Goal: Information Seeking & Learning: Learn about a topic

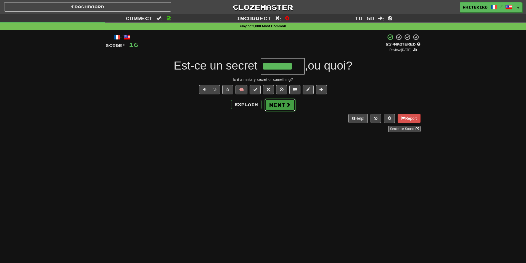
click at [279, 106] on button "Next" at bounding box center [279, 104] width 31 height 13
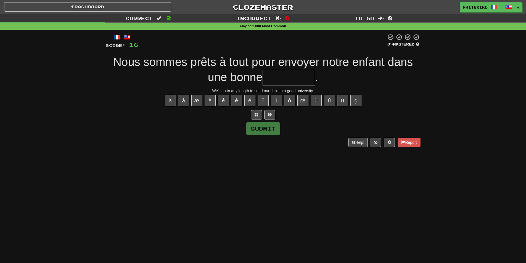
click at [125, 222] on div "Dashboard Clozemaster whitekiko / Toggle Dropdown Dashboard Leaderboard Activit…" at bounding box center [263, 131] width 526 height 263
click at [295, 79] on input "text" at bounding box center [288, 78] width 52 height 16
type input "**********"
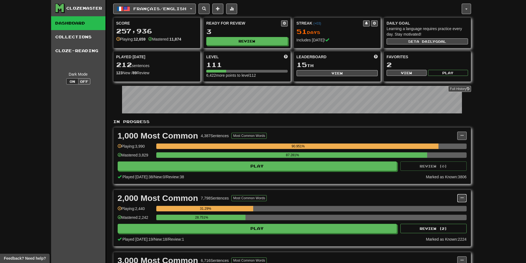
click at [460, 195] on button at bounding box center [461, 198] width 9 height 8
click at [453, 206] on span "Manage Sentences" at bounding box center [438, 208] width 33 height 4
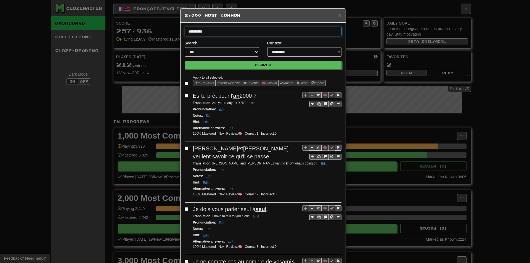
type input "**********"
click at [185, 61] on button "Search" at bounding box center [263, 65] width 157 height 8
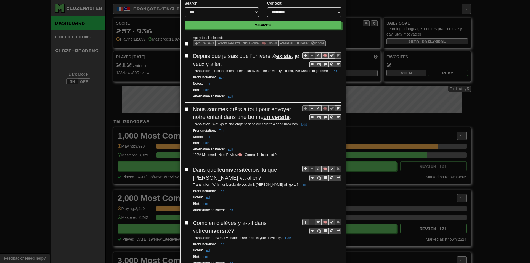
scroll to position [83, 0]
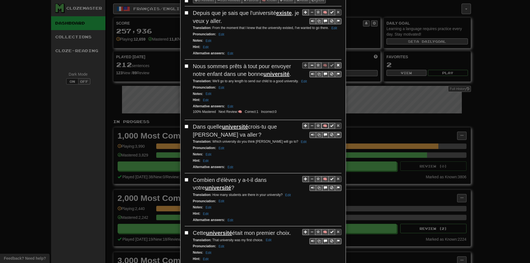
click at [322, 126] on button "🧠" at bounding box center [324, 126] width 7 height 6
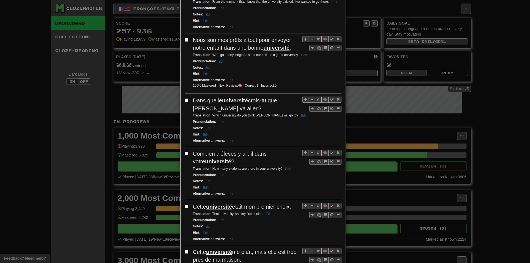
scroll to position [110, 0]
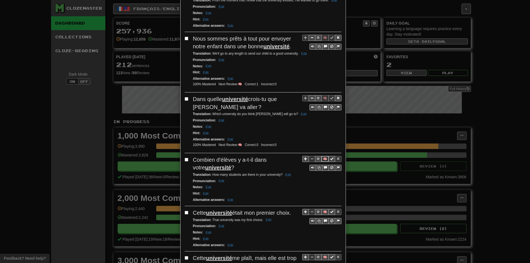
click at [322, 157] on button "🧠" at bounding box center [324, 159] width 7 height 6
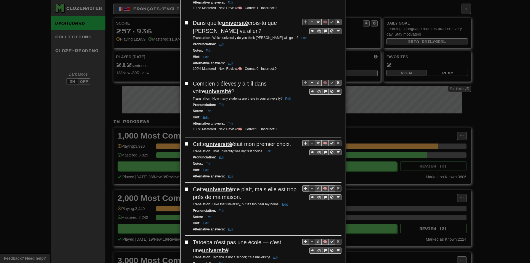
scroll to position [193, 0]
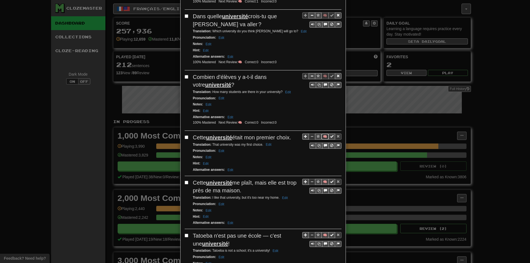
click at [322, 136] on button "🧠" at bounding box center [324, 137] width 7 height 6
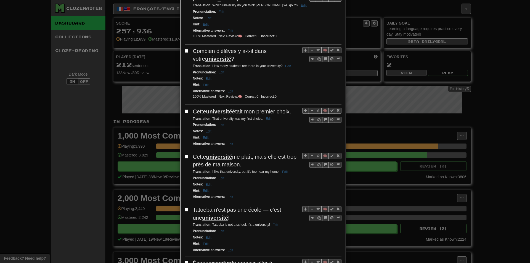
scroll to position [221, 0]
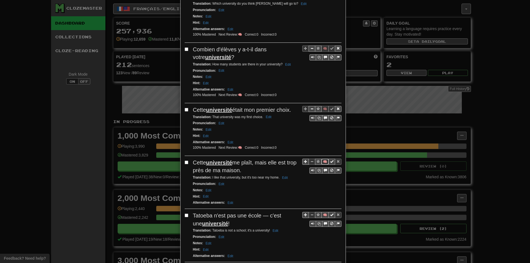
click at [321, 161] on button "🧠" at bounding box center [324, 162] width 7 height 6
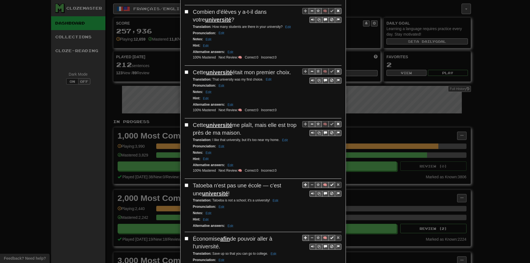
scroll to position [276, 0]
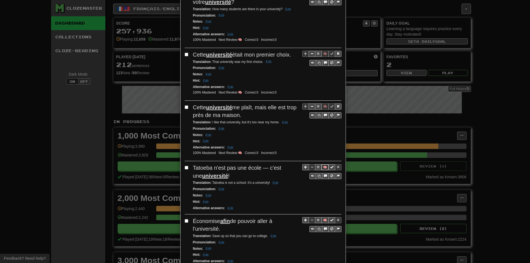
click at [321, 169] on button "🧠" at bounding box center [324, 167] width 7 height 6
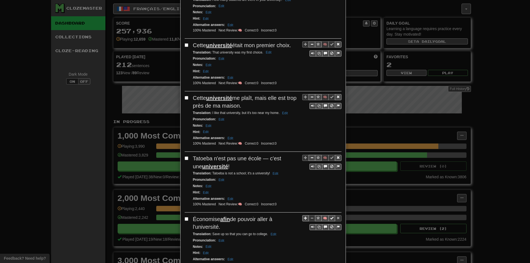
scroll to position [0, 0]
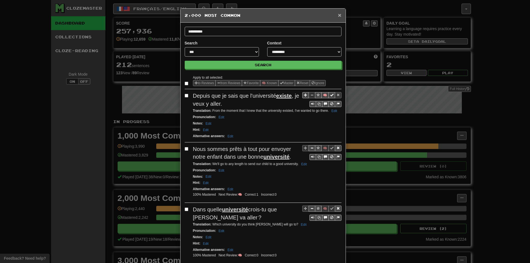
click at [338, 15] on span "×" at bounding box center [339, 15] width 3 height 6
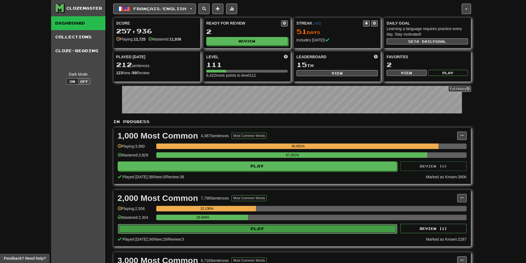
click at [206, 228] on button "Play" at bounding box center [257, 228] width 279 height 9
select select "**"
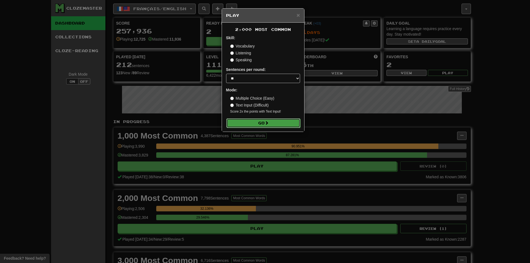
click at [264, 121] on button "Go" at bounding box center [263, 122] width 74 height 9
click at [432, 169] on div "× Play 2,000 Most Common Skill: Vocabulary Listening Speaking Sentences per rou…" at bounding box center [265, 131] width 530 height 263
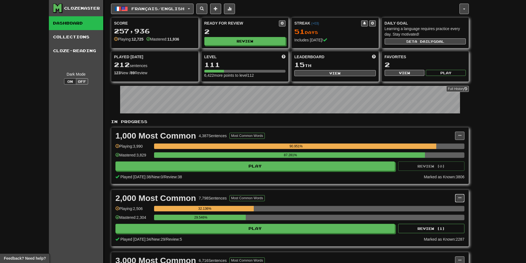
click at [459, 197] on button at bounding box center [459, 198] width 9 height 8
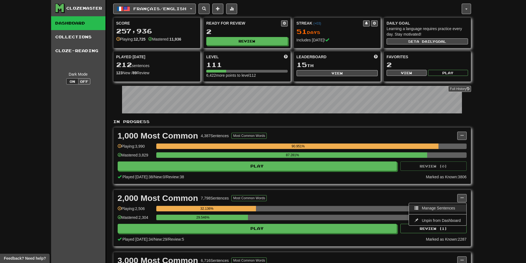
click at [446, 206] on link "Manage Sentences" at bounding box center [437, 207] width 57 height 7
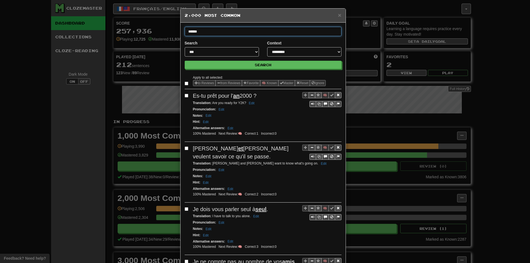
type input "******"
click at [185, 61] on button "Search" at bounding box center [263, 65] width 157 height 8
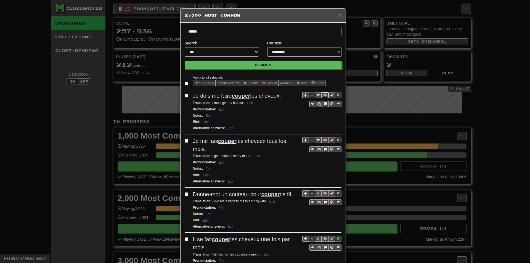
click at [323, 97] on button "🧠" at bounding box center [324, 95] width 7 height 6
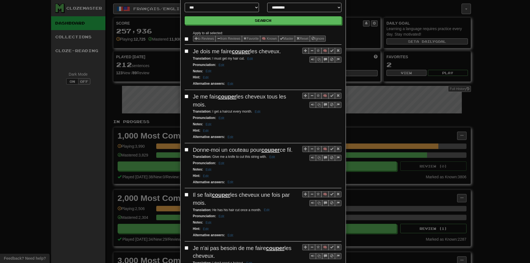
scroll to position [55, 0]
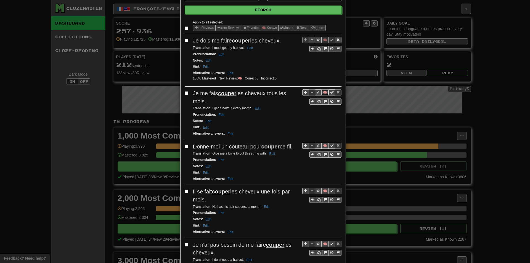
click at [321, 93] on button "🧠" at bounding box center [324, 92] width 7 height 6
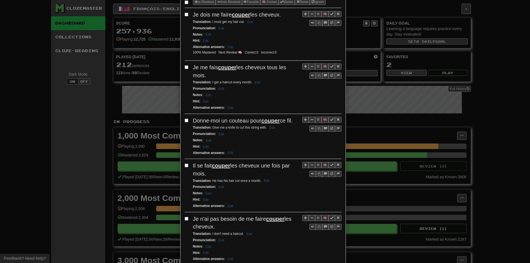
scroll to position [83, 0]
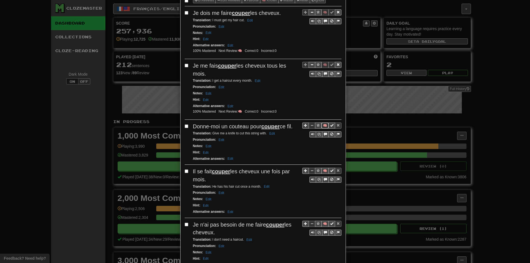
click at [323, 124] on button "🧠" at bounding box center [324, 125] width 7 height 6
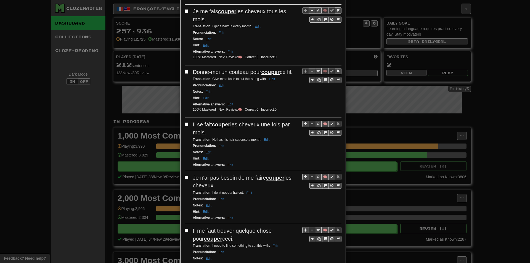
scroll to position [138, 0]
click at [321, 123] on button "🧠" at bounding box center [324, 123] width 7 height 6
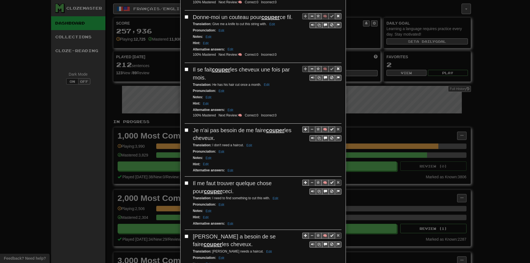
scroll to position [193, 0]
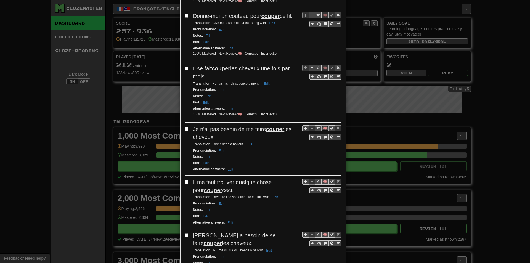
click at [321, 127] on button "🧠" at bounding box center [324, 128] width 7 height 6
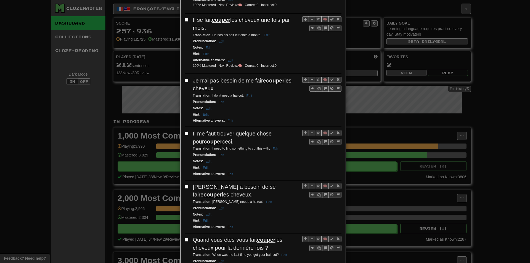
scroll to position [248, 0]
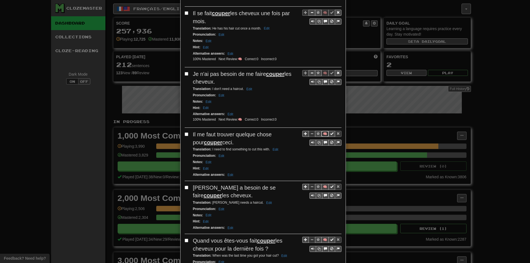
click at [323, 135] on button "🧠" at bounding box center [324, 134] width 7 height 6
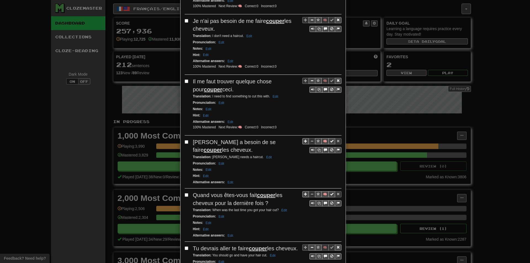
scroll to position [303, 0]
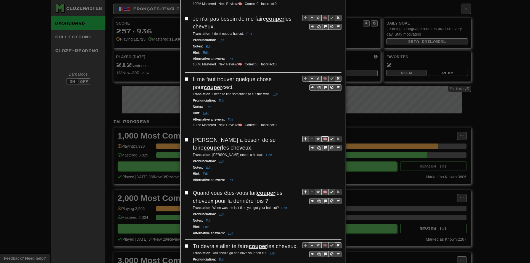
click at [322, 141] on button "🧠" at bounding box center [324, 139] width 7 height 6
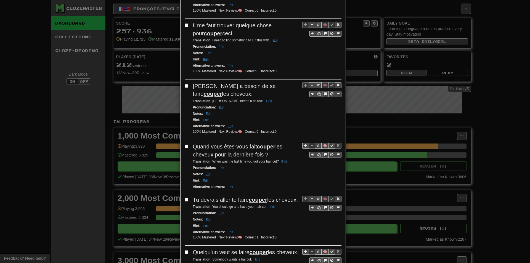
scroll to position [359, 0]
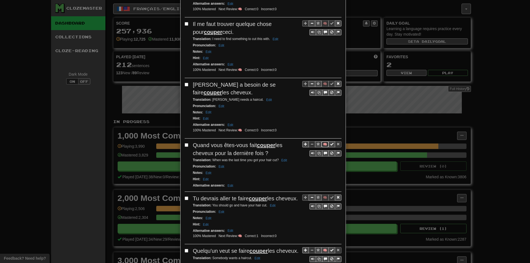
click at [321, 147] on button "🧠" at bounding box center [324, 144] width 7 height 6
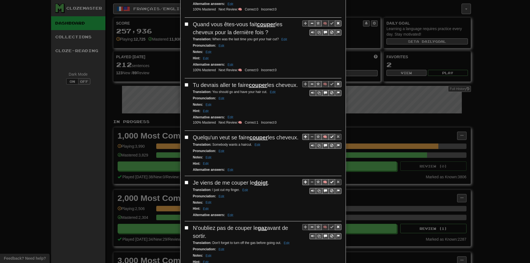
scroll to position [497, 0]
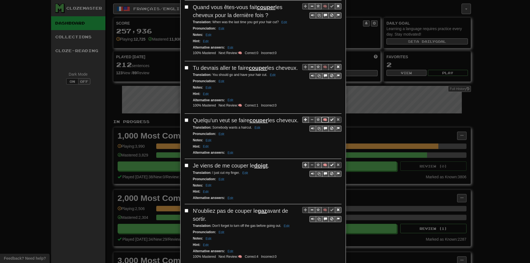
click at [321, 123] on button "🧠" at bounding box center [324, 120] width 7 height 6
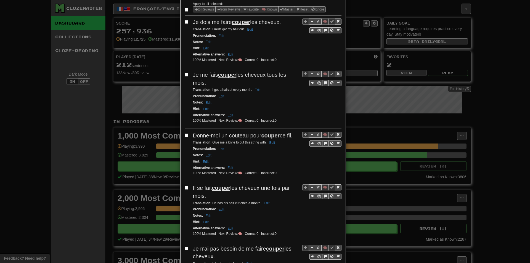
scroll to position [0, 0]
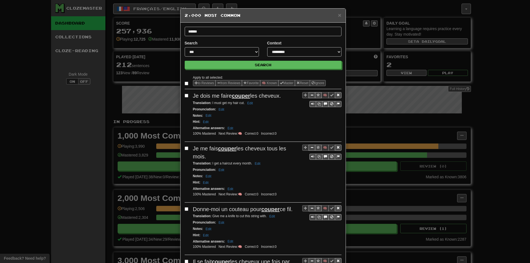
click at [334, 14] on h5 "2,000 Most Common" at bounding box center [263, 16] width 157 height 6
click at [338, 14] on span "×" at bounding box center [339, 15] width 3 height 6
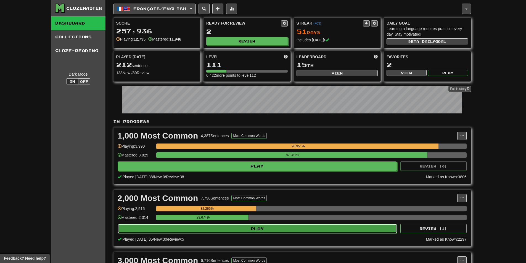
click at [218, 228] on button "Play" at bounding box center [257, 228] width 279 height 9
select select "**"
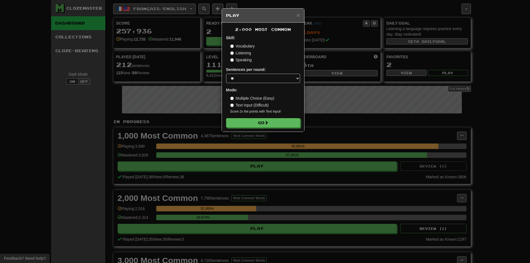
click at [249, 129] on div "2,000 Most Common Skill: Vocabulary Listening Speaking Sentences per round: * *…" at bounding box center [263, 77] width 82 height 109
click at [249, 124] on button "Go" at bounding box center [263, 122] width 74 height 9
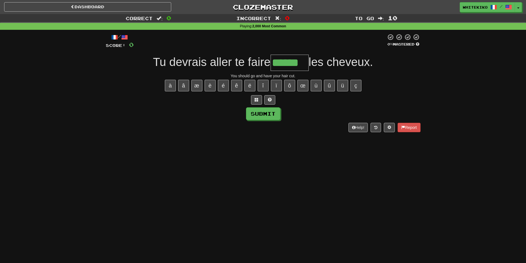
type input "******"
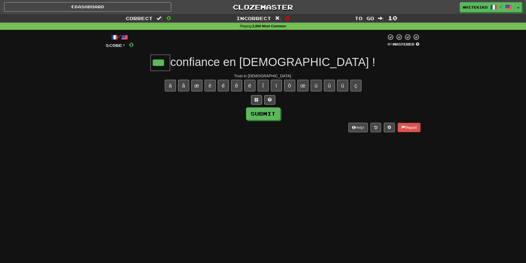
type input "***"
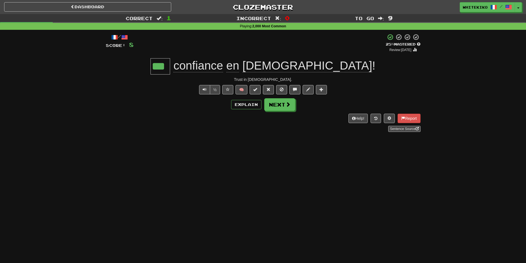
click at [129, 261] on div "Dashboard Clozemaster whitekiko / Toggle Dropdown Dashboard Leaderboard Activit…" at bounding box center [263, 131] width 526 height 263
click at [34, 127] on div "Correct : 1 Incorrect : 0 To go : 9 Playing : 2,000 Most Common / Score: 8 + 8 …" at bounding box center [263, 77] width 526 height 126
click at [277, 105] on button "Next" at bounding box center [279, 104] width 31 height 13
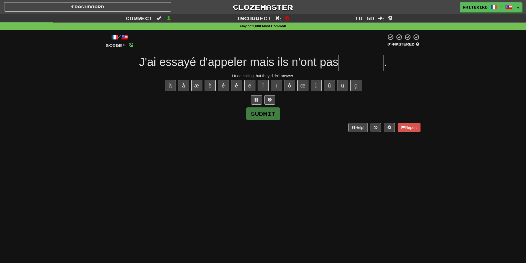
click at [344, 59] on input "text" at bounding box center [360, 63] width 45 height 16
type input "*******"
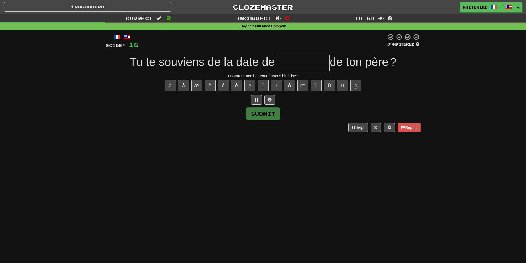
type input "*"
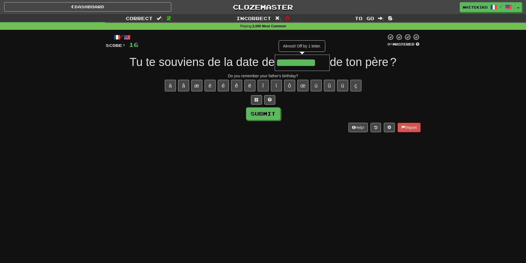
type input "*********"
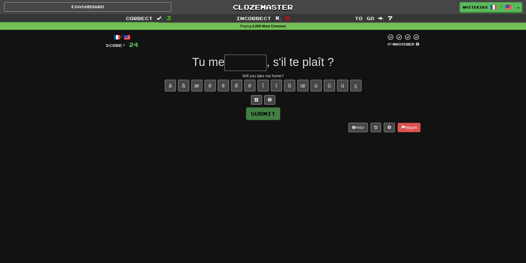
type input "*"
type input "******"
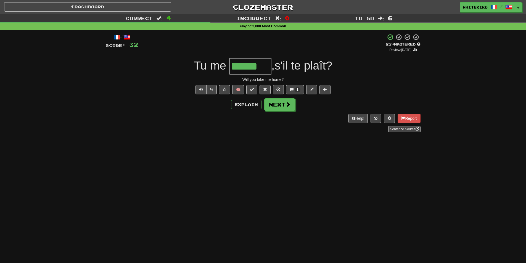
click at [172, 105] on div "Explain Next" at bounding box center [263, 104] width 314 height 13
click at [180, 126] on div "Sentence Source" at bounding box center [263, 129] width 314 height 6
click at [299, 91] on span "1" at bounding box center [297, 89] width 6 height 5
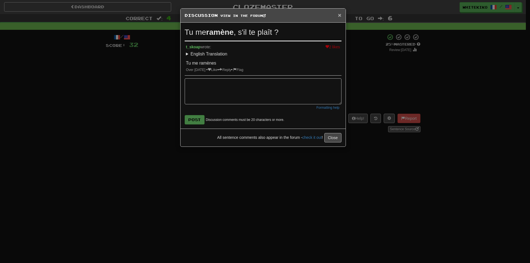
click at [338, 16] on span "×" at bounding box center [339, 15] width 3 height 6
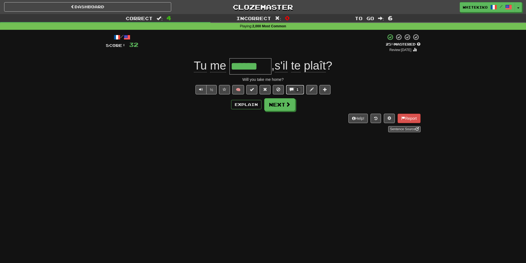
click at [302, 91] on button "1" at bounding box center [295, 89] width 18 height 9
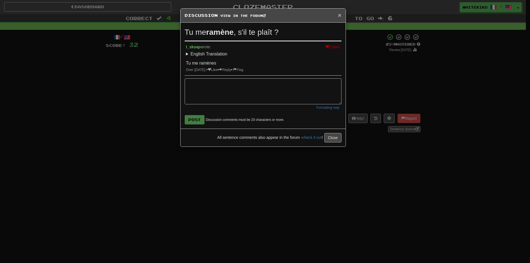
click at [340, 16] on span "×" at bounding box center [339, 15] width 3 height 6
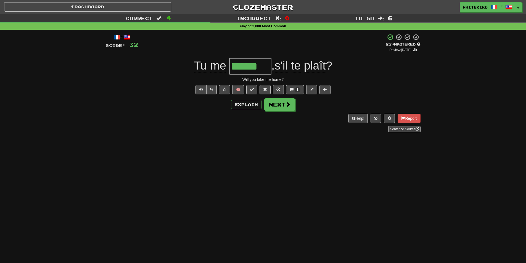
drag, startPoint x: 135, startPoint y: 236, endPoint x: 100, endPoint y: 259, distance: 41.9
click at [135, 236] on div "Dashboard Clozemaster whitekiko / Toggle Dropdown Dashboard Leaderboard Activit…" at bounding box center [263, 131] width 526 height 263
click at [273, 102] on button "Next" at bounding box center [279, 104] width 31 height 13
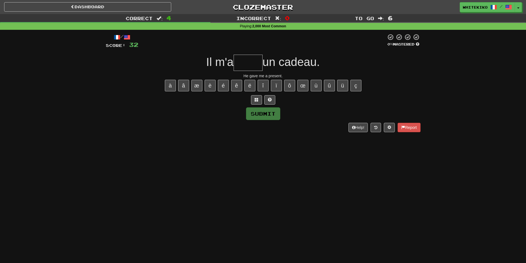
click at [239, 65] on input "text" at bounding box center [247, 63] width 29 height 16
type input "*"
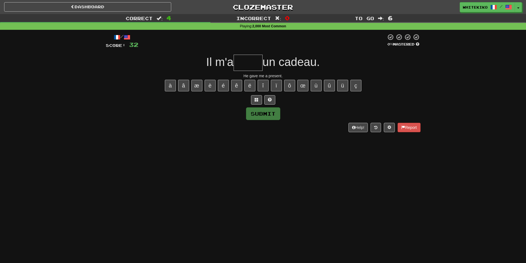
type input "*"
type input "******"
type input "*****"
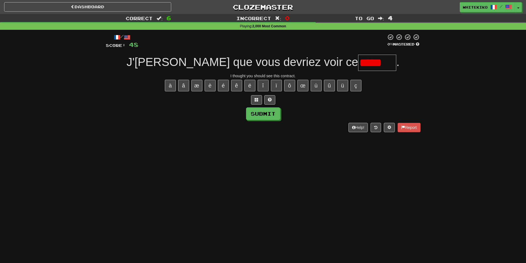
type input "****"
type input "*******"
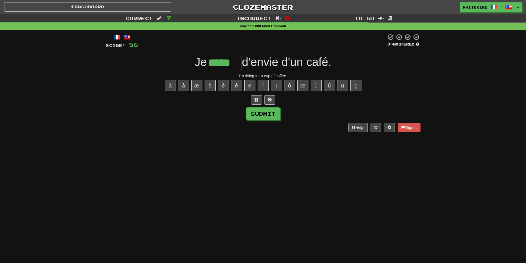
type input "*****"
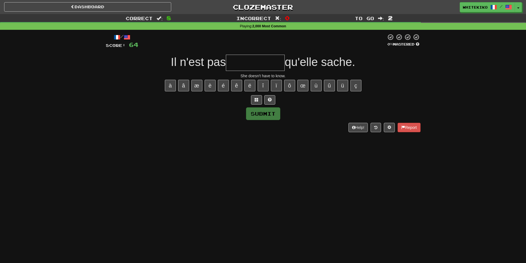
type input "*"
type input "**********"
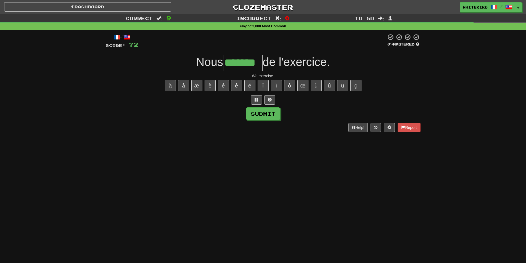
type input "*******"
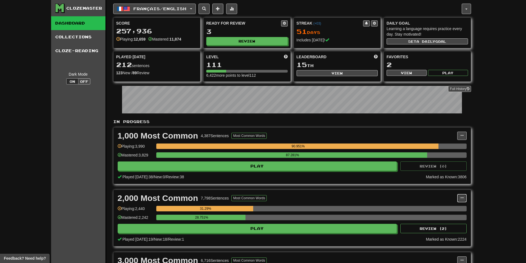
click at [460, 194] on button at bounding box center [461, 198] width 9 height 8
click at [455, 207] on link "Manage Sentences" at bounding box center [437, 207] width 57 height 7
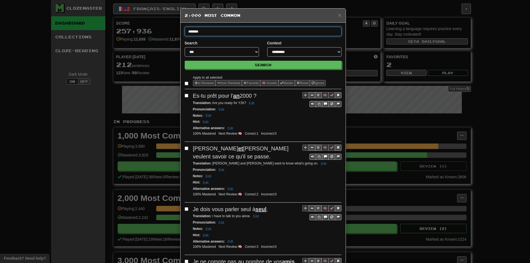
type input "*******"
click at [185, 61] on button "Search" at bounding box center [263, 65] width 157 height 8
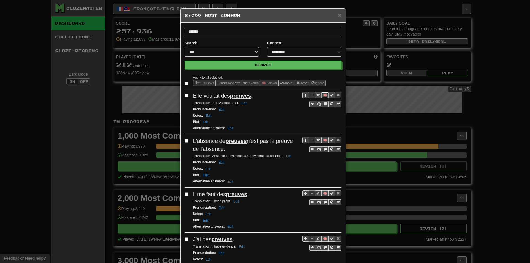
click at [323, 96] on button "🧠" at bounding box center [324, 95] width 7 height 6
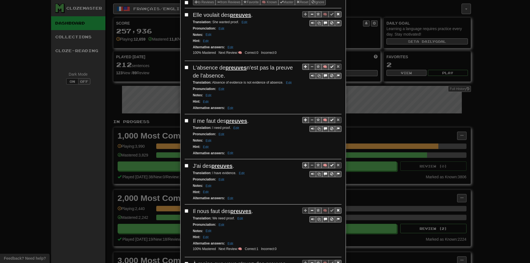
scroll to position [83, 0]
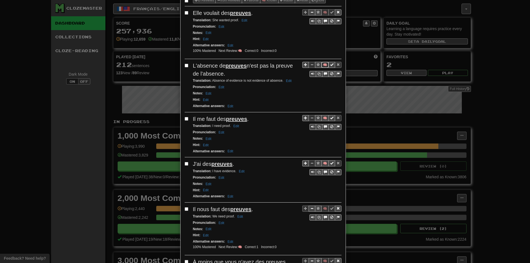
click at [321, 62] on button "🧠" at bounding box center [324, 65] width 7 height 6
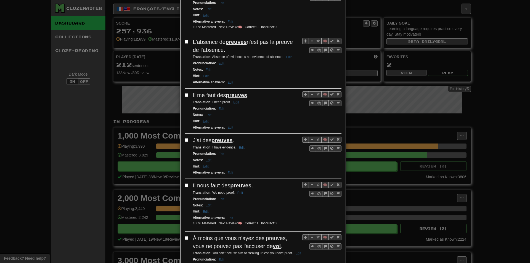
scroll to position [110, 0]
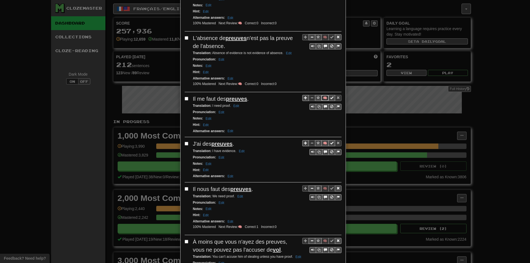
click at [324, 98] on button "🧠" at bounding box center [324, 98] width 7 height 6
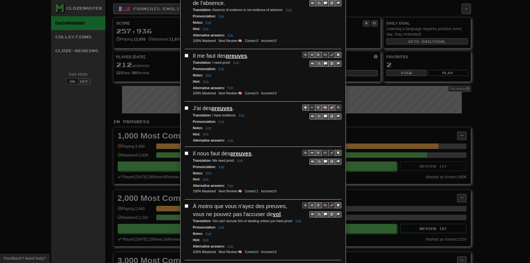
scroll to position [166, 0]
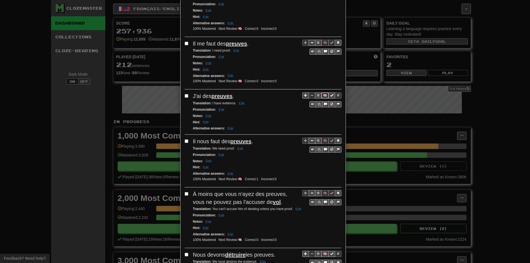
click at [322, 95] on button "🧠" at bounding box center [324, 95] width 7 height 6
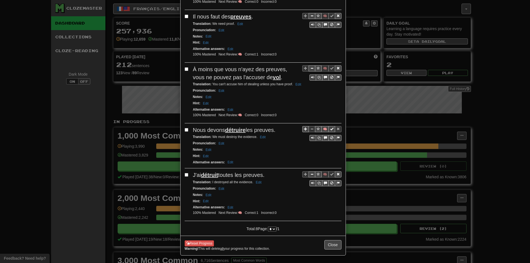
scroll to position [299, 0]
click at [331, 245] on button "Close" at bounding box center [332, 243] width 17 height 9
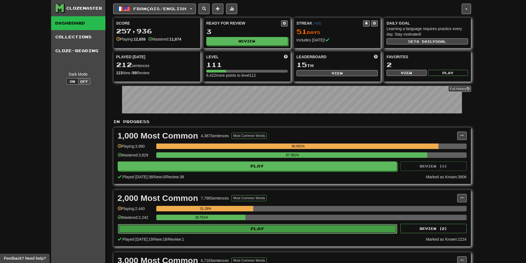
click at [204, 224] on button "Play" at bounding box center [257, 228] width 279 height 9
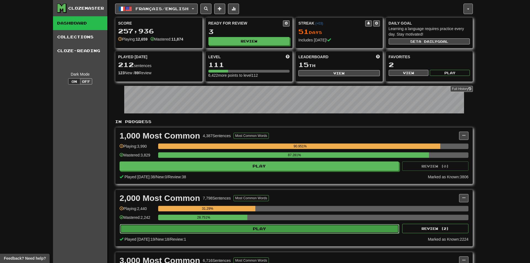
select select "**"
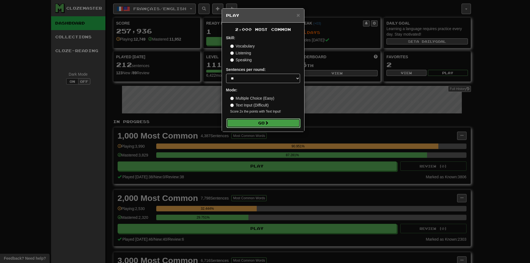
click at [252, 123] on button "Go" at bounding box center [263, 122] width 74 height 9
click at [434, 171] on div "× Play 2,000 Most Common Skill: Vocabulary Listening Speaking Sentences per rou…" at bounding box center [265, 131] width 530 height 263
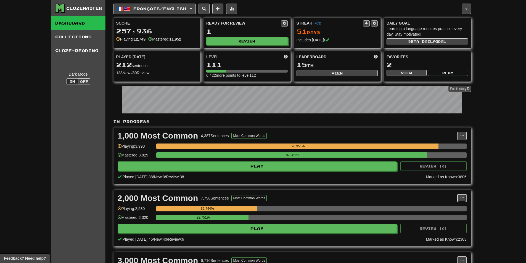
click at [463, 199] on span at bounding box center [461, 197] width 3 height 3
click at [458, 207] on link "Manage Sentences" at bounding box center [437, 207] width 57 height 7
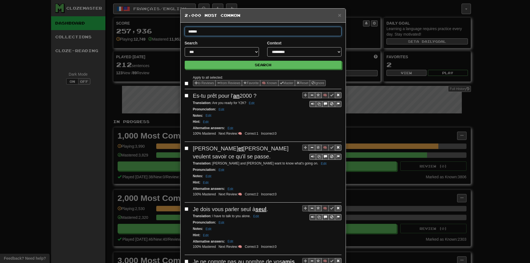
type input "******"
click at [185, 61] on button "Search" at bounding box center [263, 65] width 157 height 8
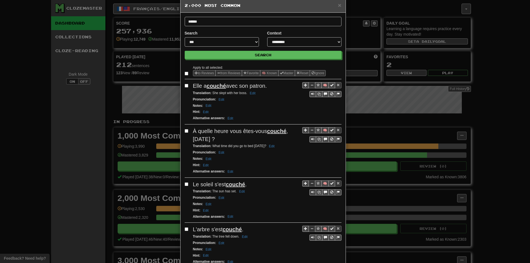
scroll to position [28, 0]
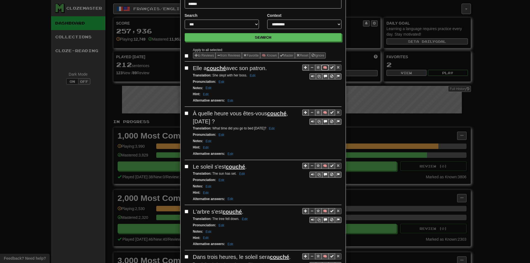
click at [321, 67] on button "🧠" at bounding box center [324, 68] width 7 height 6
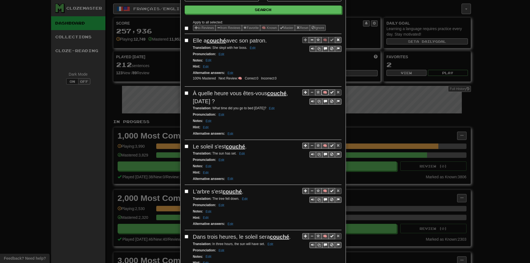
drag, startPoint x: 321, startPoint y: 92, endPoint x: 308, endPoint y: 88, distance: 13.1
click at [321, 92] on button "🧠" at bounding box center [324, 92] width 7 height 6
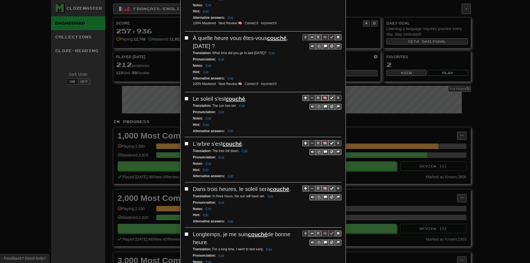
click at [322, 96] on button "🧠" at bounding box center [324, 98] width 7 height 6
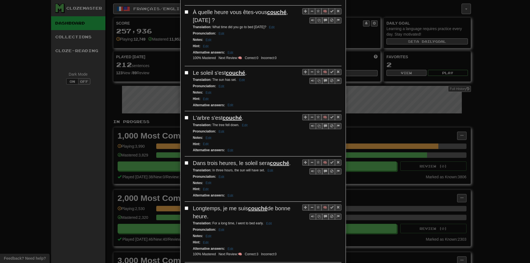
scroll to position [138, 0]
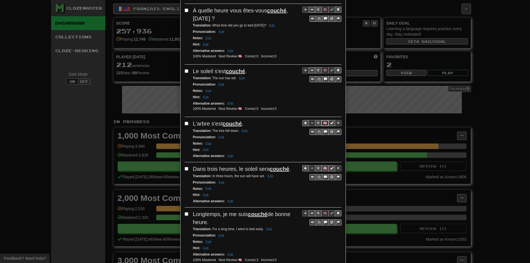
click at [324, 124] on button "🧠" at bounding box center [324, 123] width 7 height 6
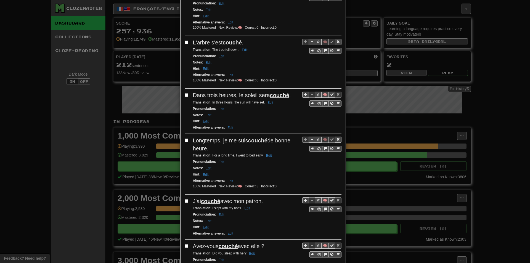
scroll to position [221, 0]
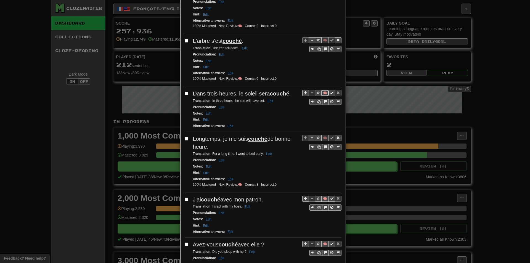
click at [324, 93] on button "🧠" at bounding box center [324, 93] width 7 height 6
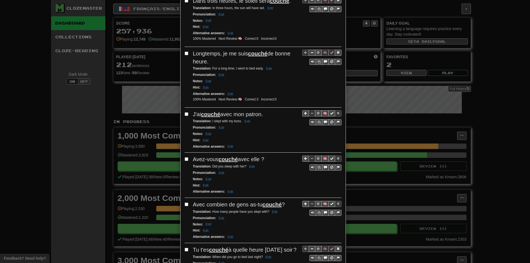
scroll to position [331, 0]
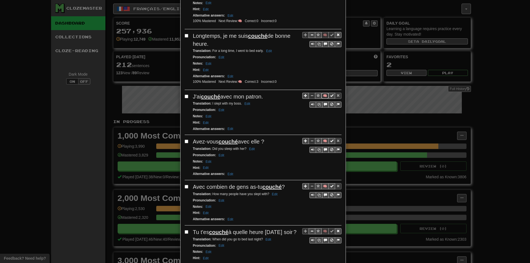
click at [324, 96] on button "🧠" at bounding box center [324, 96] width 7 height 6
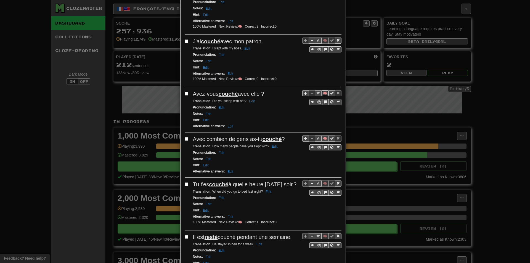
click at [321, 93] on button "🧠" at bounding box center [324, 93] width 7 height 6
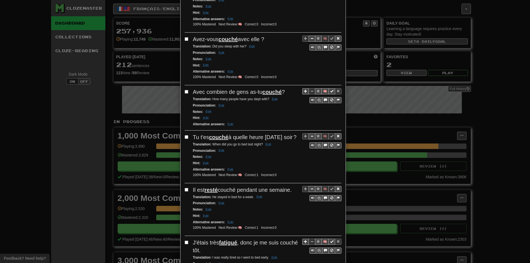
scroll to position [441, 0]
click at [321, 91] on button "🧠" at bounding box center [324, 91] width 7 height 6
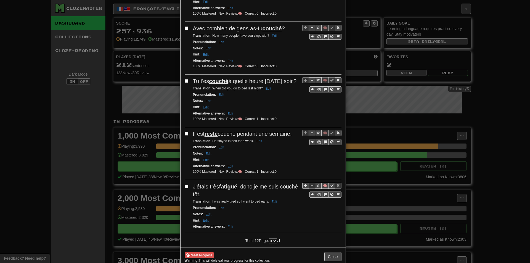
scroll to position [518, 0]
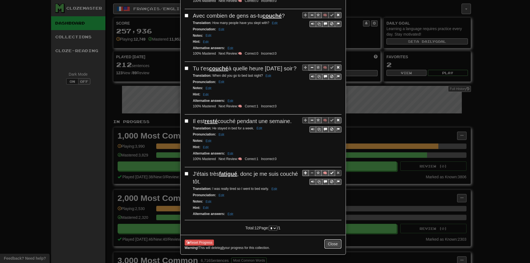
click at [327, 242] on button "Close" at bounding box center [332, 243] width 17 height 9
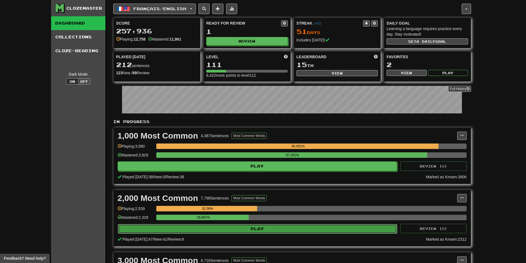
click at [337, 225] on button "Play" at bounding box center [257, 228] width 279 height 9
select select "**"
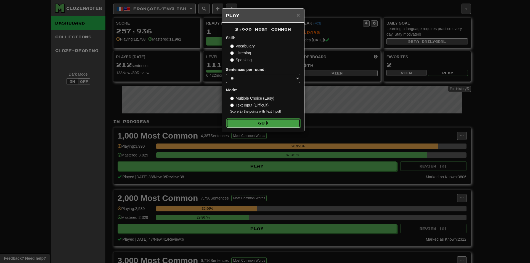
click at [262, 126] on button "Go" at bounding box center [263, 122] width 74 height 9
click at [525, 191] on div "× Play 2,000 Most Common Skill: Vocabulary Listening Speaking Sentences per rou…" at bounding box center [265, 131] width 530 height 263
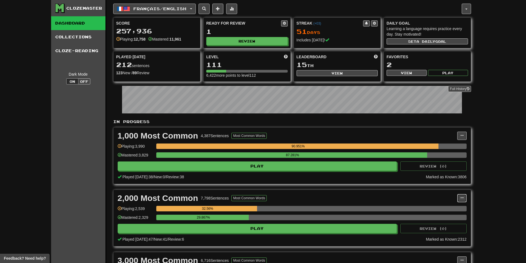
drag, startPoint x: 457, startPoint y: 199, endPoint x: 455, endPoint y: 206, distance: 6.6
click at [457, 199] on button at bounding box center [461, 198] width 9 height 8
click at [454, 210] on link "Manage Sentences" at bounding box center [437, 207] width 57 height 7
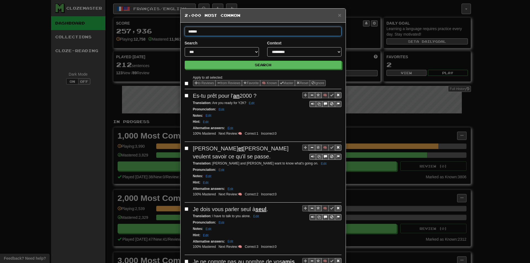
type input "******"
click at [185, 61] on button "Search" at bounding box center [263, 65] width 157 height 8
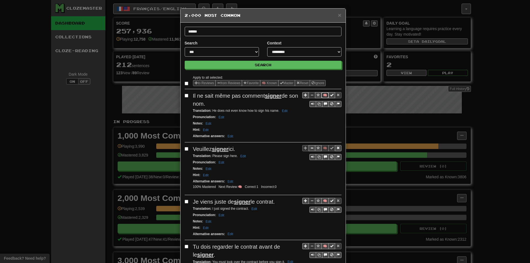
click at [321, 95] on button "🧠" at bounding box center [324, 95] width 7 height 6
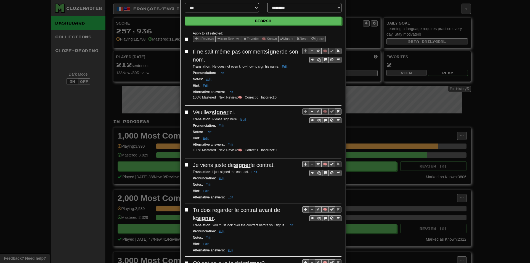
scroll to position [83, 0]
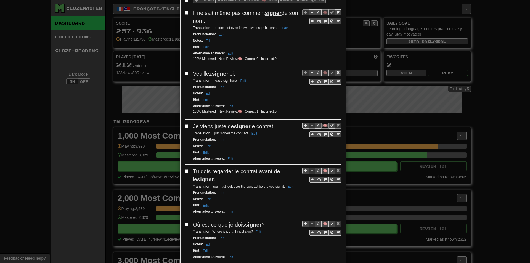
drag, startPoint x: 324, startPoint y: 126, endPoint x: 306, endPoint y: 126, distance: 18.2
click at [324, 126] on button "🧠" at bounding box center [324, 125] width 7 height 6
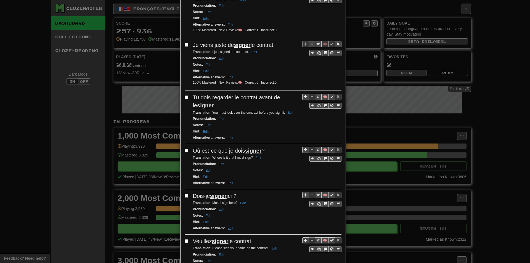
scroll to position [166, 0]
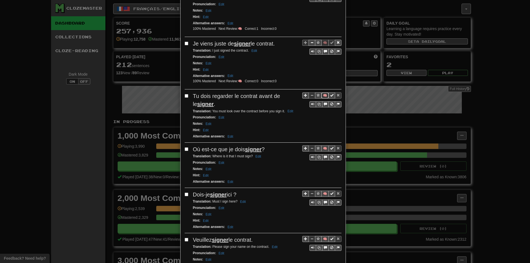
click at [324, 96] on button "🧠" at bounding box center [324, 95] width 7 height 6
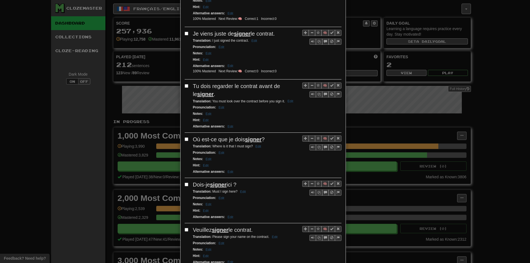
scroll to position [193, 0]
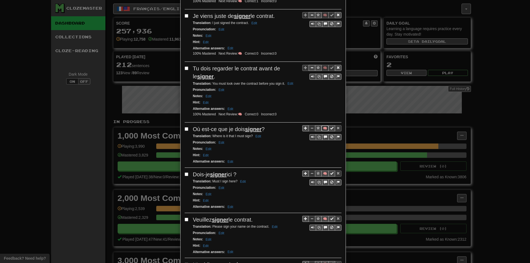
click at [321, 129] on button "🧠" at bounding box center [324, 128] width 7 height 6
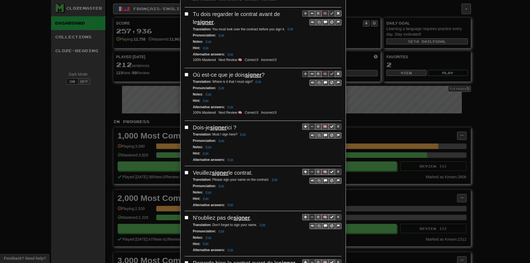
scroll to position [248, 0]
click at [322, 125] on button "🧠" at bounding box center [324, 126] width 7 height 6
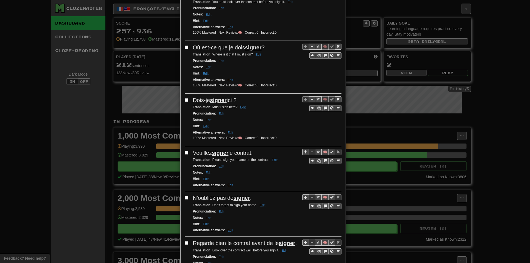
scroll to position [276, 0]
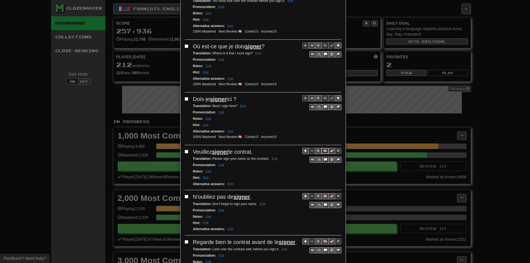
click at [321, 150] on button "🧠" at bounding box center [324, 151] width 7 height 6
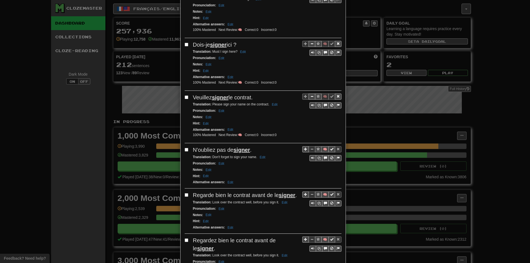
scroll to position [331, 0]
click at [324, 150] on button "🧠" at bounding box center [324, 148] width 7 height 6
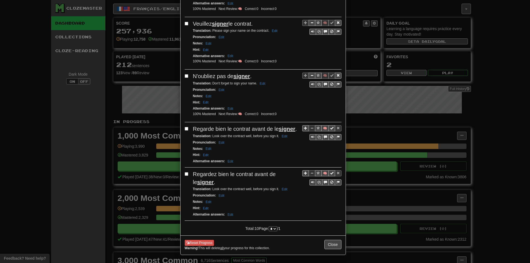
scroll to position [405, 0]
click at [323, 171] on button "🧠" at bounding box center [324, 173] width 7 height 6
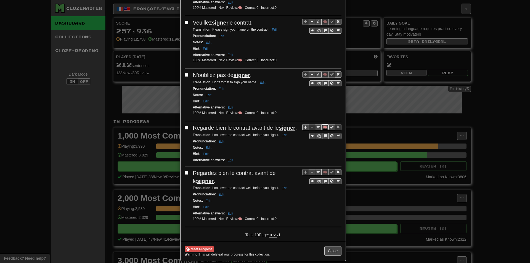
click at [322, 129] on button "🧠" at bounding box center [324, 127] width 7 height 6
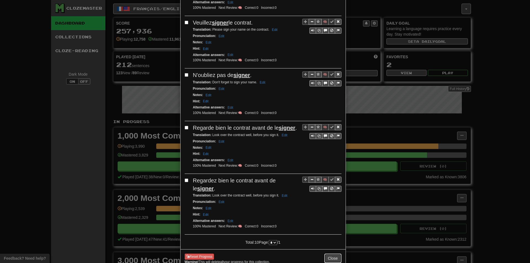
click at [332, 256] on button "Close" at bounding box center [332, 258] width 17 height 9
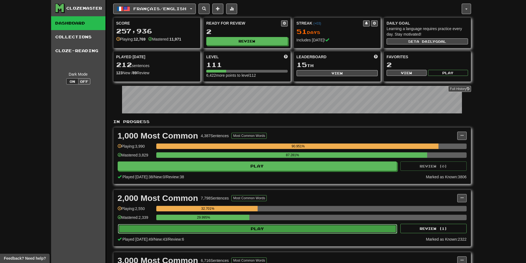
click at [202, 231] on button "Play" at bounding box center [257, 228] width 279 height 9
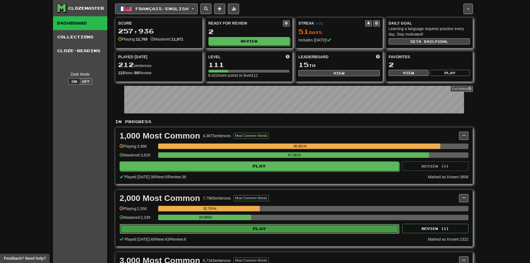
select select "**"
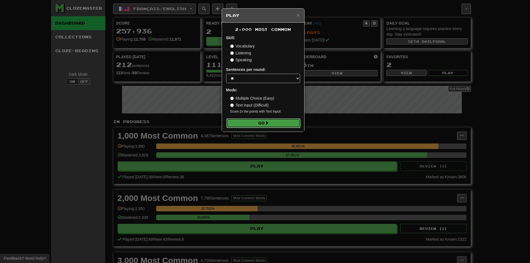
click at [242, 124] on button "Go" at bounding box center [263, 122] width 74 height 9
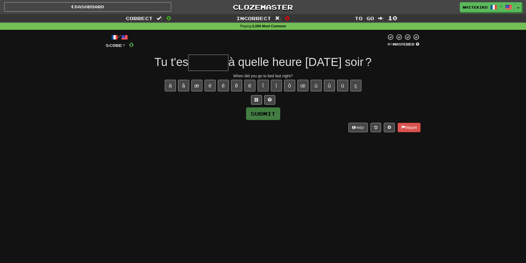
type input "*"
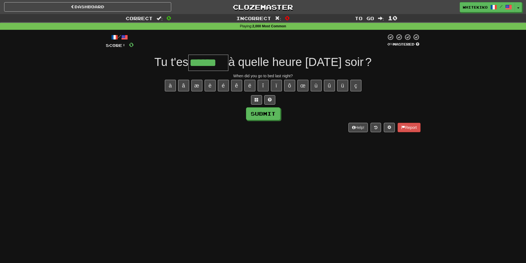
type input "******"
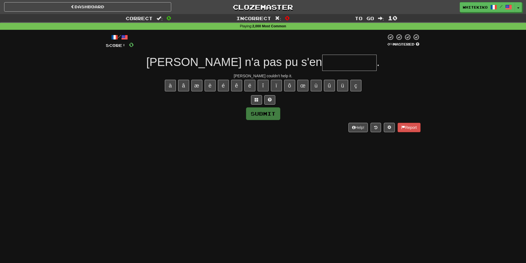
type input "*"
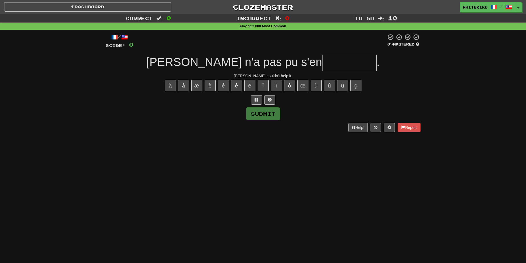
type input "*"
type input "********"
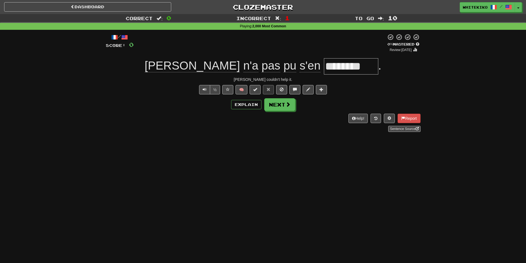
drag, startPoint x: 202, startPoint y: 253, endPoint x: 245, endPoint y: 153, distance: 108.5
click at [202, 253] on div "Dashboard Clozemaster whitekiko / Toggle Dropdown Dashboard Leaderboard Activit…" at bounding box center [263, 131] width 526 height 263
click at [276, 103] on button "Next" at bounding box center [279, 104] width 31 height 13
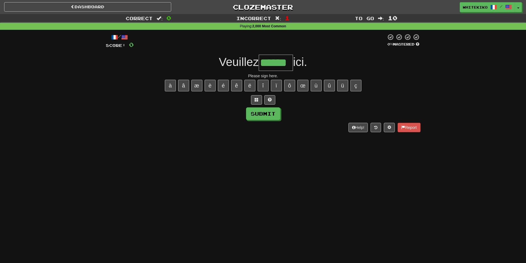
type input "******"
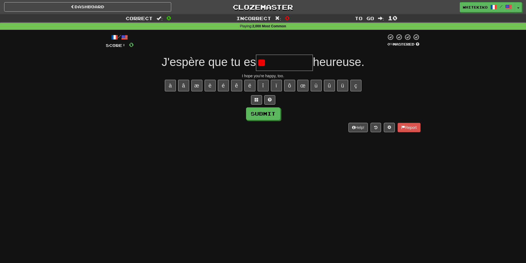
type input "***"
type input "*"
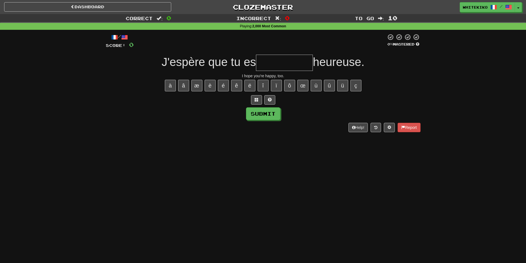
type input "*"
type input "*********"
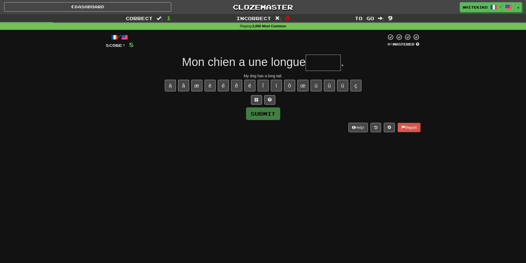
type input "*"
type input "*****"
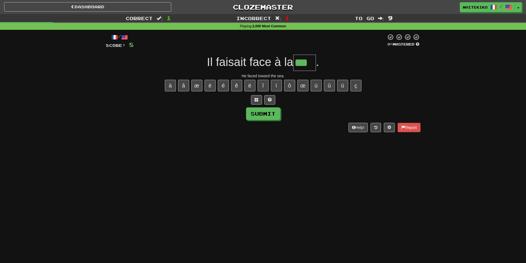
type input "***"
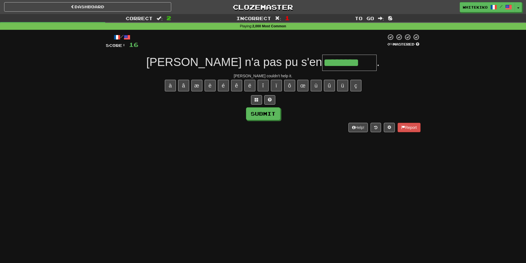
type input "********"
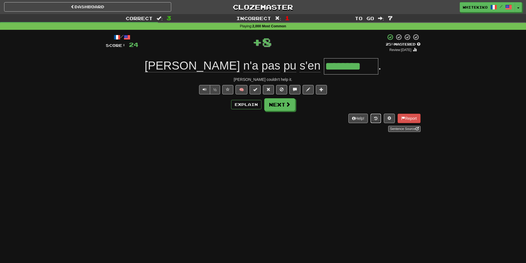
click at [379, 118] on button at bounding box center [375, 118] width 10 height 9
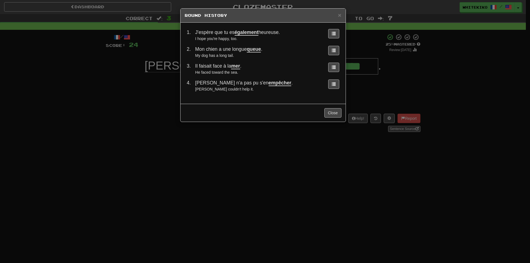
click at [342, 119] on div "Close" at bounding box center [262, 113] width 165 height 18
click at [333, 115] on button "Close" at bounding box center [332, 112] width 17 height 9
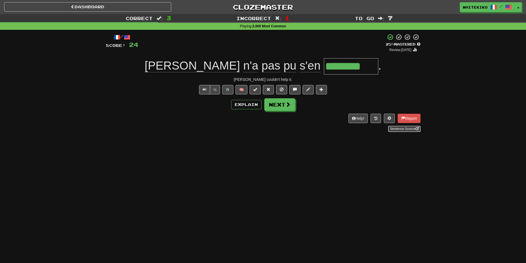
click at [401, 130] on link "Sentence Source" at bounding box center [404, 129] width 32 height 6
drag, startPoint x: 287, startPoint y: 103, endPoint x: 203, endPoint y: 137, distance: 90.2
click at [287, 104] on span at bounding box center [287, 104] width 5 height 5
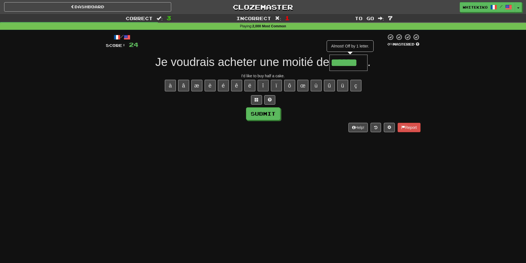
type input "******"
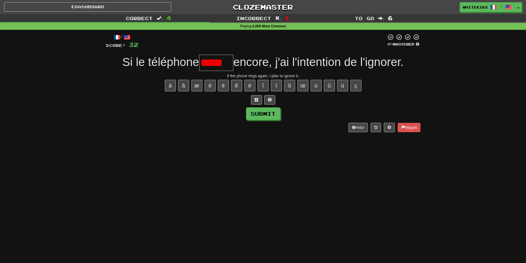
type input "******"
type input "*"
type input "*****"
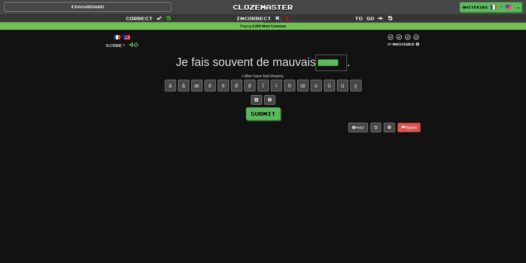
type input "*****"
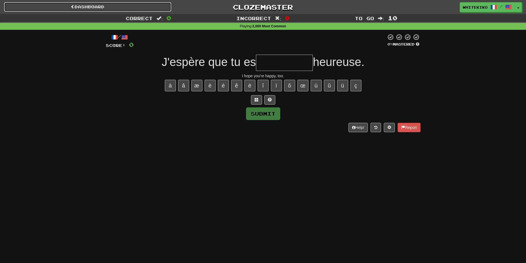
click at [123, 4] on link "Dashboard" at bounding box center [87, 6] width 167 height 9
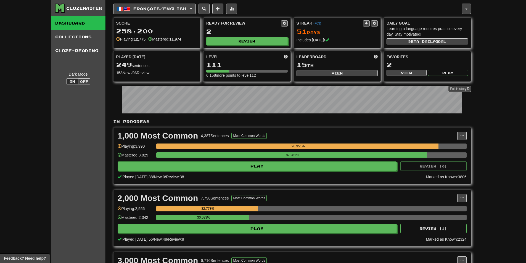
click at [454, 198] on div "2,000 Most Common 7,798 Sentences Most Common Words" at bounding box center [287, 198] width 339 height 8
click at [463, 200] on button at bounding box center [461, 198] width 9 height 8
click at [447, 209] on span "Manage Sentences" at bounding box center [438, 208] width 33 height 4
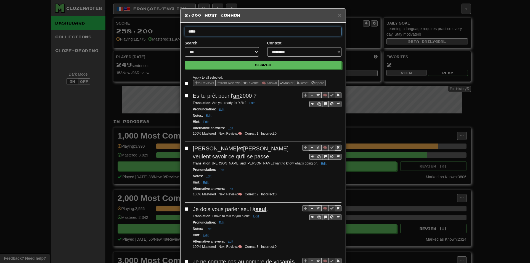
type input "*****"
click at [185, 61] on button "Search" at bounding box center [263, 65] width 157 height 8
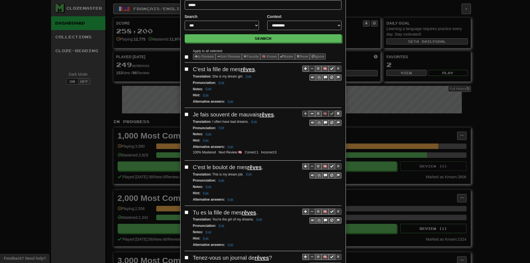
scroll to position [28, 0]
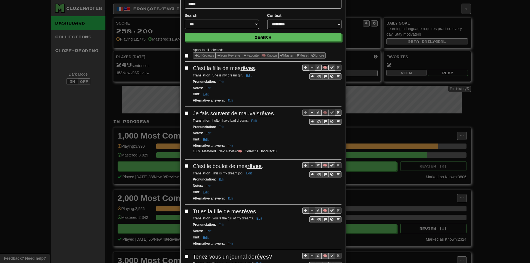
click at [324, 67] on button "🧠" at bounding box center [324, 68] width 7 height 6
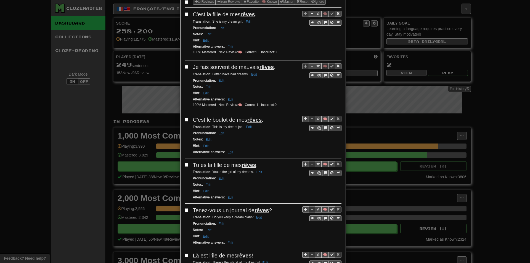
scroll to position [83, 0]
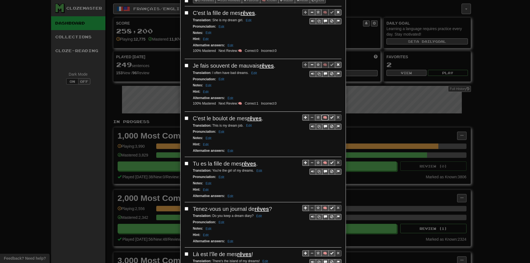
click at [324, 117] on button "🧠" at bounding box center [324, 117] width 7 height 6
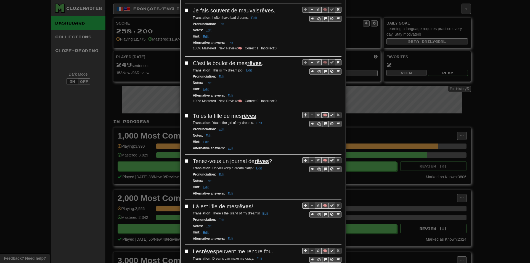
click at [321, 116] on button "🧠" at bounding box center [324, 115] width 7 height 6
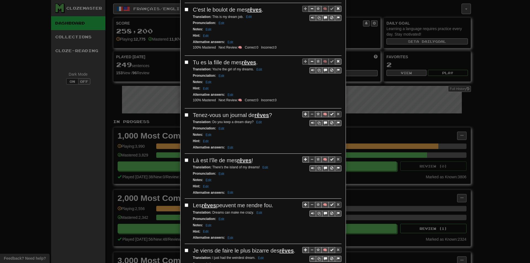
scroll to position [193, 0]
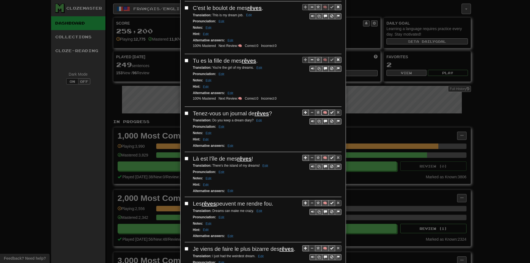
drag, startPoint x: 320, startPoint y: 113, endPoint x: 315, endPoint y: 114, distance: 4.8
click at [321, 113] on button "🧠" at bounding box center [324, 113] width 7 height 6
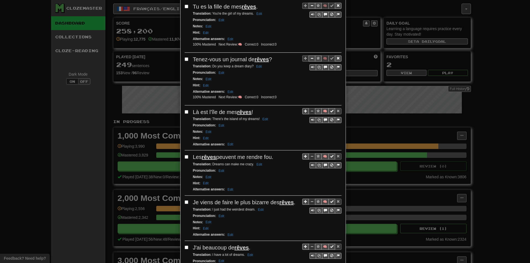
scroll to position [248, 0]
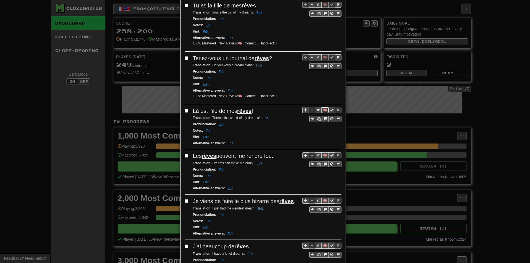
click at [322, 111] on button "🧠" at bounding box center [324, 110] width 7 height 6
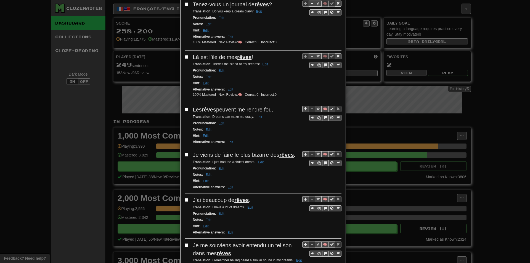
scroll to position [303, 0]
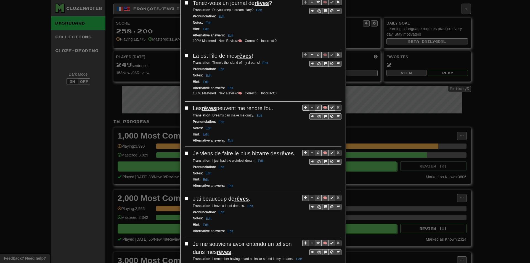
click at [322, 108] on button "🧠" at bounding box center [324, 108] width 7 height 6
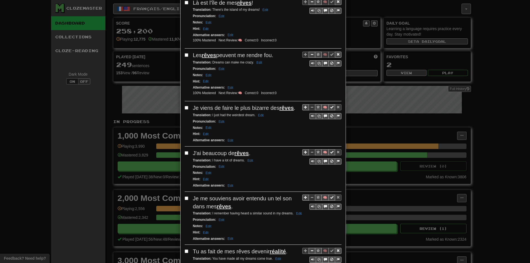
scroll to position [359, 0]
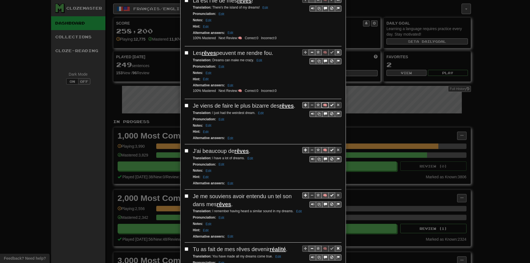
click at [324, 106] on button "🧠" at bounding box center [324, 105] width 7 height 6
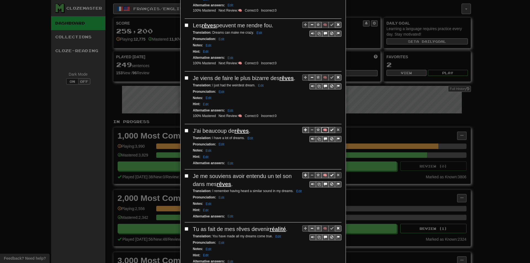
click at [322, 130] on button "🧠" at bounding box center [324, 130] width 7 height 6
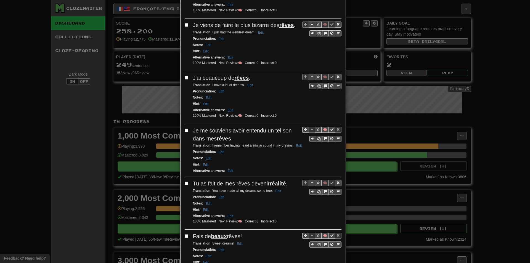
scroll to position [441, 0]
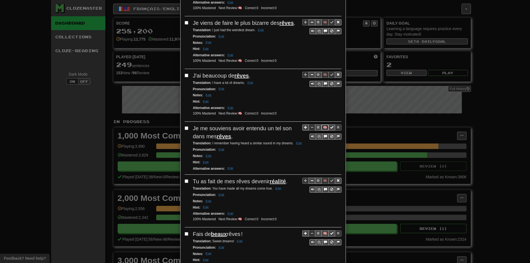
click at [321, 129] on button "🧠" at bounding box center [324, 127] width 7 height 6
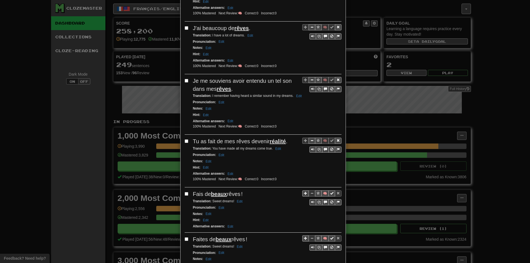
scroll to position [524, 0]
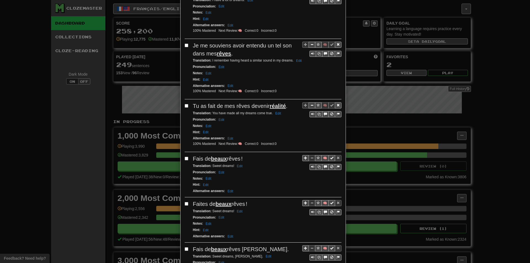
drag, startPoint x: 262, startPoint y: 171, endPoint x: 260, endPoint y: 114, distance: 56.6
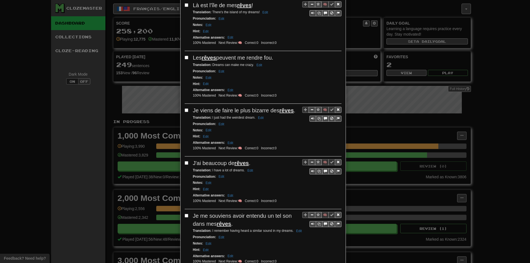
scroll to position [0, 0]
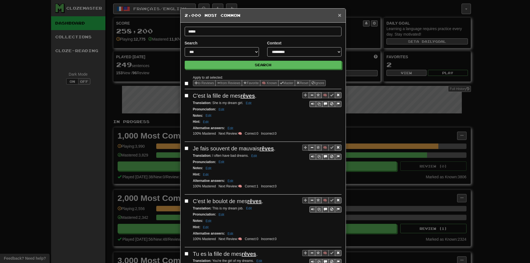
click at [338, 13] on span "×" at bounding box center [339, 15] width 3 height 6
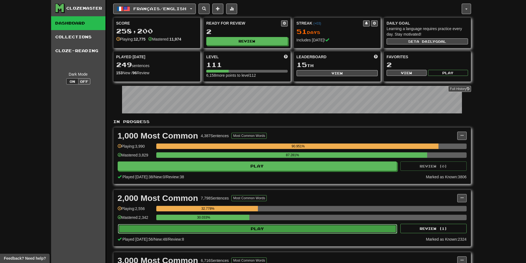
click at [172, 228] on button "Play" at bounding box center [257, 228] width 279 height 9
select select "**"
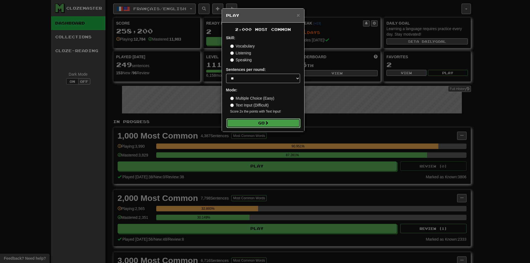
click at [255, 125] on button "Go" at bounding box center [263, 122] width 74 height 9
click at [391, 152] on div "× Play 2,000 Most Common Skill: Vocabulary Listening Speaking Sentences per rou…" at bounding box center [265, 131] width 530 height 263
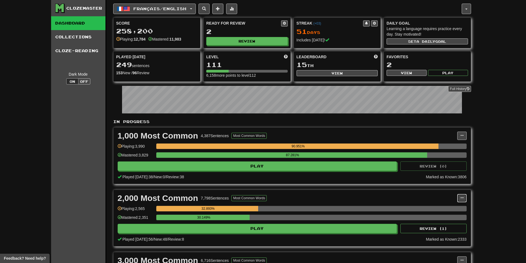
drag, startPoint x: 464, startPoint y: 198, endPoint x: 457, endPoint y: 202, distance: 8.3
click at [463, 198] on button at bounding box center [461, 198] width 9 height 8
click at [453, 207] on span "Manage Sentences" at bounding box center [438, 208] width 33 height 4
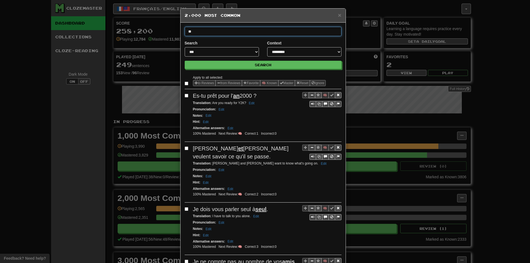
type input "***"
type input "*******"
click at [185, 61] on button "Search" at bounding box center [263, 65] width 157 height 8
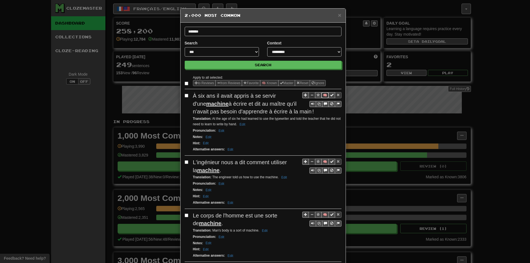
click at [324, 95] on button "🧠" at bounding box center [324, 95] width 7 height 6
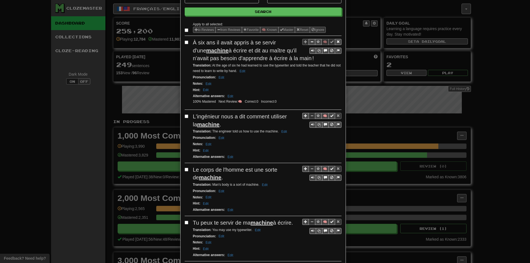
scroll to position [55, 0]
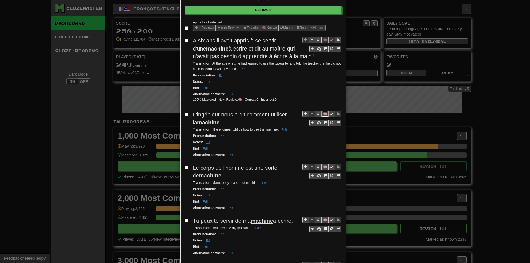
click at [322, 112] on button "🧠" at bounding box center [324, 114] width 7 height 6
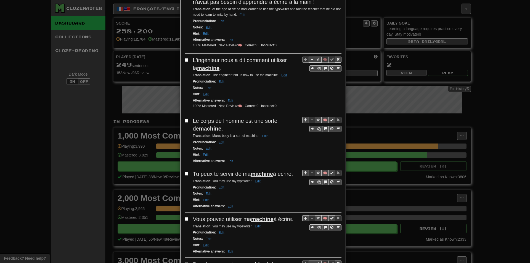
scroll to position [110, 0]
click at [324, 118] on button "🧠" at bounding box center [324, 119] width 7 height 6
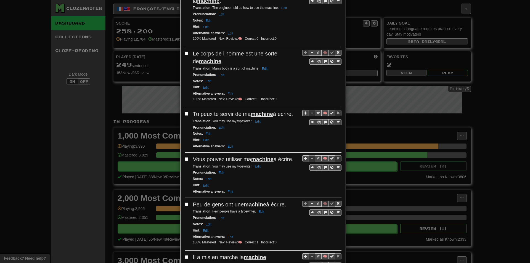
scroll to position [193, 0]
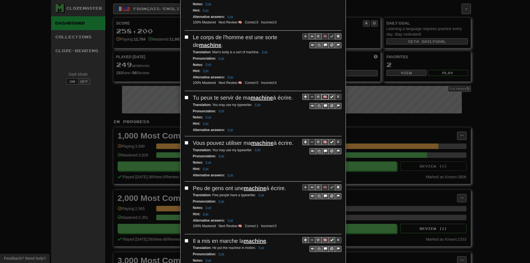
click at [321, 95] on button "🧠" at bounding box center [324, 97] width 7 height 6
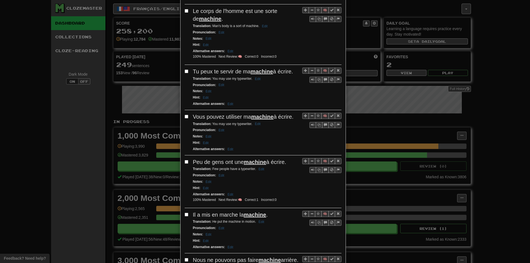
scroll to position [221, 0]
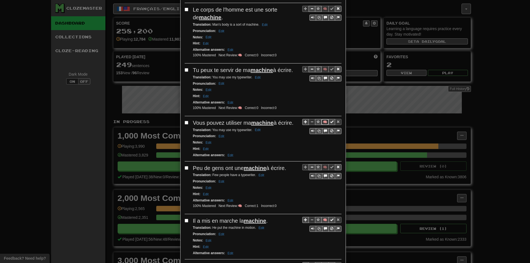
click at [323, 121] on button "🧠" at bounding box center [324, 122] width 7 height 6
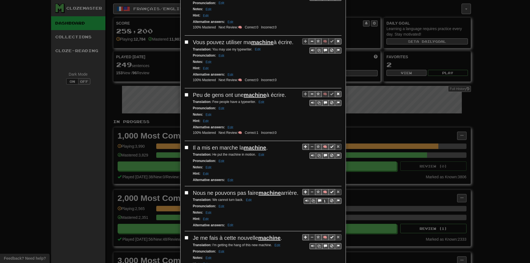
scroll to position [303, 0]
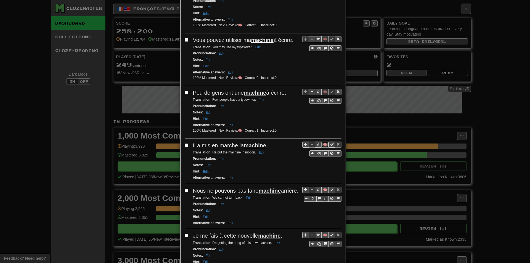
click at [321, 144] on button "🧠" at bounding box center [324, 145] width 7 height 6
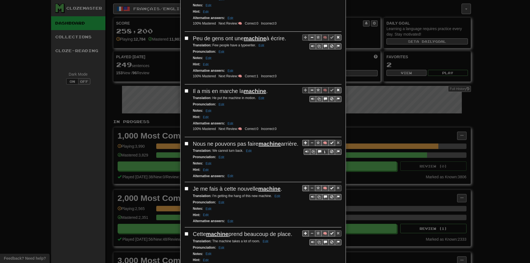
scroll to position [359, 0]
click at [324, 142] on button "🧠" at bounding box center [324, 142] width 7 height 6
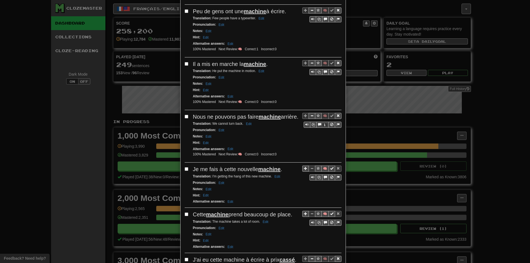
scroll to position [386, 0]
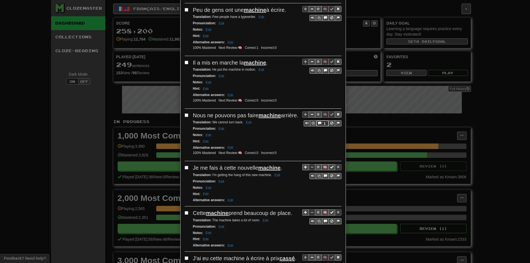
click at [318, 124] on span "Sentence controls" at bounding box center [319, 122] width 3 height 3
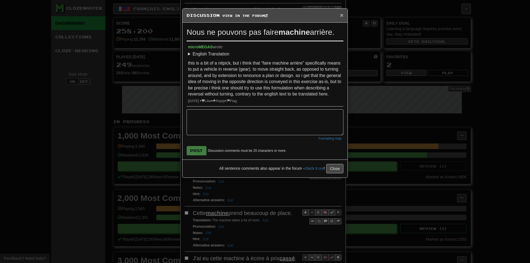
click at [341, 16] on span "×" at bounding box center [341, 15] width 3 height 6
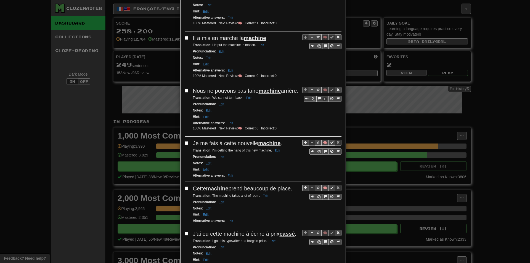
scroll to position [414, 0]
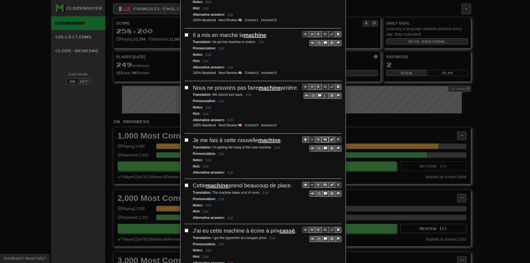
click at [323, 143] on button "🧠" at bounding box center [324, 140] width 7 height 6
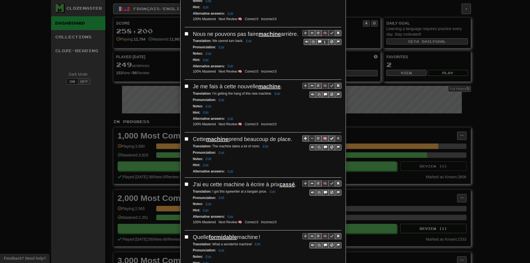
scroll to position [469, 0]
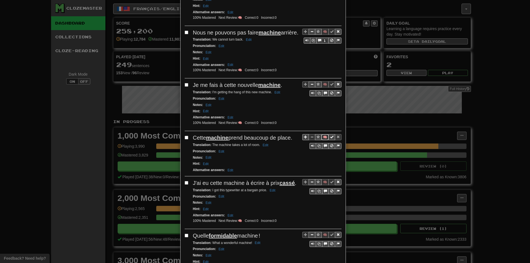
click at [324, 140] on button "🧠" at bounding box center [324, 137] width 7 height 6
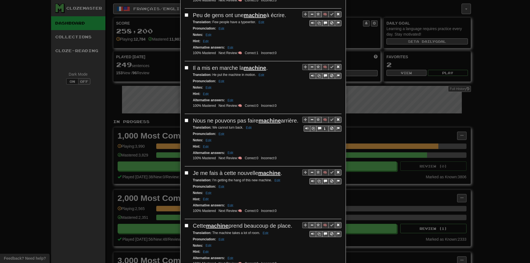
scroll to position [0, 0]
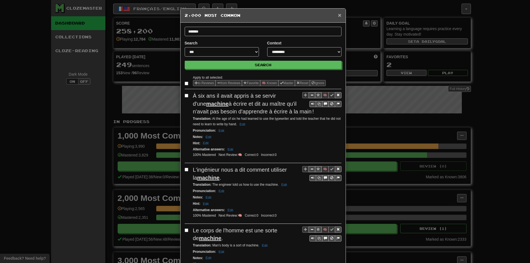
click at [338, 14] on span "×" at bounding box center [339, 15] width 3 height 6
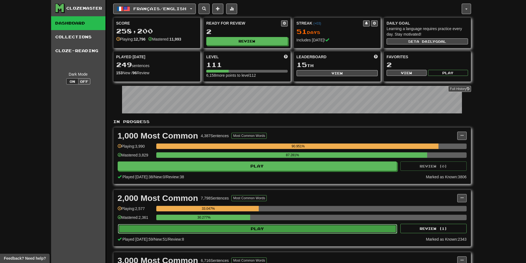
click at [217, 228] on button "Play" at bounding box center [257, 228] width 279 height 9
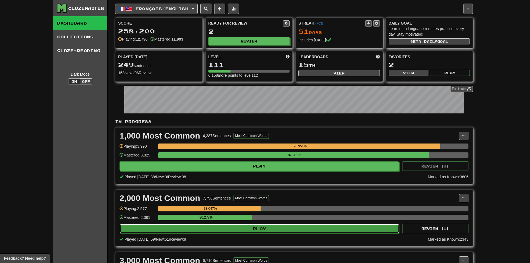
select select "**"
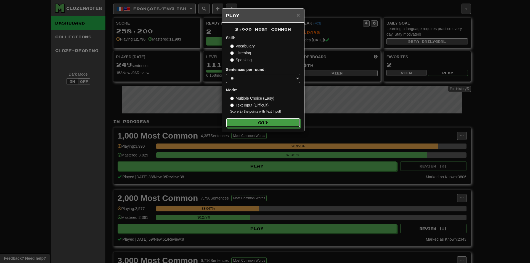
drag, startPoint x: 261, startPoint y: 119, endPoint x: 219, endPoint y: 138, distance: 45.8
click at [260, 119] on button "Go" at bounding box center [263, 122] width 74 height 9
click at [124, 145] on div "× Play 2,000 Most Common Skill: Vocabulary Listening Speaking Sentences per rou…" at bounding box center [265, 131] width 530 height 263
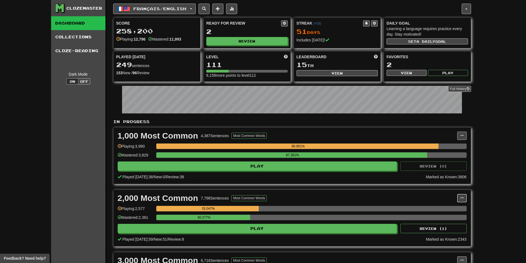
click at [460, 194] on button at bounding box center [461, 198] width 9 height 8
click at [449, 207] on span "Manage Sentences" at bounding box center [438, 208] width 33 height 4
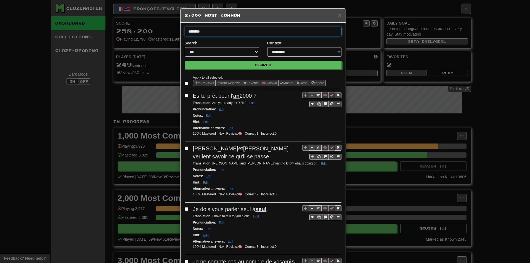
type input "********"
click at [185, 61] on button "Search" at bounding box center [263, 65] width 157 height 8
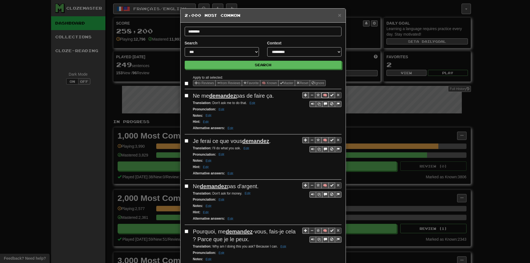
click at [322, 93] on button "🧠" at bounding box center [324, 95] width 7 height 6
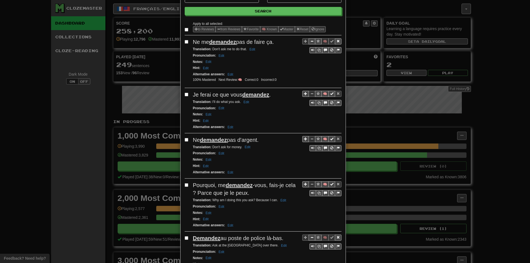
scroll to position [55, 0]
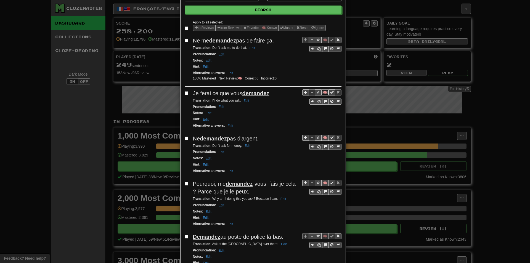
click at [326, 91] on button "🧠" at bounding box center [324, 92] width 7 height 6
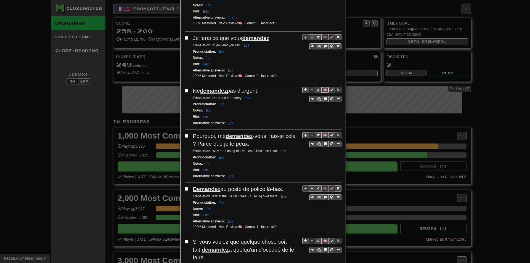
click at [322, 90] on button "🧠" at bounding box center [324, 90] width 7 height 6
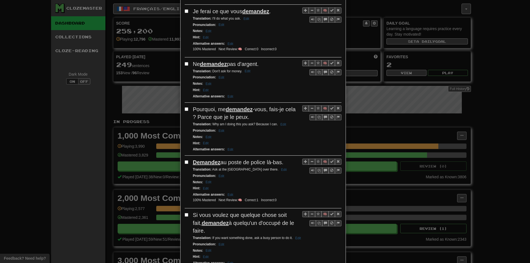
scroll to position [138, 0]
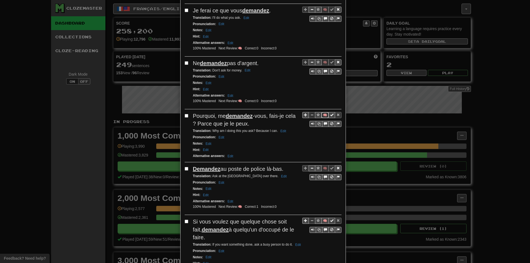
click at [322, 113] on button "🧠" at bounding box center [324, 115] width 7 height 6
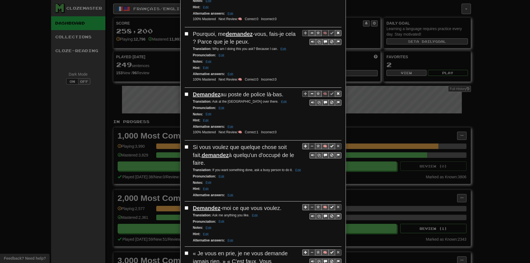
scroll to position [221, 0]
click at [321, 146] on button "🧠" at bounding box center [324, 145] width 7 height 6
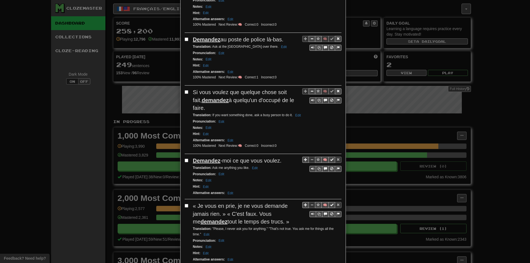
scroll to position [276, 0]
click at [321, 156] on button "🧠" at bounding box center [324, 159] width 7 height 6
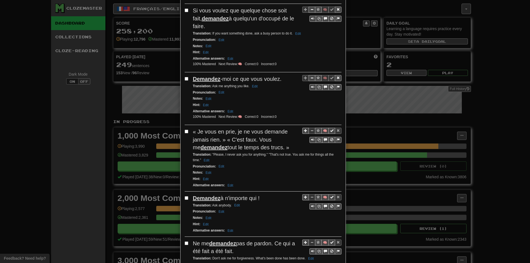
scroll to position [359, 0]
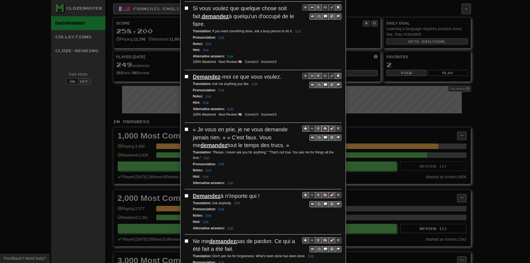
click at [322, 130] on button "🧠" at bounding box center [324, 129] width 7 height 6
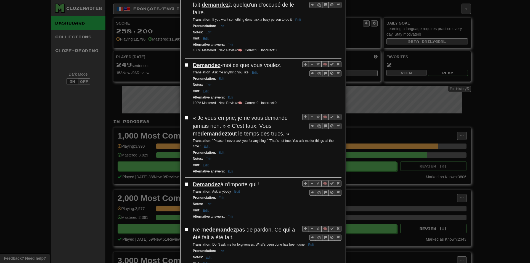
scroll to position [386, 0]
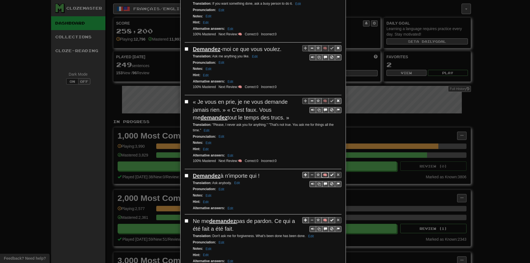
click at [322, 174] on button "🧠" at bounding box center [324, 175] width 7 height 6
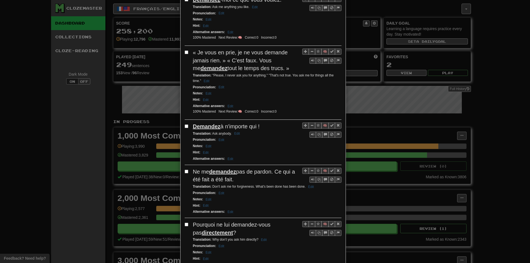
scroll to position [441, 0]
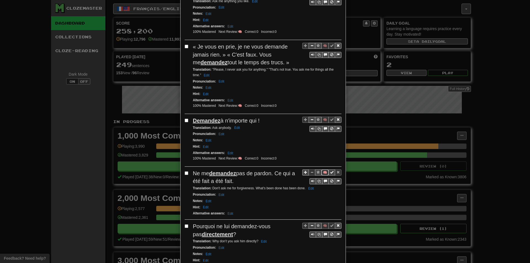
click at [321, 174] on button "🧠" at bounding box center [324, 172] width 7 height 6
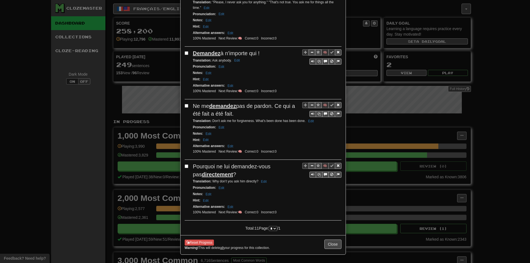
scroll to position [510, 0]
click at [334, 244] on button "Close" at bounding box center [332, 243] width 17 height 9
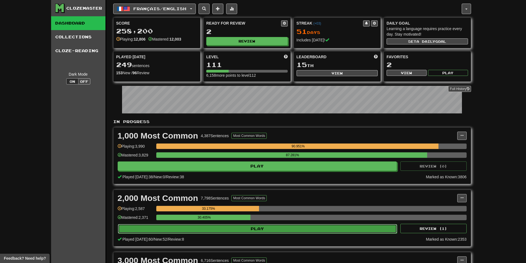
click at [253, 231] on button "Play" at bounding box center [257, 228] width 279 height 9
select select "**"
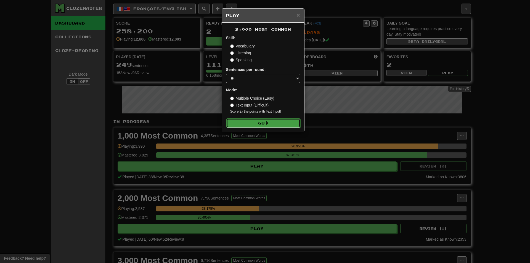
click at [250, 122] on button "Go" at bounding box center [263, 122] width 74 height 9
click at [419, 177] on div "× Play 2,000 Most Common Skill: Vocabulary Listening Speaking Sentences per rou…" at bounding box center [265, 131] width 530 height 263
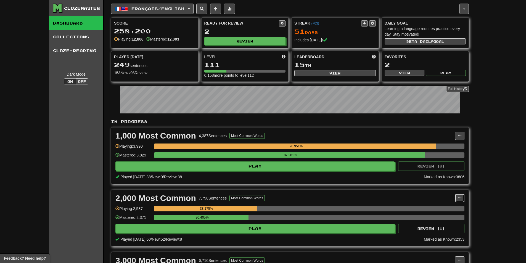
click at [460, 197] on span at bounding box center [459, 197] width 3 height 3
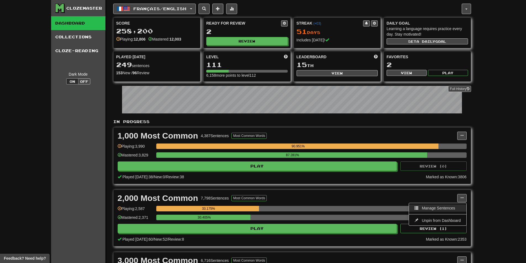
click at [450, 208] on span "Manage Sentences" at bounding box center [438, 208] width 33 height 4
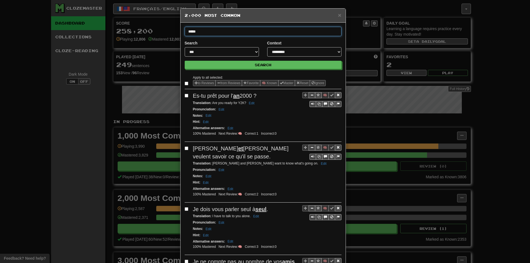
type input "*****"
click at [185, 61] on button "Search" at bounding box center [263, 65] width 157 height 8
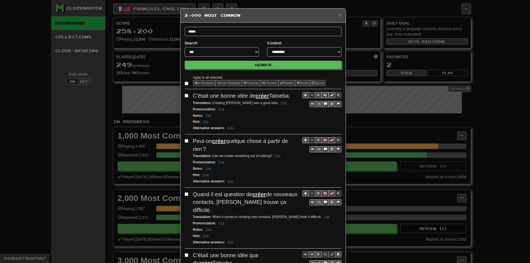
drag, startPoint x: 322, startPoint y: 94, endPoint x: 297, endPoint y: 102, distance: 25.8
click at [322, 94] on button "🧠" at bounding box center [324, 95] width 7 height 6
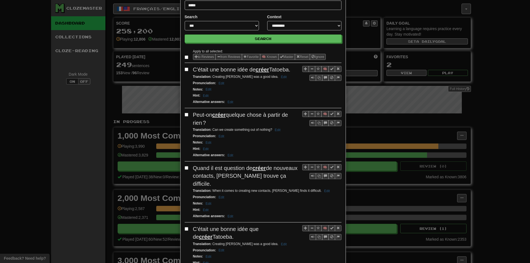
scroll to position [28, 0]
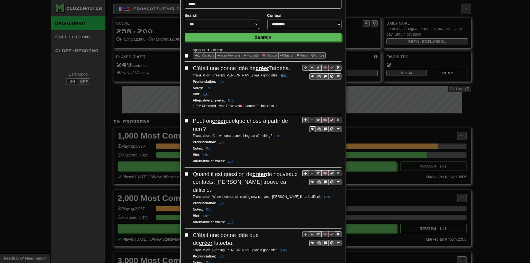
click at [311, 128] on span "Sentence controls" at bounding box center [312, 128] width 3 height 3
click at [322, 120] on button "🧠" at bounding box center [324, 120] width 7 height 6
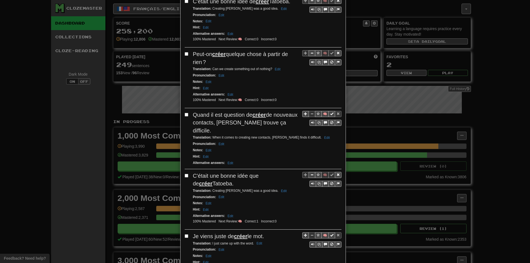
scroll to position [110, 0]
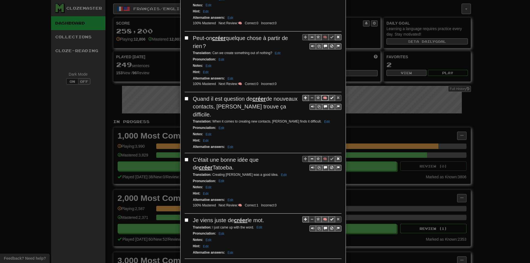
click at [322, 98] on button "🧠" at bounding box center [324, 98] width 7 height 6
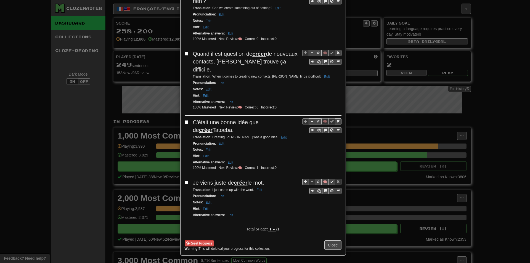
scroll to position [157, 0]
click at [322, 178] on button "🧠" at bounding box center [324, 181] width 7 height 6
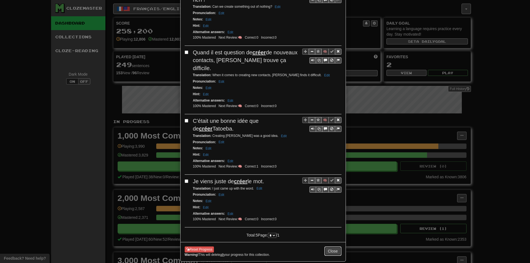
drag, startPoint x: 330, startPoint y: 248, endPoint x: 298, endPoint y: 229, distance: 37.7
click at [332, 249] on button "Close" at bounding box center [332, 250] width 17 height 9
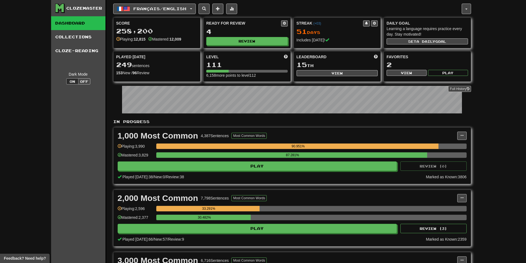
click at [182, 233] on div "2,000 Most Common 7,798 Sentences Most Common Words Manage Sentences Unpin from…" at bounding box center [291, 218] width 357 height 56
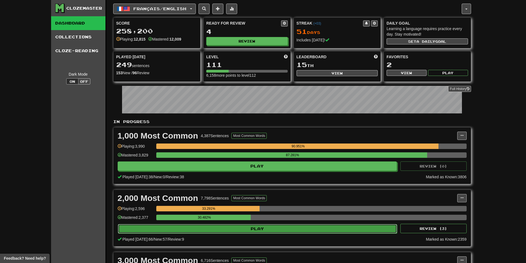
click at [196, 227] on button "Play" at bounding box center [257, 228] width 279 height 9
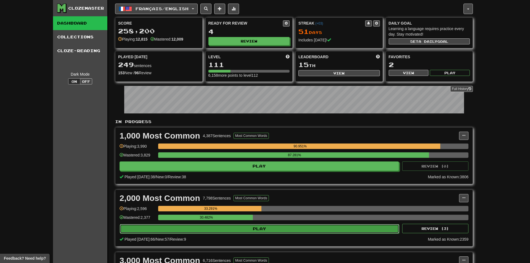
select select "**"
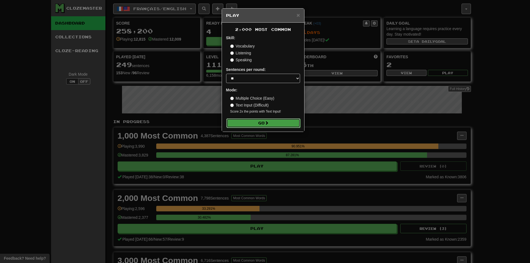
click at [240, 120] on button "Go" at bounding box center [263, 122] width 74 height 9
drag, startPoint x: 428, startPoint y: 147, endPoint x: 433, endPoint y: 154, distance: 8.2
click at [431, 148] on div "× Play 2,000 Most Common Skill: Vocabulary Listening Speaking Sentences per rou…" at bounding box center [265, 131] width 530 height 263
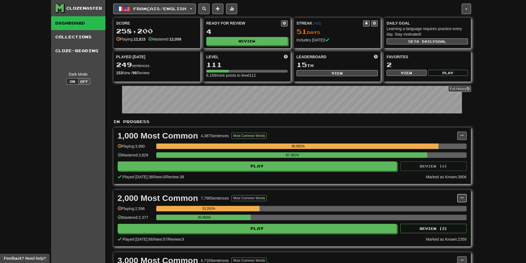
click at [460, 195] on button at bounding box center [461, 198] width 9 height 8
click at [454, 205] on link "Manage Sentences" at bounding box center [437, 207] width 57 height 7
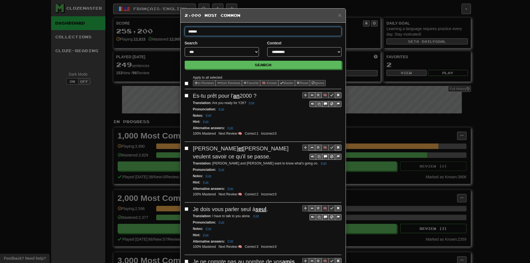
type input "******"
click at [185, 61] on button "Search" at bounding box center [263, 65] width 157 height 8
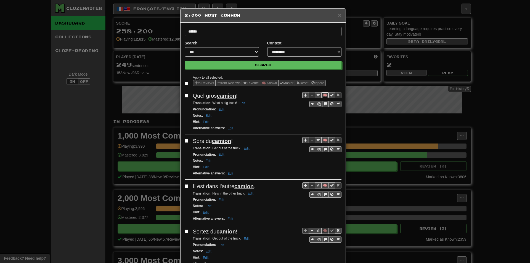
click at [322, 97] on button "🧠" at bounding box center [324, 95] width 7 height 6
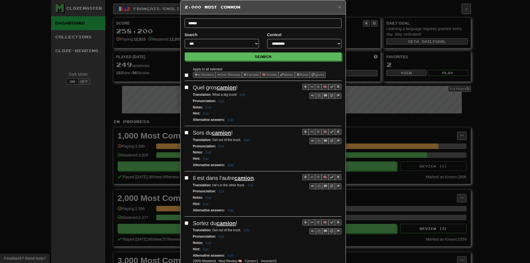
scroll to position [28, 0]
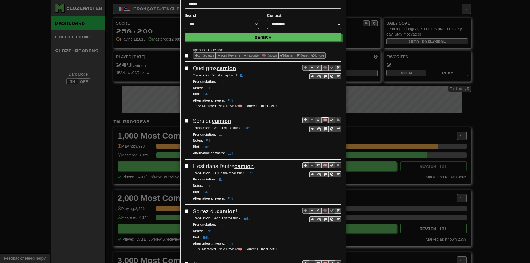
click at [321, 120] on button "🧠" at bounding box center [324, 120] width 7 height 6
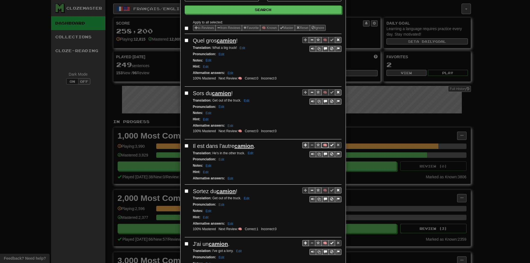
click at [322, 144] on button "🧠" at bounding box center [324, 145] width 7 height 6
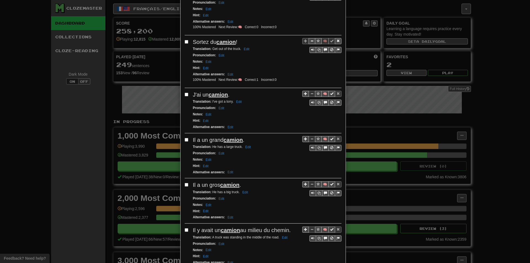
scroll to position [221, 0]
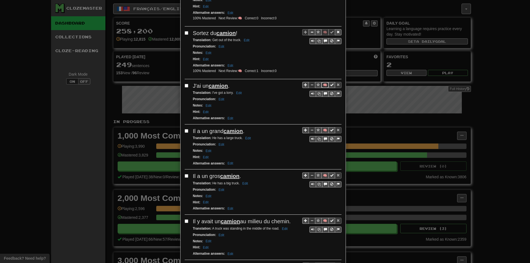
click at [321, 83] on button "🧠" at bounding box center [324, 85] width 7 height 6
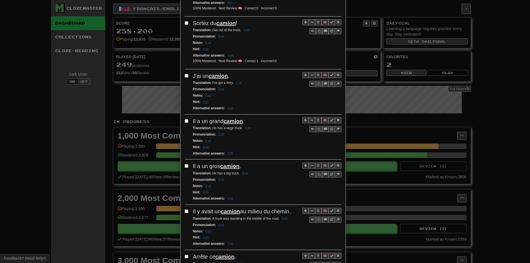
scroll to position [248, 0]
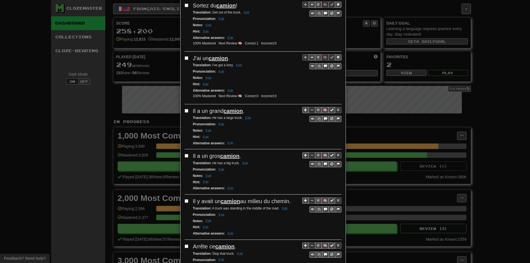
click at [90, 262] on div "**********" at bounding box center [265, 131] width 530 height 263
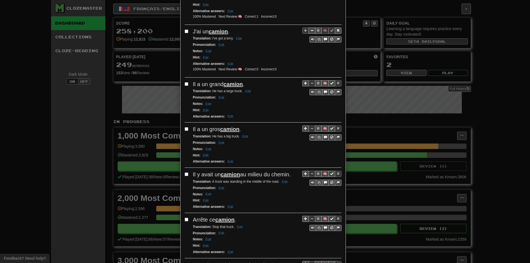
scroll to position [276, 0]
click at [321, 83] on button "🧠" at bounding box center [324, 82] width 7 height 6
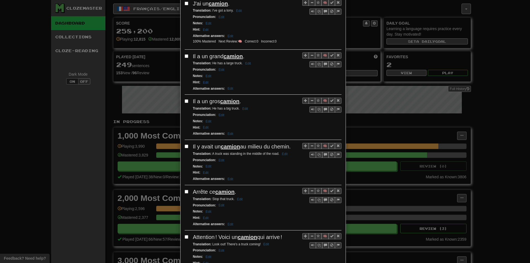
scroll to position [303, 0]
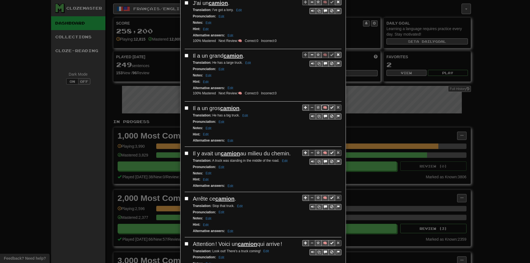
click at [322, 108] on button "🧠" at bounding box center [324, 108] width 7 height 6
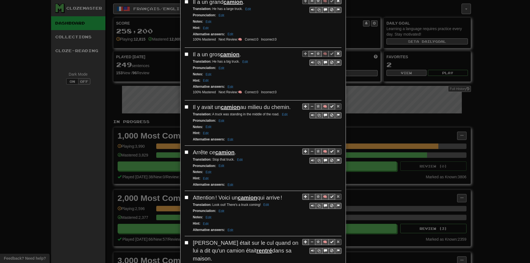
scroll to position [359, 0]
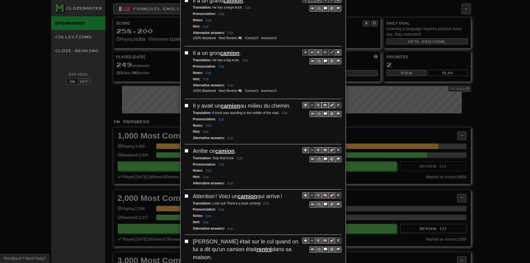
click at [321, 105] on button "🧠" at bounding box center [324, 105] width 7 height 6
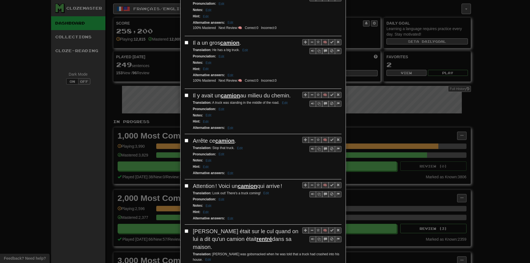
scroll to position [386, 0]
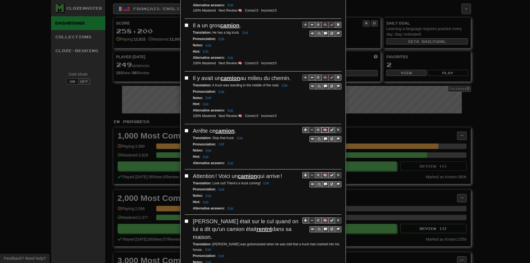
click at [321, 132] on button "🧠" at bounding box center [324, 130] width 7 height 6
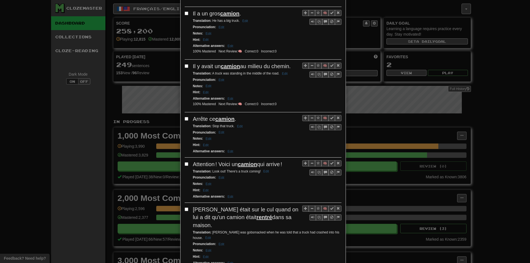
scroll to position [414, 0]
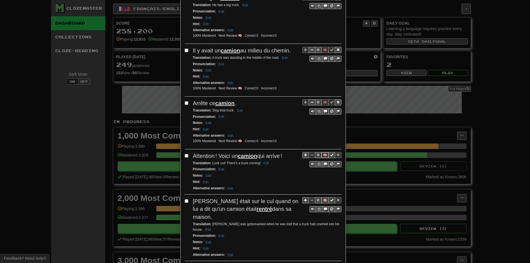
click at [322, 153] on button "🧠" at bounding box center [324, 155] width 7 height 6
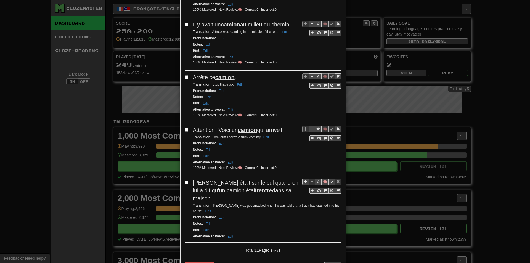
scroll to position [441, 0]
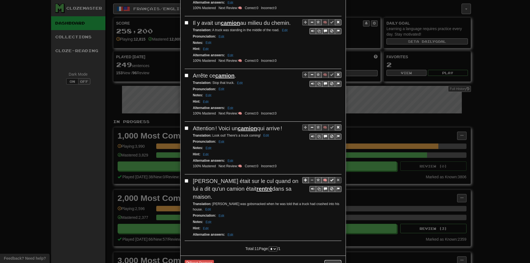
drag, startPoint x: 332, startPoint y: 252, endPoint x: 328, endPoint y: 257, distance: 6.7
click at [329, 259] on div "Reset Progress Warning! This will delete all your progress for this collection.…" at bounding box center [262, 264] width 165 height 19
click at [328, 260] on button "Close" at bounding box center [332, 264] width 17 height 9
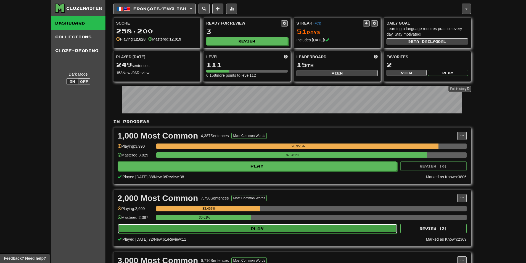
click at [209, 231] on button "Play" at bounding box center [257, 228] width 279 height 9
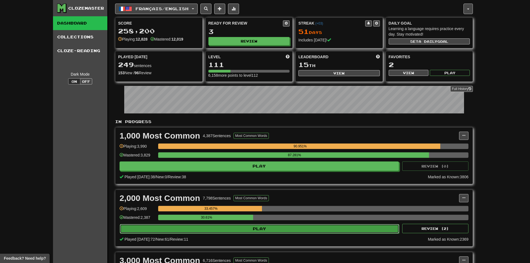
select select "**"
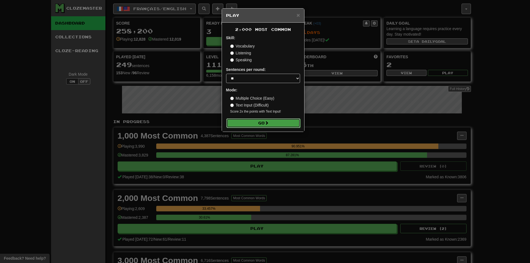
click at [247, 123] on button "Go" at bounding box center [263, 122] width 74 height 9
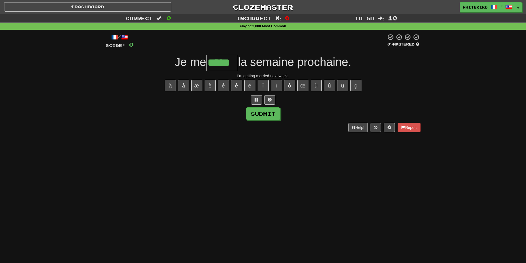
type input "*****"
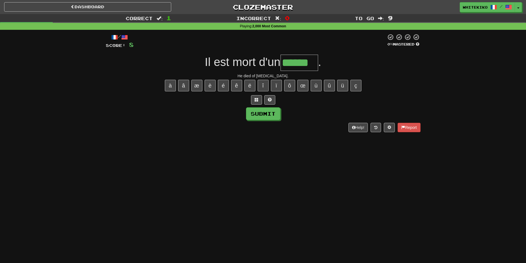
type input "******"
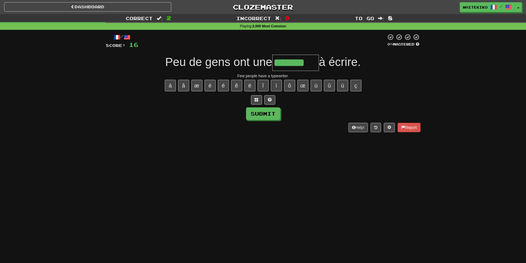
type input "*******"
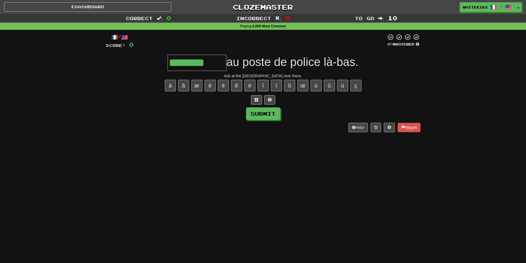
type input "********"
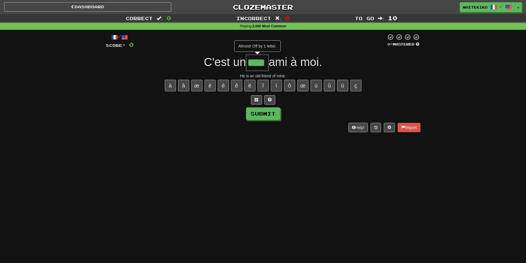
type input "*****"
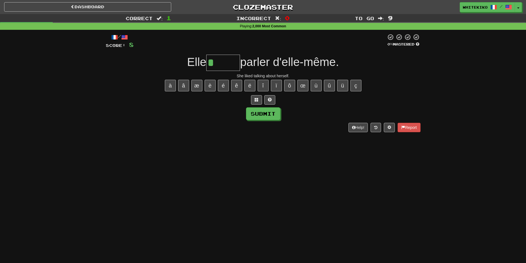
type input "******"
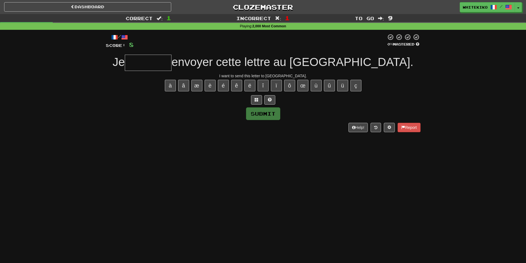
type input "*"
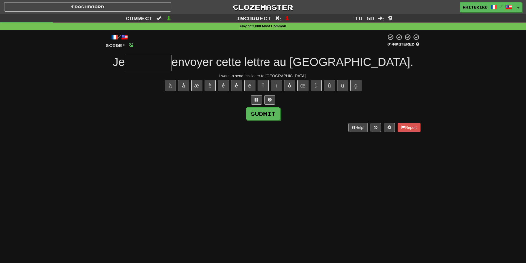
type input "*"
type input "********"
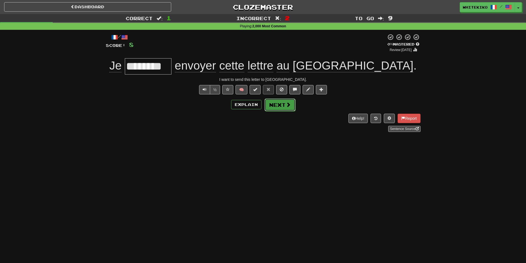
click at [281, 106] on button "Next" at bounding box center [279, 104] width 31 height 13
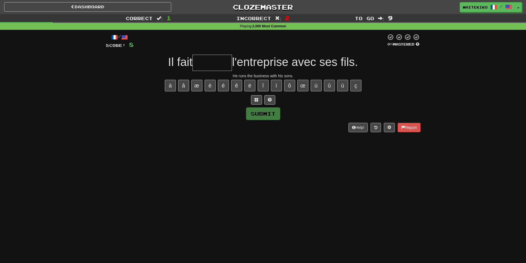
type input "*"
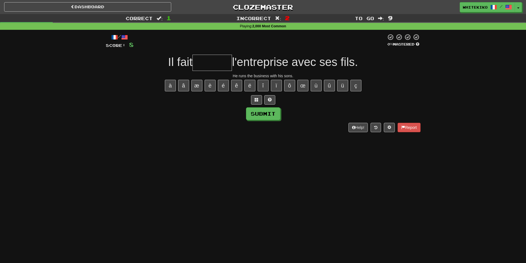
type input "*"
type input "*******"
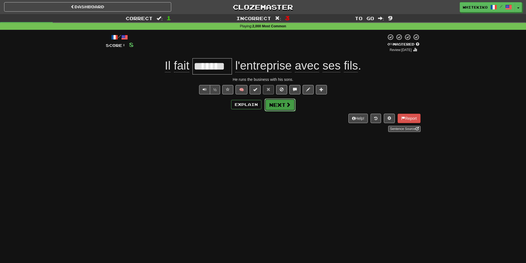
click at [269, 101] on button "Next" at bounding box center [279, 104] width 31 height 13
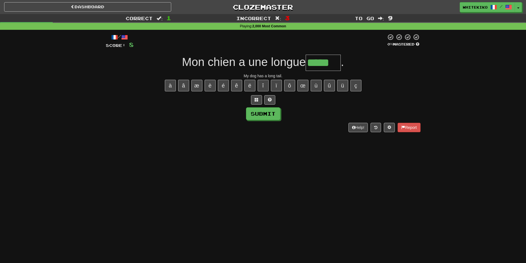
type input "*****"
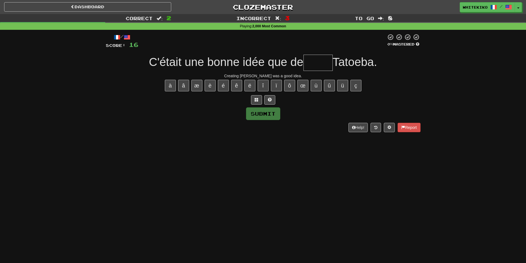
type input "*"
type input "*****"
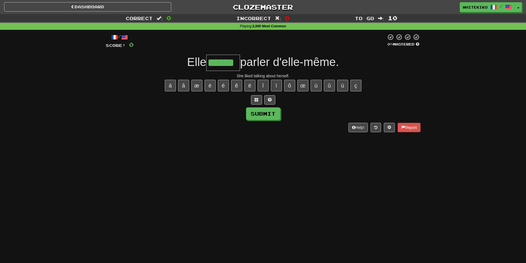
type input "******"
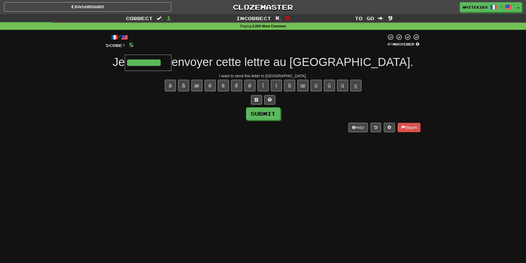
type input "********"
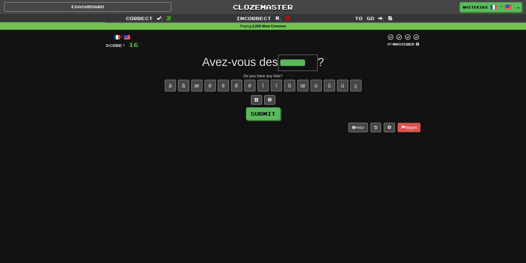
type input "******"
type input "*"
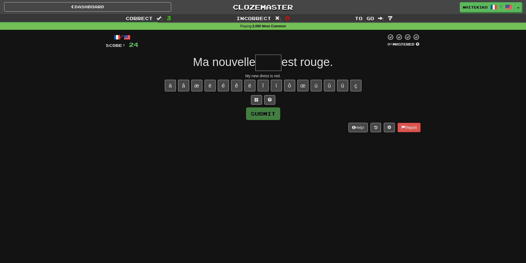
type input "*"
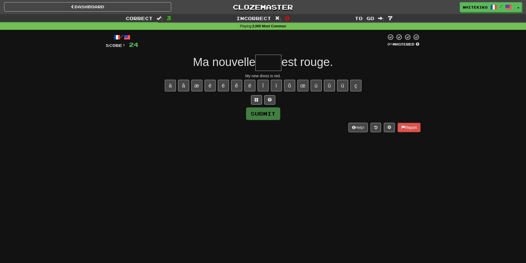
type input "*"
type input "****"
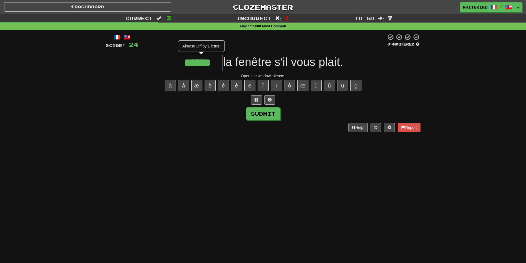
type input "******"
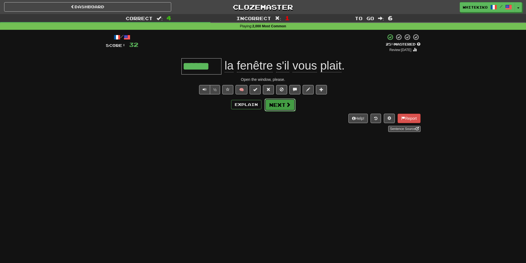
click at [286, 103] on span at bounding box center [288, 104] width 5 height 5
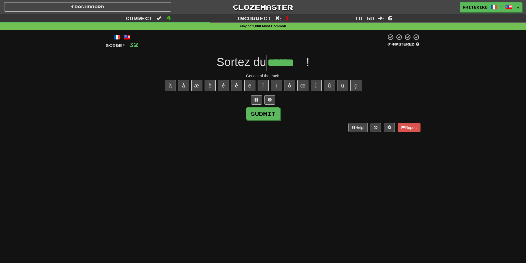
type input "******"
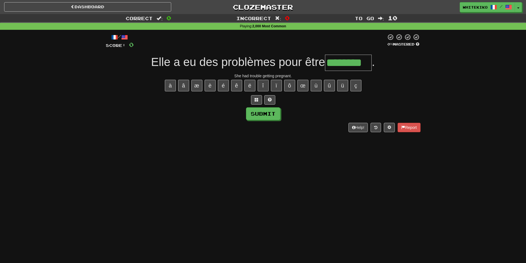
type input "********"
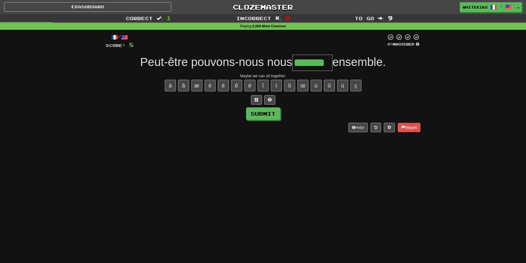
type input "*******"
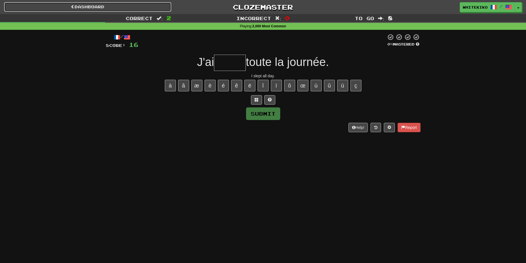
click at [120, 10] on link "Dashboard" at bounding box center [87, 6] width 167 height 9
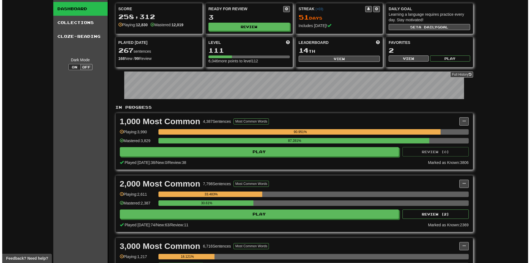
scroll to position [55, 0]
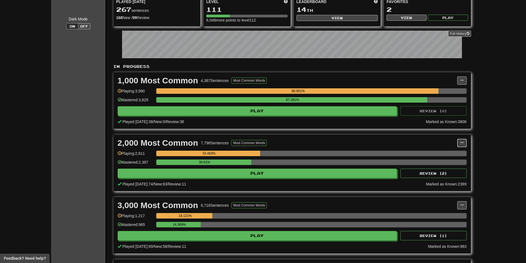
click at [460, 140] on button at bounding box center [461, 143] width 9 height 8
click at [454, 151] on span "Manage Sentences" at bounding box center [438, 153] width 33 height 4
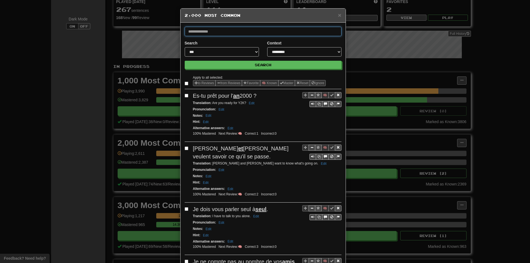
type input "*"
type input "*******"
click at [185, 61] on button "Search" at bounding box center [263, 65] width 157 height 8
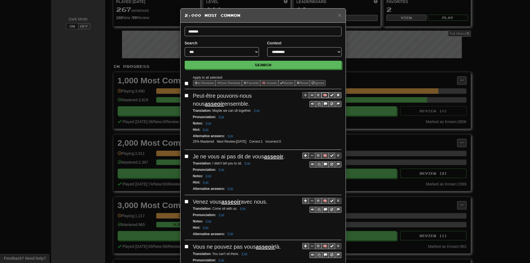
click at [322, 94] on button "🧠" at bounding box center [324, 95] width 7 height 6
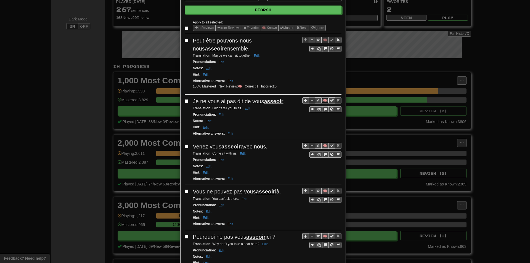
click at [324, 100] on button "🧠" at bounding box center [324, 100] width 7 height 6
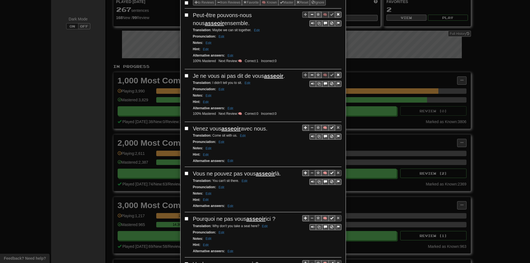
scroll to position [83, 0]
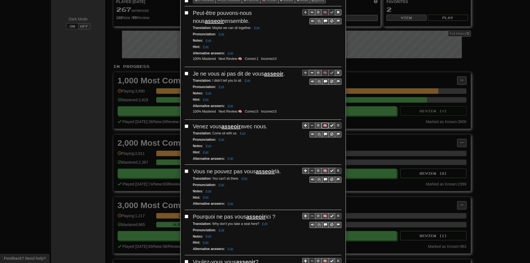
click at [321, 127] on button "🧠" at bounding box center [324, 125] width 7 height 6
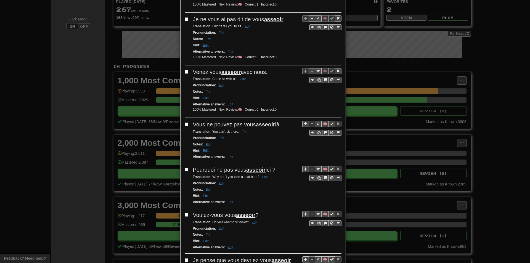
scroll to position [138, 0]
click at [321, 121] on button "🧠" at bounding box center [324, 123] width 7 height 6
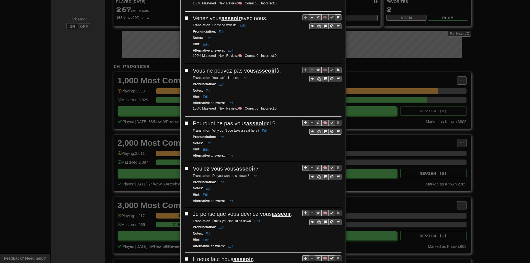
scroll to position [193, 0]
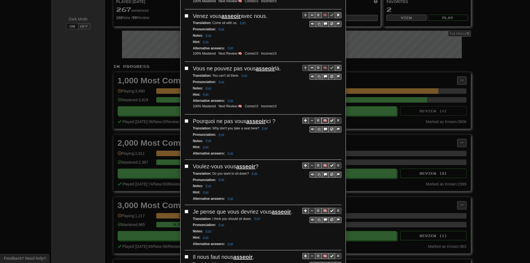
click at [324, 121] on button "🧠" at bounding box center [324, 121] width 7 height 6
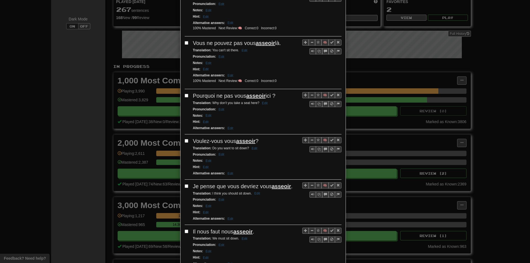
scroll to position [221, 0]
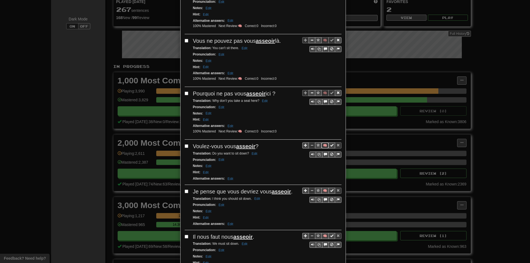
click at [321, 146] on button "🧠" at bounding box center [324, 145] width 7 height 6
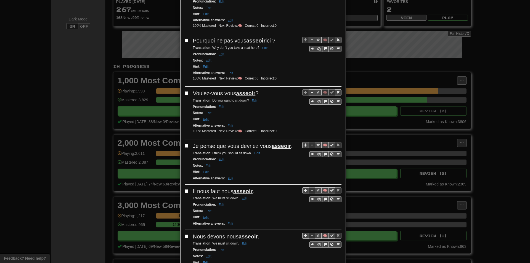
scroll to position [276, 0]
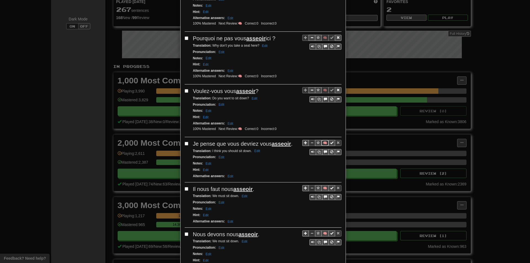
click at [322, 143] on button "🧠" at bounding box center [324, 143] width 7 height 6
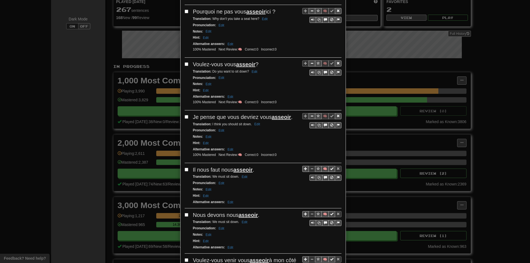
scroll to position [303, 0]
click at [324, 169] on button "🧠" at bounding box center [324, 168] width 7 height 6
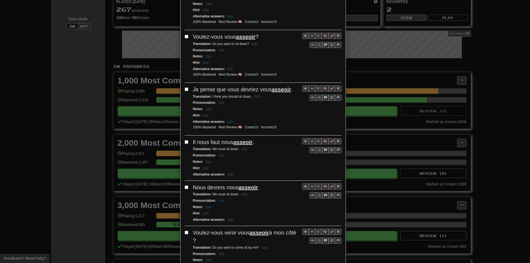
scroll to position [331, 0]
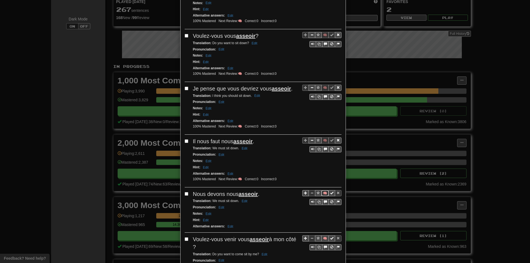
click at [323, 192] on button "🧠" at bounding box center [324, 193] width 7 height 6
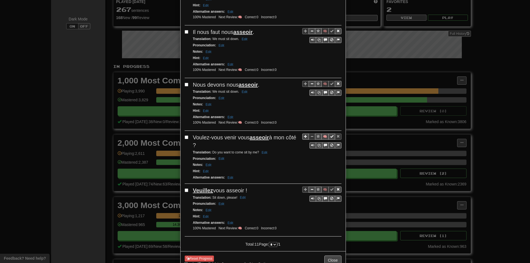
scroll to position [441, 0]
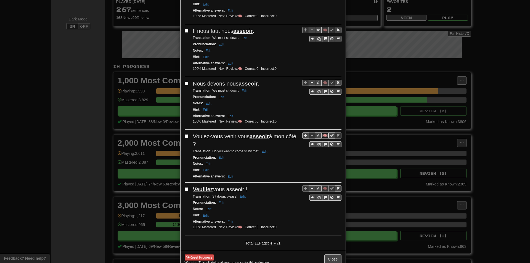
click at [321, 138] on button "🧠" at bounding box center [324, 135] width 7 height 6
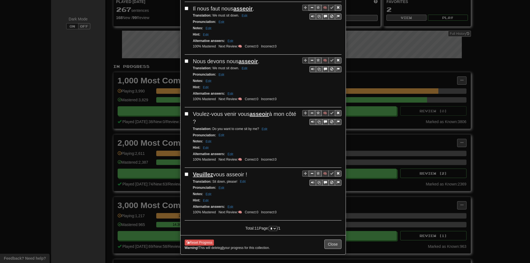
scroll to position [465, 0]
click at [330, 241] on button "Close" at bounding box center [332, 243] width 17 height 9
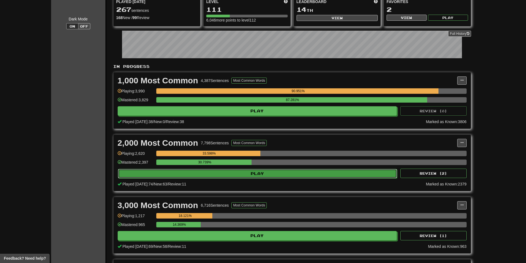
click at [356, 171] on button "Play" at bounding box center [257, 173] width 279 height 9
select select "**"
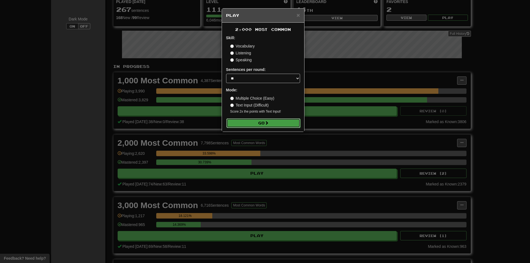
click at [268, 122] on span at bounding box center [267, 123] width 4 height 4
click at [403, 137] on div "× Play 2,000 Most Common Skill: Vocabulary Listening Speaking Sentences per rou…" at bounding box center [265, 131] width 530 height 263
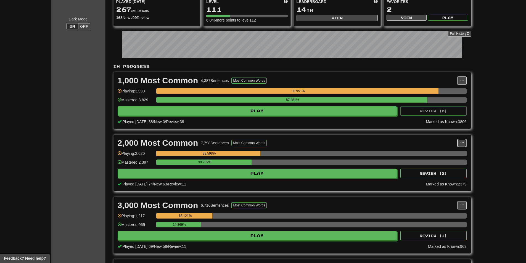
click at [460, 143] on span at bounding box center [461, 142] width 3 height 3
click at [451, 152] on span "Manage Sentences" at bounding box center [438, 153] width 33 height 4
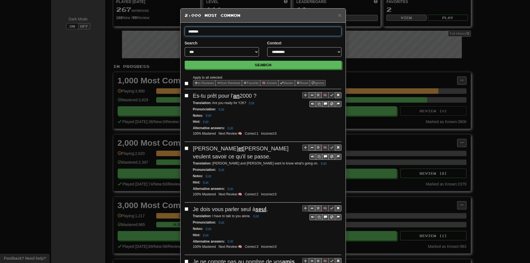
type input "*******"
click at [185, 61] on button "Search" at bounding box center [263, 65] width 157 height 8
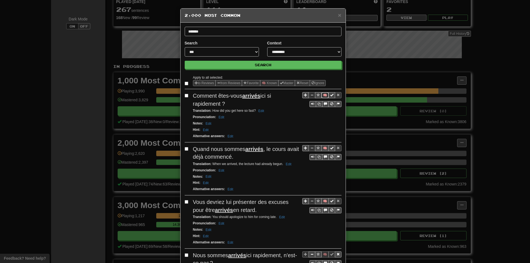
click at [324, 95] on button "🧠" at bounding box center [324, 95] width 7 height 6
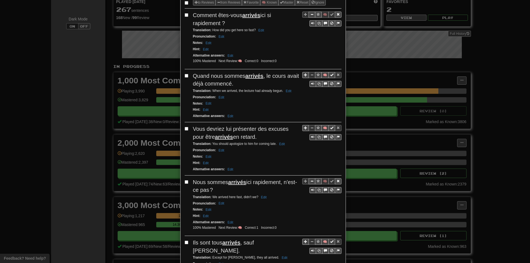
scroll to position [83, 0]
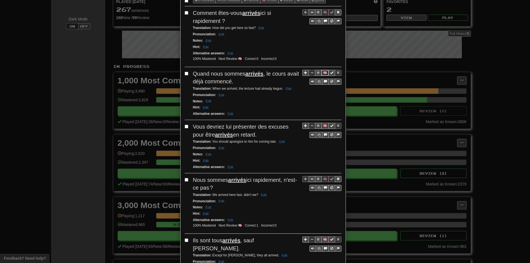
click at [323, 73] on button "🧠" at bounding box center [324, 73] width 7 height 6
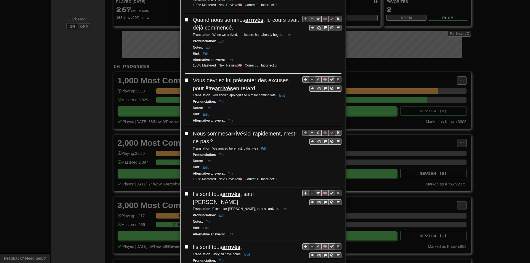
scroll to position [138, 0]
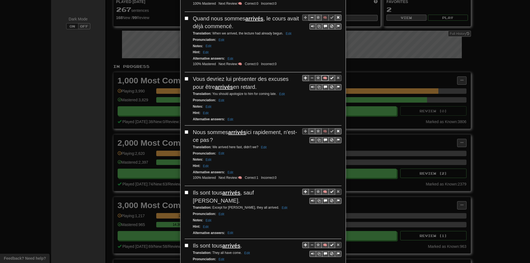
click at [322, 78] on button "🧠" at bounding box center [324, 78] width 7 height 6
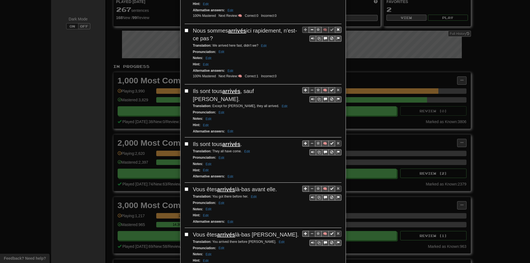
scroll to position [248, 0]
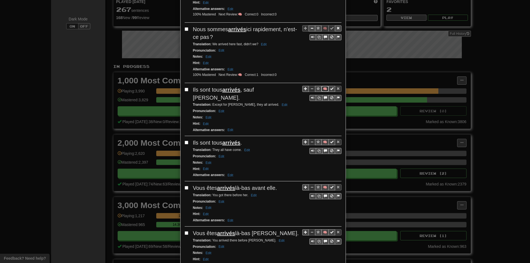
click at [321, 87] on button "🧠" at bounding box center [324, 89] width 7 height 6
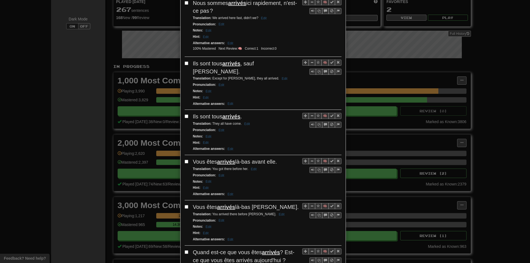
scroll to position [276, 0]
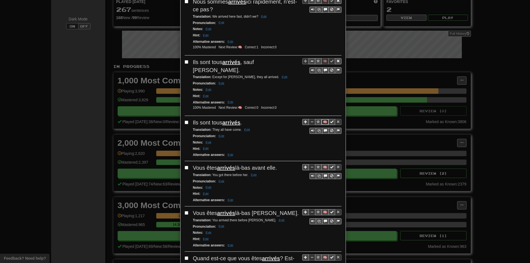
click at [324, 119] on button "🧠" at bounding box center [324, 122] width 7 height 6
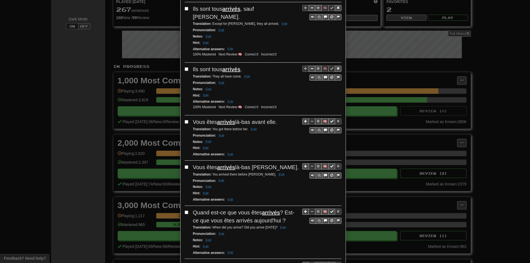
scroll to position [331, 0]
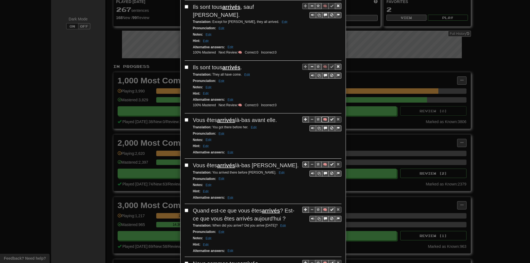
click at [321, 116] on button "🧠" at bounding box center [324, 119] width 7 height 6
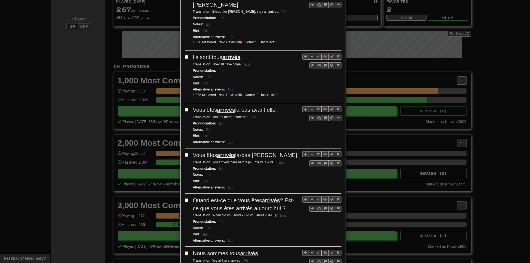
scroll to position [359, 0]
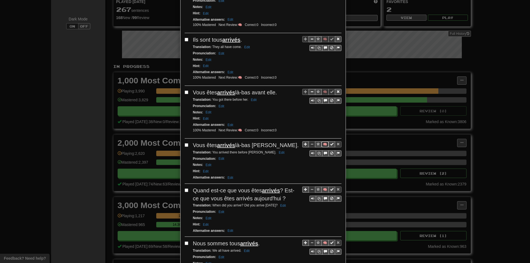
click at [321, 141] on button "🧠" at bounding box center [324, 144] width 7 height 6
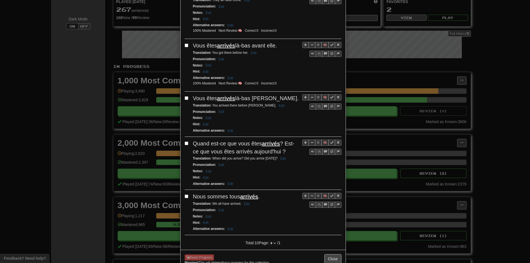
scroll to position [413, 0]
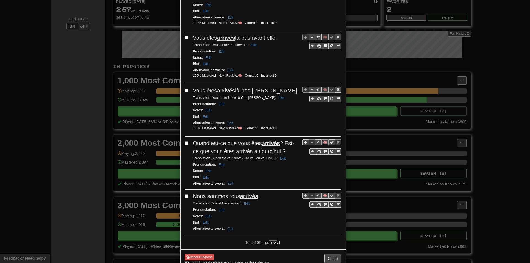
click at [322, 139] on button "🧠" at bounding box center [324, 142] width 7 height 6
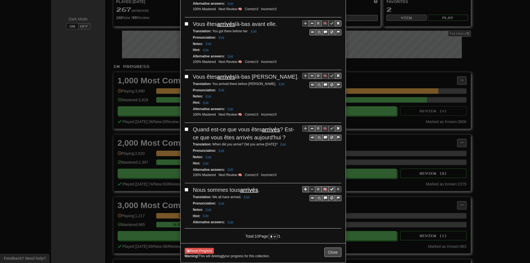
scroll to position [428, 0]
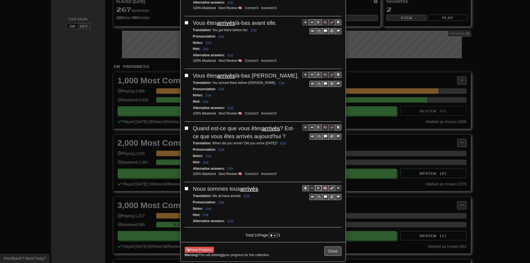
click at [318, 185] on button "Sentence controls" at bounding box center [318, 188] width 7 height 6
click at [317, 186] on span "Sentence controls" at bounding box center [317, 187] width 3 height 3
click at [321, 185] on button "🧠" at bounding box center [324, 188] width 7 height 6
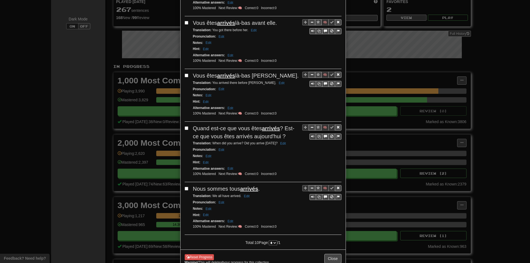
click at [329, 249] on div "Reset Progress Warning! This will delete all your progress for this collection.…" at bounding box center [262, 258] width 165 height 19
click at [330, 254] on button "Close" at bounding box center [332, 258] width 17 height 9
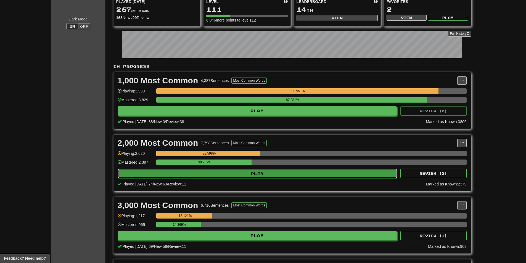
click at [248, 175] on button "Play" at bounding box center [257, 173] width 279 height 9
select select "**"
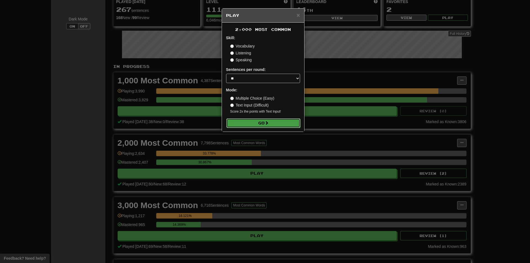
click at [279, 124] on button "Go" at bounding box center [263, 122] width 74 height 9
click at [405, 99] on div "× Play 2,000 Most Common Skill: Vocabulary Listening Speaking Sentences per rou…" at bounding box center [265, 131] width 530 height 263
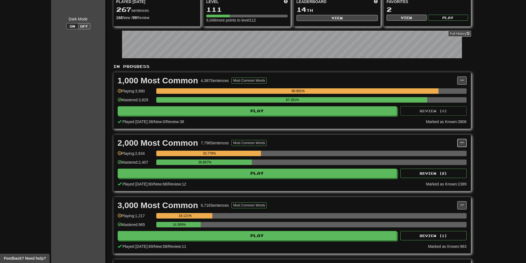
click at [458, 139] on button at bounding box center [461, 143] width 9 height 8
click at [449, 150] on link "Manage Sentences" at bounding box center [437, 152] width 57 height 7
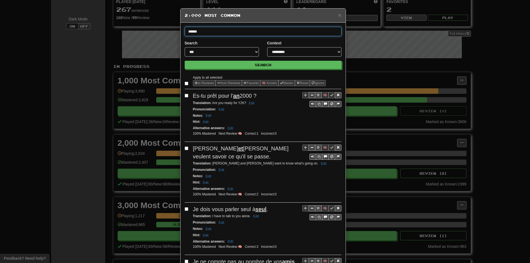
type input "******"
click at [185, 61] on button "Search" at bounding box center [263, 65] width 157 height 8
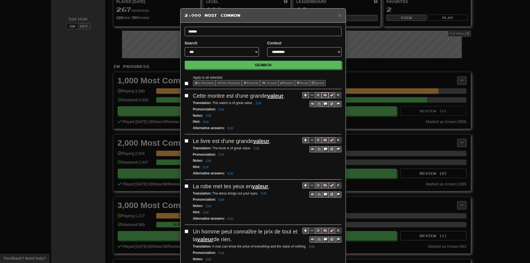
click at [321, 97] on button "🧠" at bounding box center [324, 95] width 7 height 6
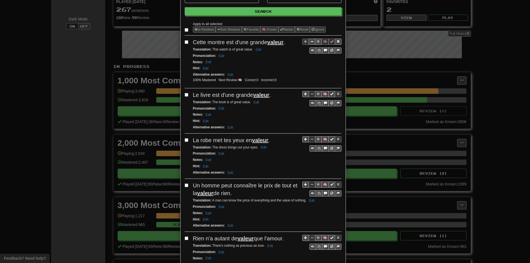
scroll to position [55, 0]
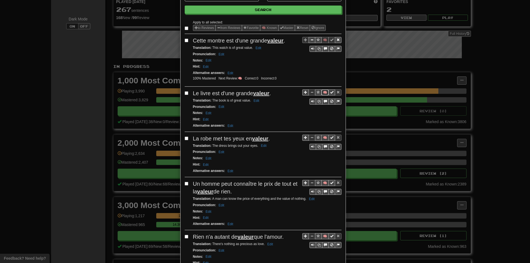
click at [321, 90] on button "🧠" at bounding box center [324, 92] width 7 height 6
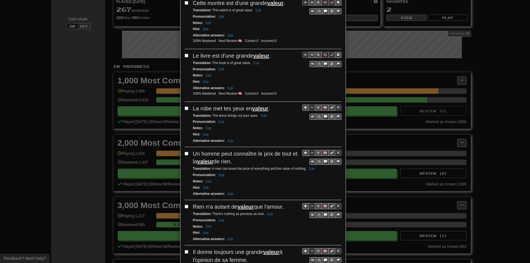
scroll to position [110, 0]
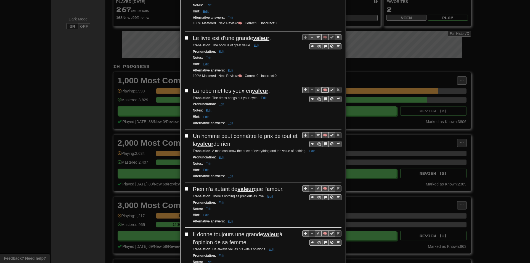
click at [323, 91] on button "🧠" at bounding box center [324, 90] width 7 height 6
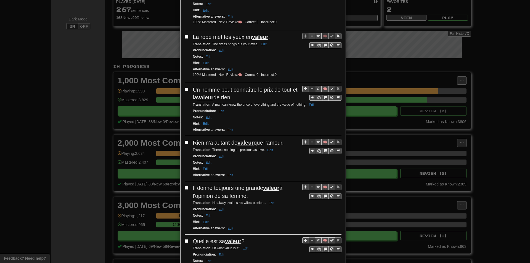
scroll to position [166, 0]
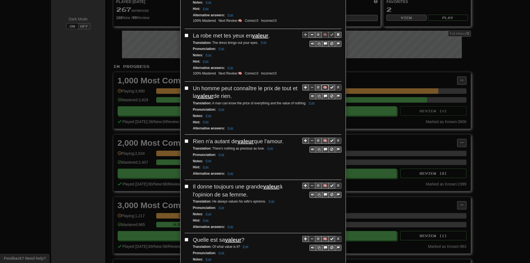
click at [321, 86] on button "🧠" at bounding box center [324, 87] width 7 height 6
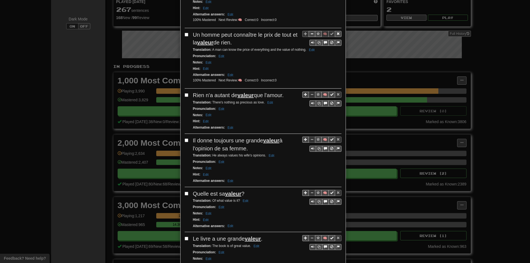
scroll to position [221, 0]
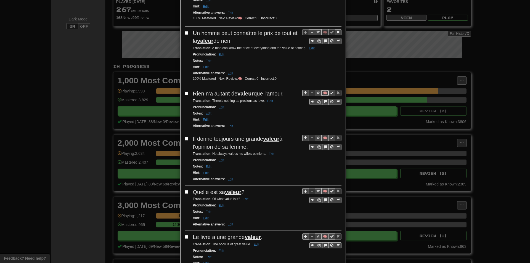
click at [323, 92] on button "🧠" at bounding box center [324, 93] width 7 height 6
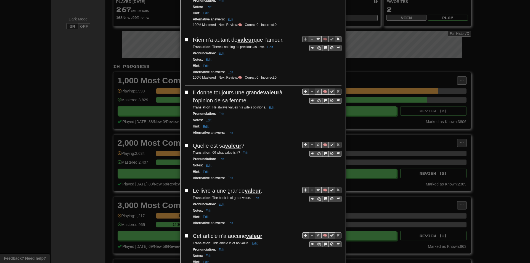
scroll to position [276, 0]
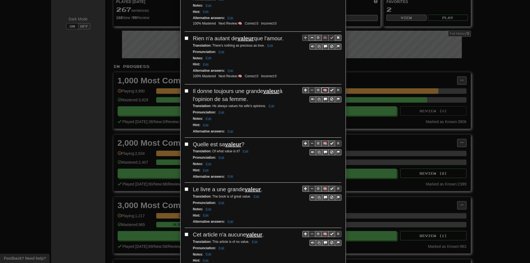
click at [322, 91] on button "🧠" at bounding box center [324, 90] width 7 height 6
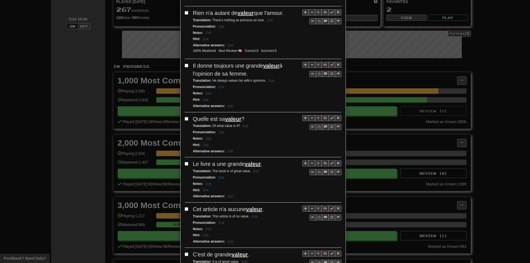
scroll to position [303, 0]
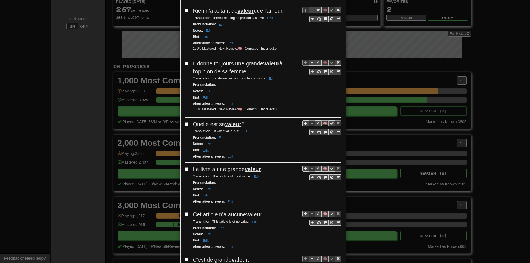
click at [322, 121] on button "🧠" at bounding box center [324, 123] width 7 height 6
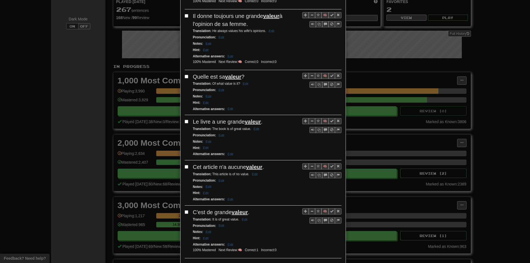
scroll to position [359, 0]
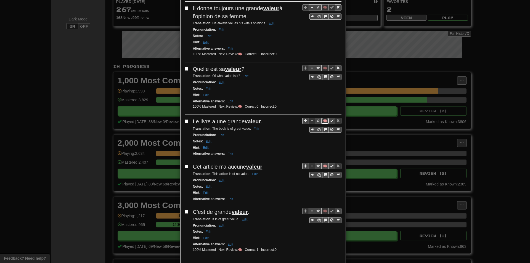
click at [321, 121] on button "🧠" at bounding box center [324, 121] width 7 height 6
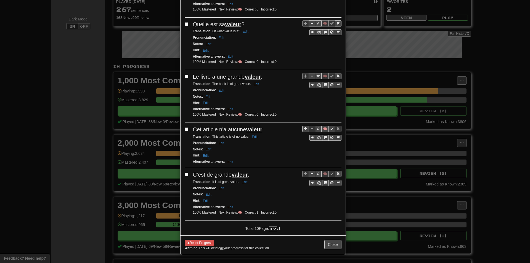
scroll to position [405, 0]
click at [323, 127] on button "🧠" at bounding box center [324, 129] width 7 height 6
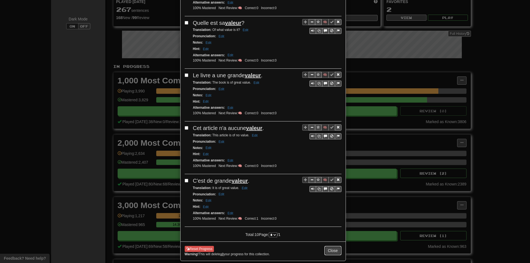
drag, startPoint x: 330, startPoint y: 248, endPoint x: 324, endPoint y: 245, distance: 6.1
click at [330, 248] on button "Close" at bounding box center [332, 250] width 17 height 9
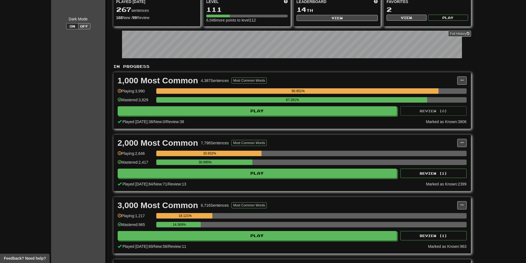
click at [203, 178] on div "2,000 Most Common 7,798 Sentences Most Common Words Manage Sentences Unpin from…" at bounding box center [291, 163] width 357 height 56
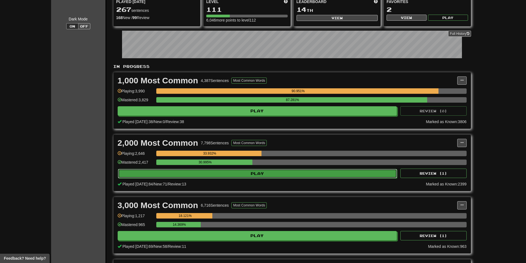
click at [201, 174] on button "Play" at bounding box center [257, 173] width 279 height 9
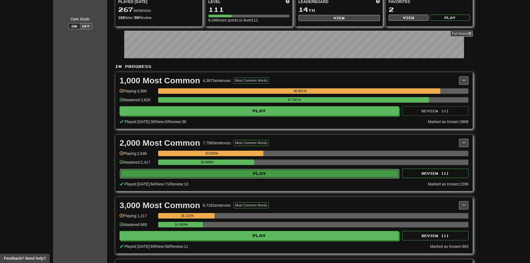
select select "**"
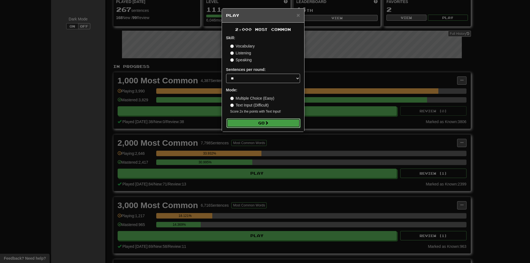
click at [240, 122] on button "Go" at bounding box center [263, 122] width 74 height 9
click at [467, 129] on div "× Play 2,000 Most Common Skill: Vocabulary Listening Speaking Sentences per rou…" at bounding box center [265, 131] width 530 height 263
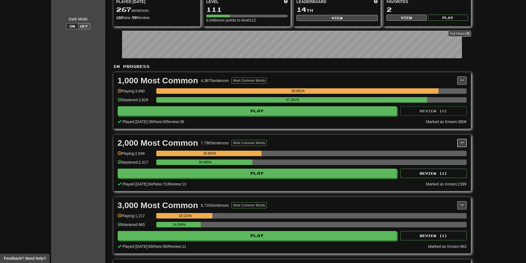
click at [462, 145] on button at bounding box center [461, 143] width 9 height 8
click at [449, 152] on span "Manage Sentences" at bounding box center [438, 153] width 33 height 4
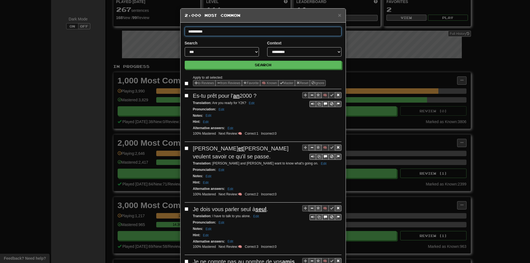
type input "**********"
click at [185, 61] on button "Search" at bounding box center [263, 65] width 157 height 8
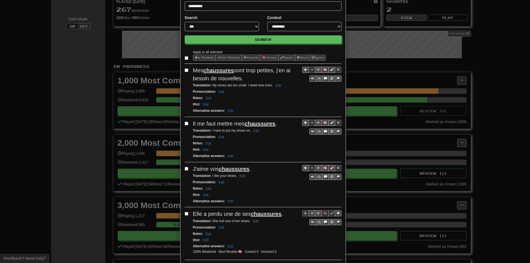
scroll to position [28, 0]
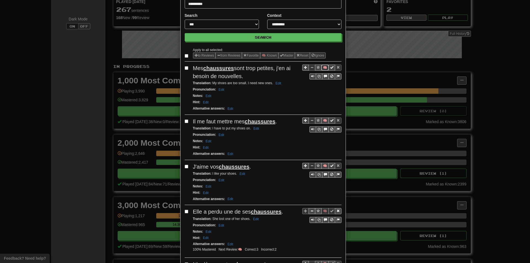
click at [322, 69] on button "🧠" at bounding box center [324, 68] width 7 height 6
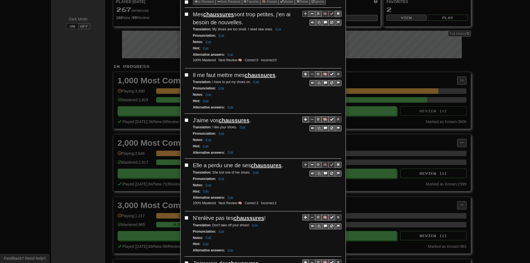
scroll to position [83, 0]
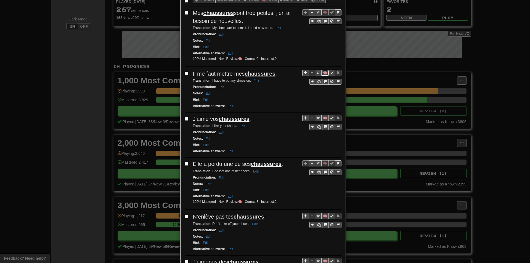
click at [322, 74] on button "🧠" at bounding box center [324, 73] width 7 height 6
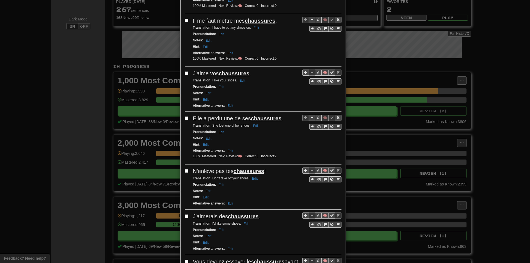
scroll to position [138, 0]
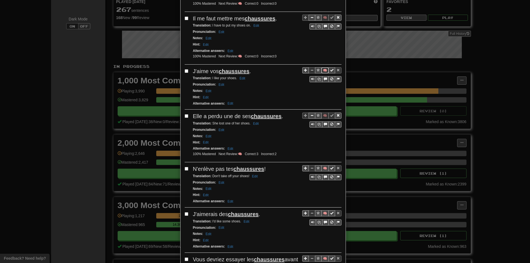
click at [321, 72] on button "🧠" at bounding box center [324, 70] width 7 height 6
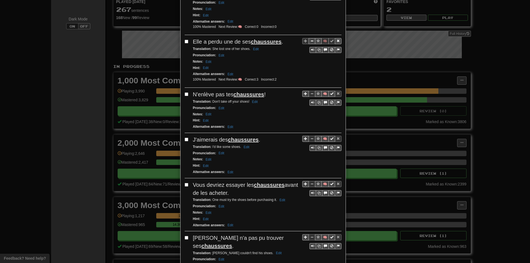
scroll to position [221, 0]
click at [321, 93] on button "🧠" at bounding box center [324, 93] width 7 height 6
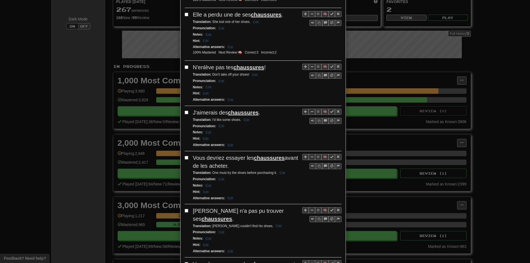
scroll to position [248, 0]
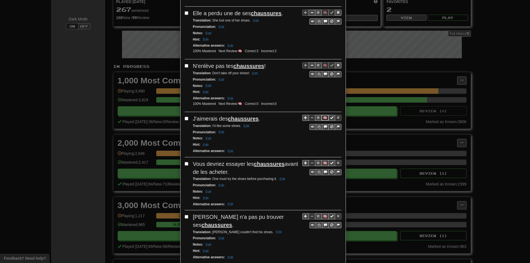
click at [322, 116] on button "🧠" at bounding box center [324, 118] width 7 height 6
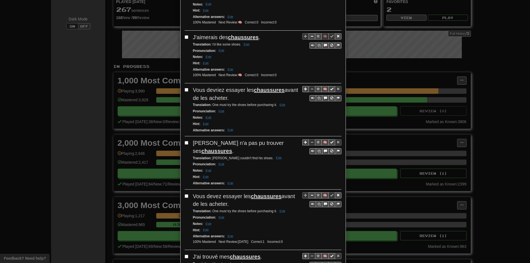
scroll to position [331, 0]
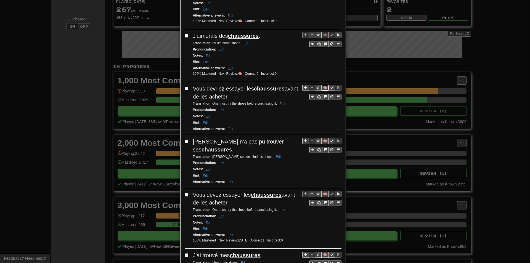
click at [321, 89] on button "🧠" at bounding box center [324, 88] width 7 height 6
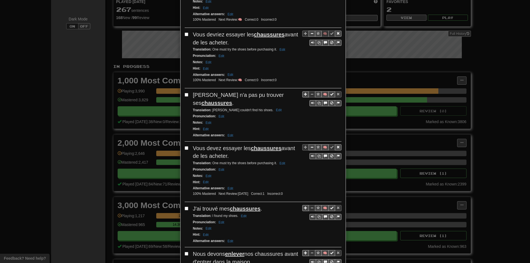
scroll to position [386, 0]
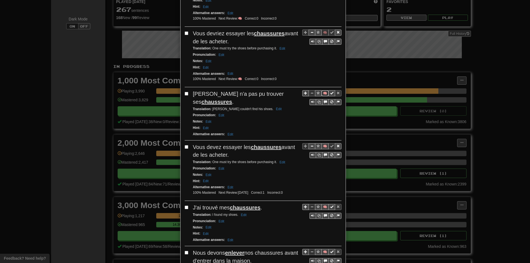
drag, startPoint x: 322, startPoint y: 93, endPoint x: 285, endPoint y: 97, distance: 37.4
click at [322, 93] on button "🧠" at bounding box center [324, 93] width 7 height 6
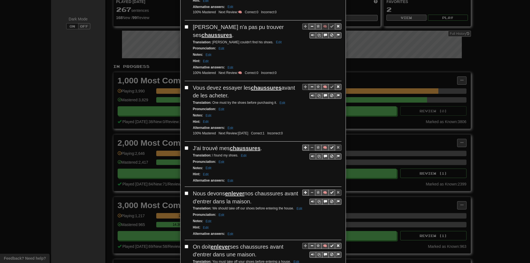
scroll to position [469, 0]
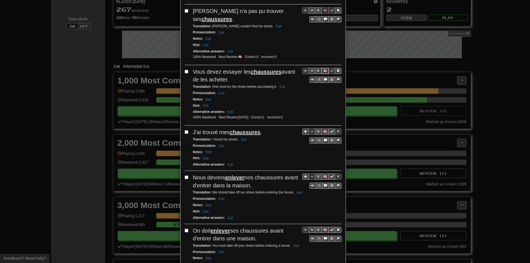
click at [322, 68] on button "🧠" at bounding box center [324, 71] width 7 height 6
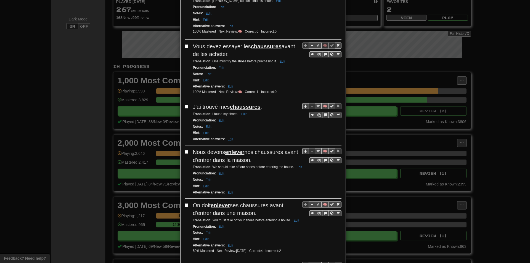
scroll to position [497, 0]
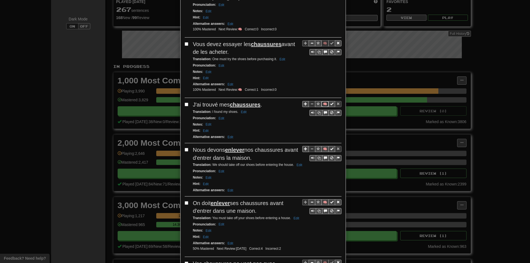
click at [323, 101] on button "🧠" at bounding box center [324, 104] width 7 height 6
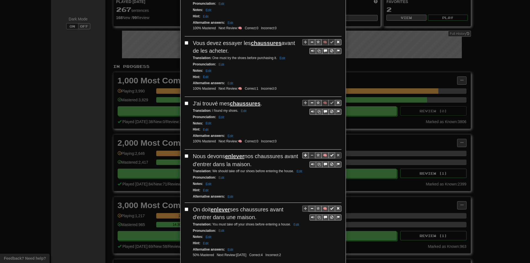
scroll to position [0, 0]
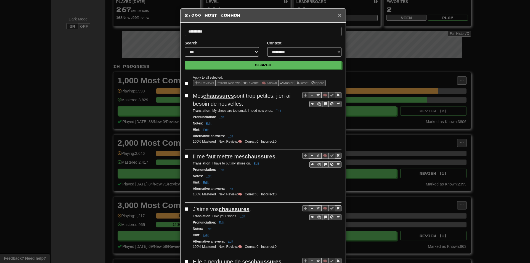
click at [338, 16] on span "×" at bounding box center [339, 15] width 3 height 6
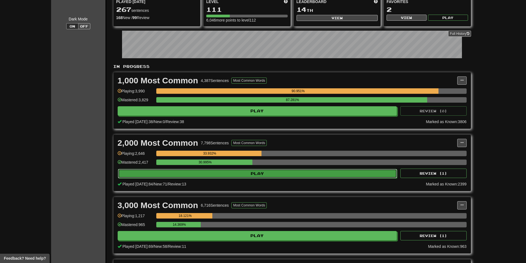
click at [204, 174] on button "Play" at bounding box center [257, 173] width 279 height 9
select select "**"
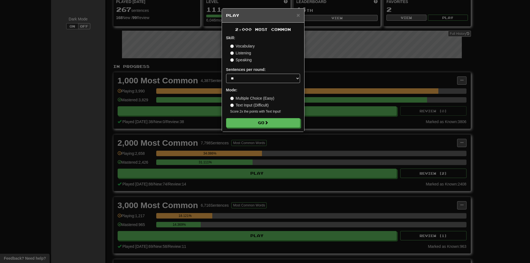
click at [251, 128] on div "2,000 Most Common Skill: Vocabulary Listening Speaking Sentences per round: * *…" at bounding box center [263, 77] width 82 height 109
click at [249, 122] on button "Go" at bounding box center [263, 122] width 74 height 9
click at [474, 110] on div "× Play 2,000 Most Common Skill: Vocabulary Listening Speaking Sentences per rou…" at bounding box center [265, 131] width 530 height 263
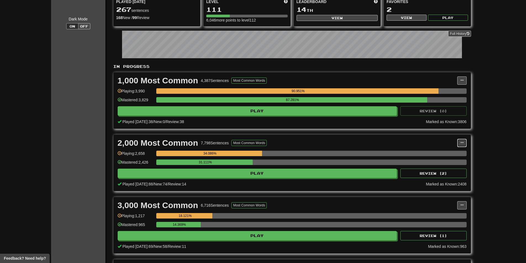
drag, startPoint x: 460, startPoint y: 140, endPoint x: 457, endPoint y: 150, distance: 10.3
click at [461, 141] on button at bounding box center [461, 143] width 9 height 8
click at [455, 151] on link "Manage Sentences" at bounding box center [437, 152] width 57 height 7
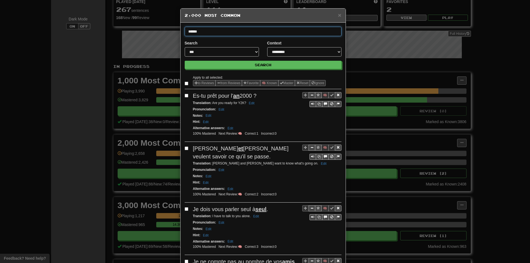
type input "******"
click at [185, 61] on button "Search" at bounding box center [263, 65] width 157 height 8
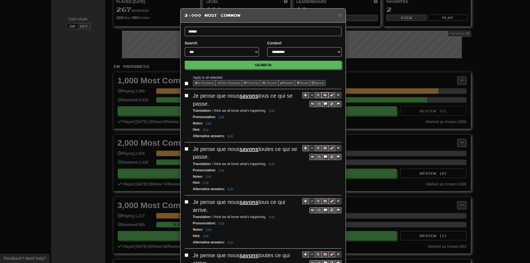
click at [322, 95] on button "🧠" at bounding box center [324, 95] width 7 height 6
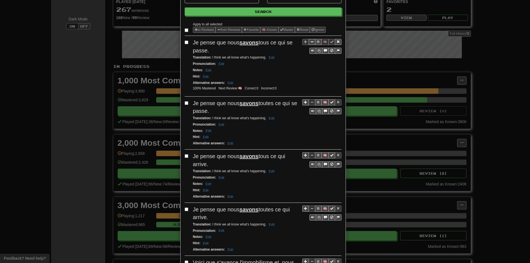
scroll to position [55, 0]
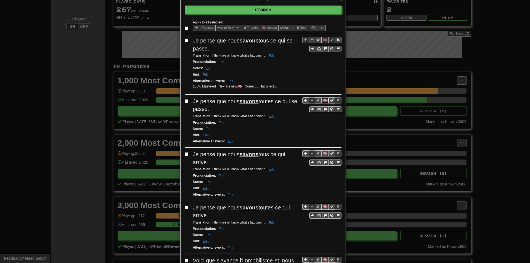
click at [323, 101] on button "🧠" at bounding box center [324, 100] width 7 height 6
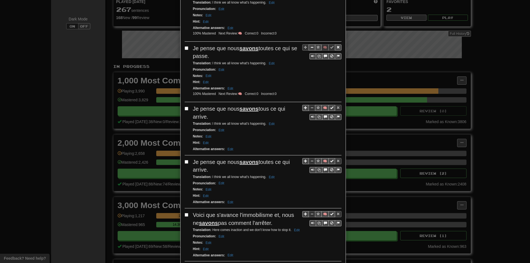
scroll to position [110, 0]
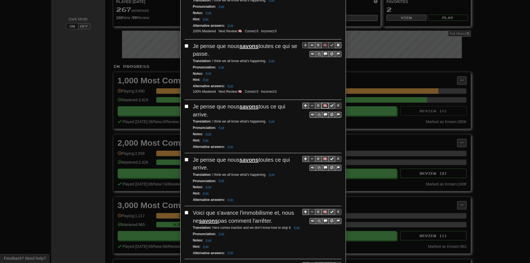
click at [324, 105] on button "🧠" at bounding box center [324, 106] width 7 height 6
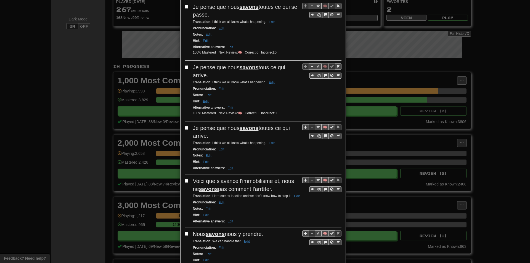
scroll to position [166, 0]
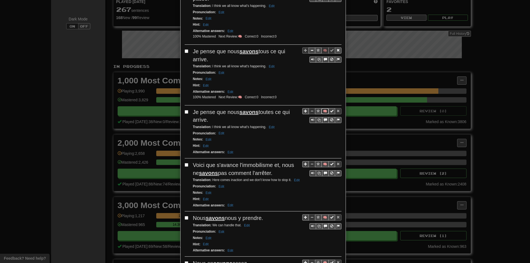
click at [322, 109] on button "🧠" at bounding box center [324, 111] width 7 height 6
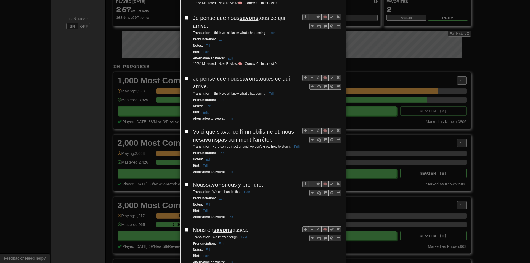
scroll to position [221, 0]
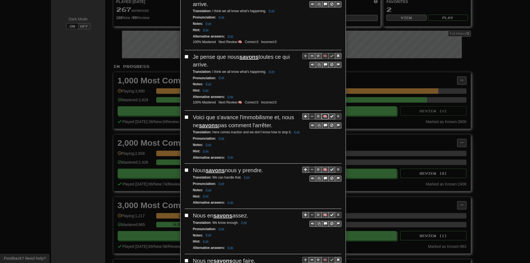
click at [323, 118] on button "🧠" at bounding box center [324, 116] width 7 height 6
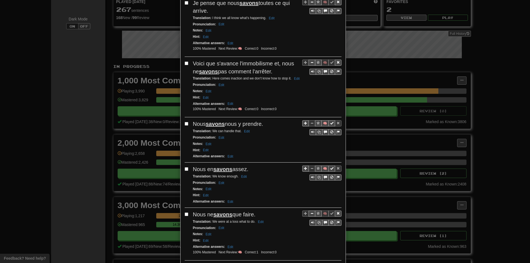
scroll to position [276, 0]
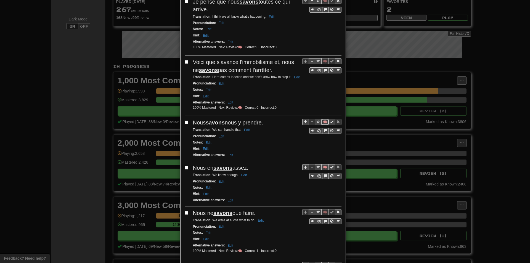
click at [321, 123] on button "🧠" at bounding box center [324, 122] width 7 height 6
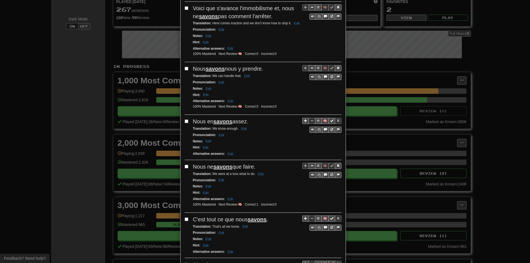
scroll to position [331, 0]
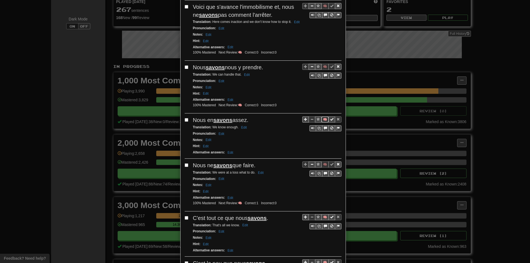
click at [322, 120] on button "🧠" at bounding box center [324, 119] width 7 height 6
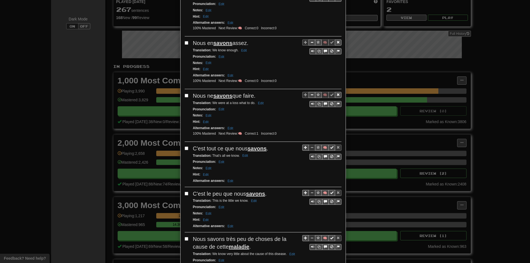
scroll to position [414, 0]
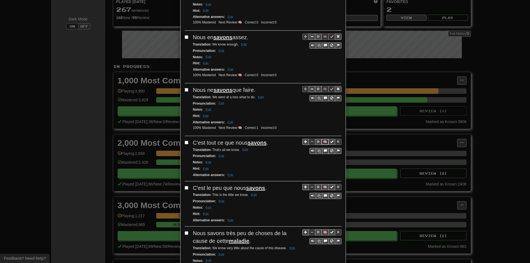
click at [322, 142] on button "🧠" at bounding box center [324, 142] width 7 height 6
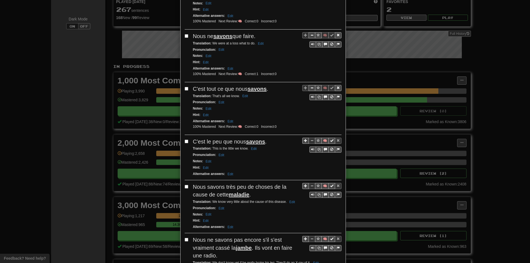
scroll to position [469, 0]
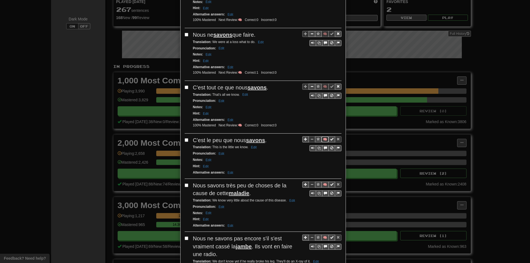
click at [324, 139] on button "🧠" at bounding box center [324, 139] width 7 height 6
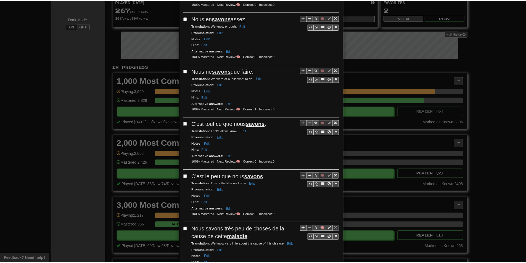
scroll to position [0, 0]
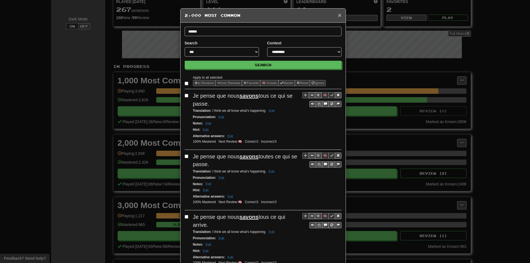
click at [338, 15] on span "×" at bounding box center [339, 15] width 3 height 6
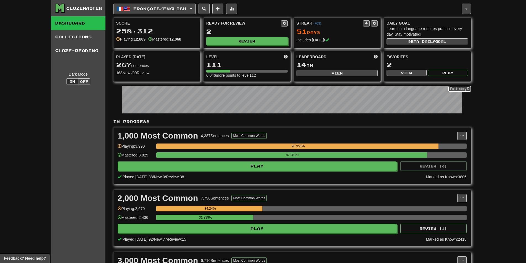
click at [450, 88] on link "Full History" at bounding box center [459, 89] width 23 height 6
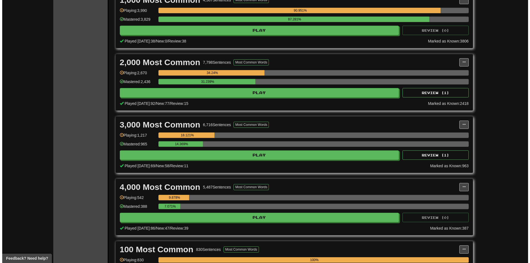
scroll to position [138, 0]
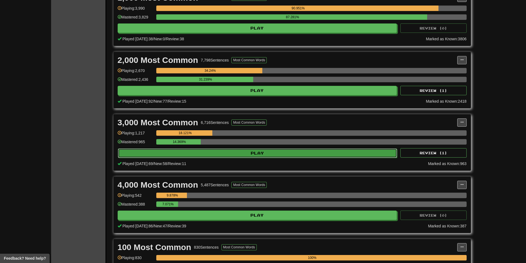
click at [210, 153] on button "Play" at bounding box center [257, 152] width 279 height 9
select select "**"
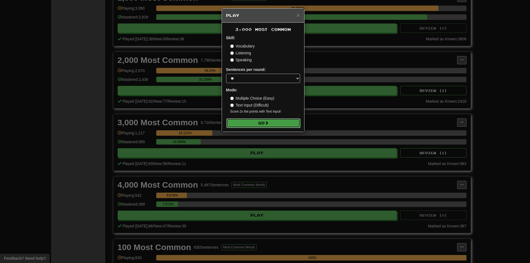
click at [244, 122] on button "Go" at bounding box center [263, 122] width 74 height 9
click at [426, 111] on div "× Play 3,000 Most Common Skill: Vocabulary Listening Speaking Sentences per rou…" at bounding box center [265, 131] width 530 height 263
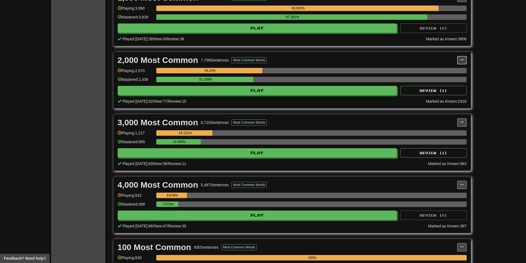
click at [457, 62] on button at bounding box center [461, 60] width 9 height 8
click at [458, 72] on link "Manage Sentences" at bounding box center [437, 69] width 57 height 7
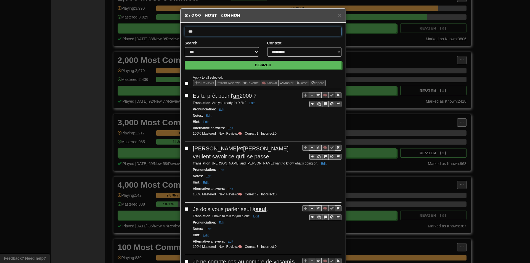
type input "****"
type input "*"
type input "****"
type input "********"
click at [185, 61] on button "Search" at bounding box center [263, 65] width 157 height 8
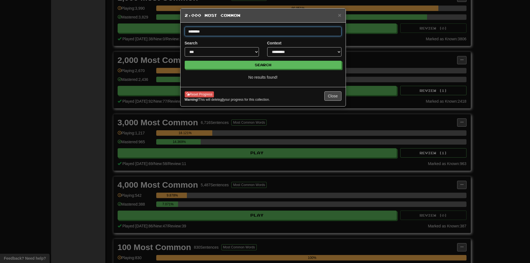
click at [273, 27] on input "********" at bounding box center [263, 31] width 157 height 9
type input "*********"
click at [185, 61] on button "Search" at bounding box center [263, 65] width 157 height 8
click at [337, 15] on h5 "2,000 Most Common" at bounding box center [263, 16] width 157 height 6
click at [459, 121] on div "**********" at bounding box center [265, 131] width 530 height 263
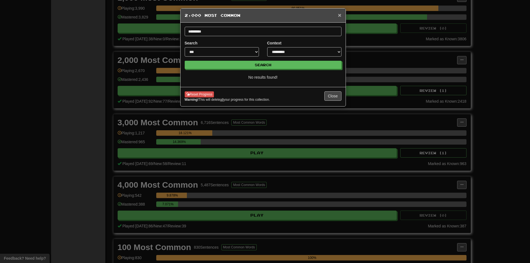
click at [339, 14] on span "×" at bounding box center [339, 15] width 3 height 6
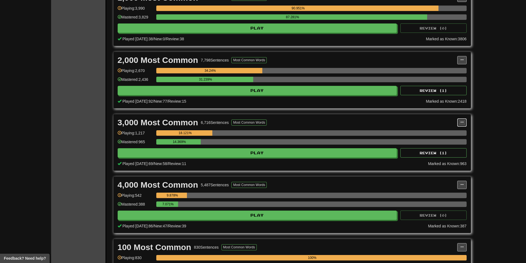
click at [462, 121] on span at bounding box center [461, 122] width 3 height 3
click at [441, 132] on span "Manage Sentences" at bounding box center [438, 132] width 33 height 4
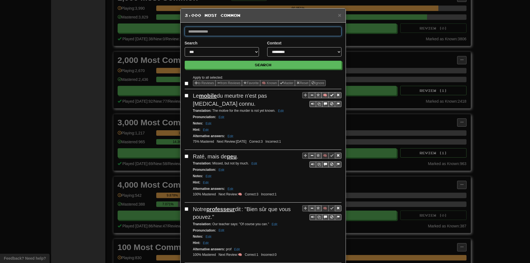
click at [223, 30] on input "text" at bounding box center [263, 31] width 157 height 9
type input "********"
click at [185, 61] on button "Search" at bounding box center [263, 65] width 157 height 8
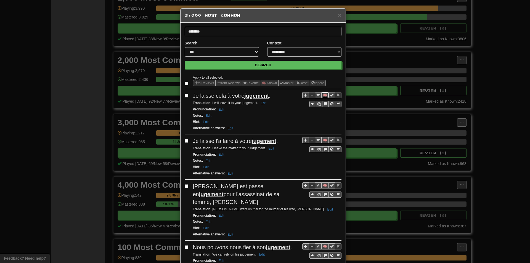
click at [321, 93] on button "🧠" at bounding box center [324, 95] width 7 height 6
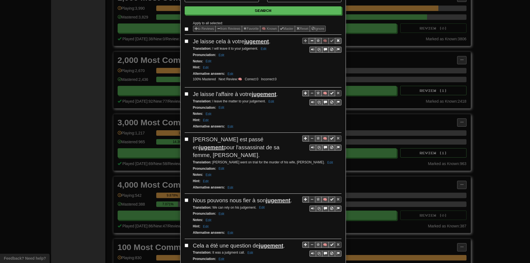
scroll to position [55, 0]
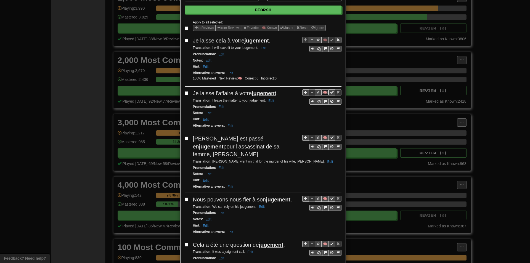
click at [322, 91] on button "🧠" at bounding box center [324, 92] width 7 height 6
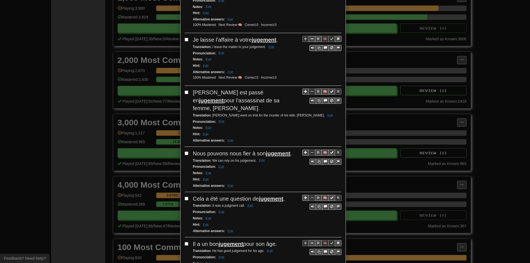
scroll to position [110, 0]
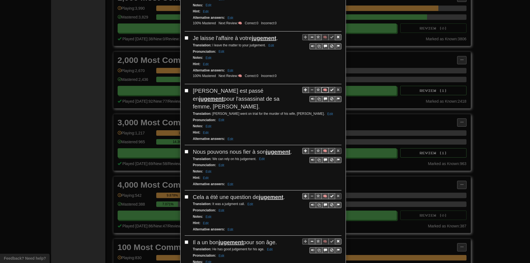
click at [322, 90] on button "🧠" at bounding box center [324, 90] width 7 height 6
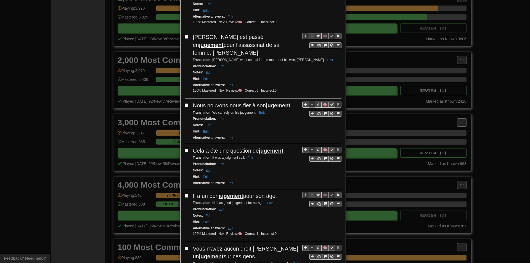
scroll to position [166, 0]
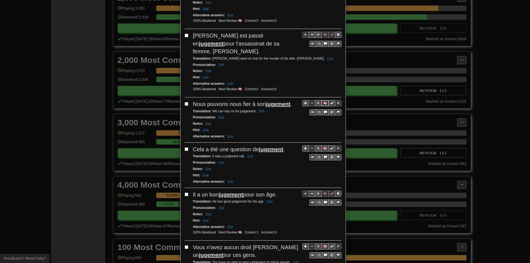
click at [324, 100] on button "🧠" at bounding box center [324, 103] width 7 height 6
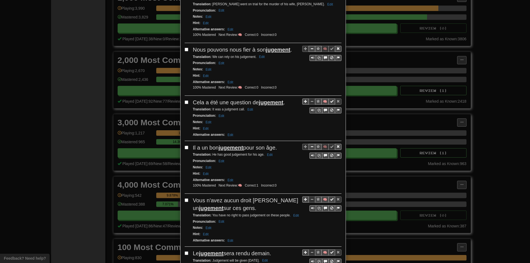
scroll to position [221, 0]
click at [325, 98] on button "🧠" at bounding box center [324, 101] width 7 height 6
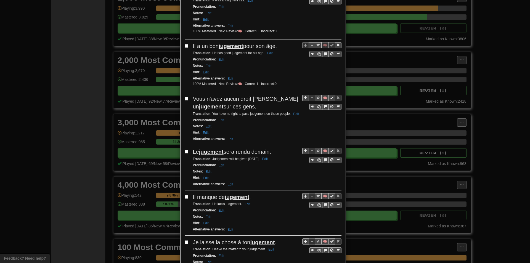
scroll to position [331, 0]
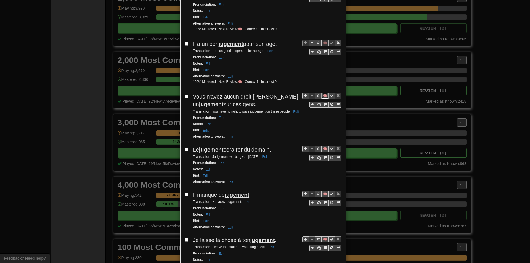
click at [323, 93] on button "🧠" at bounding box center [324, 96] width 7 height 6
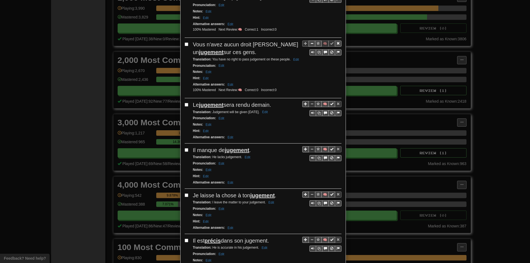
scroll to position [386, 0]
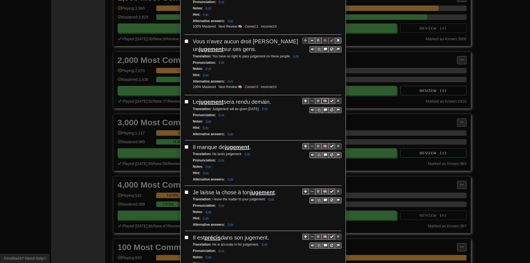
click at [324, 98] on button "🧠" at bounding box center [324, 101] width 7 height 6
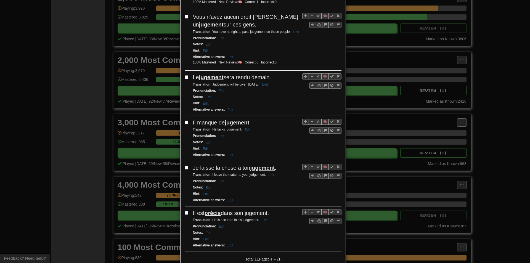
scroll to position [414, 0]
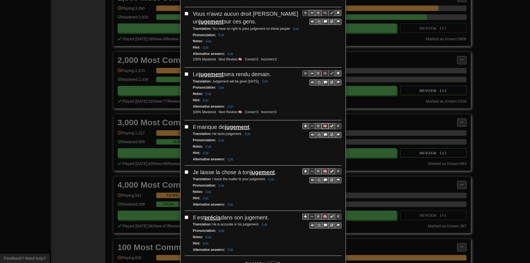
click at [321, 123] on button "🧠" at bounding box center [324, 126] width 7 height 6
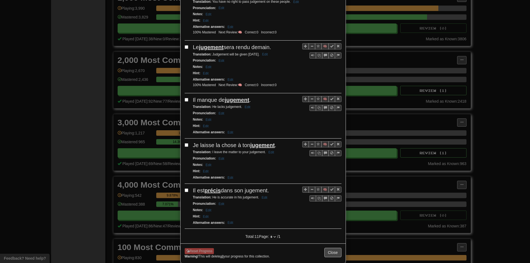
scroll to position [441, 0]
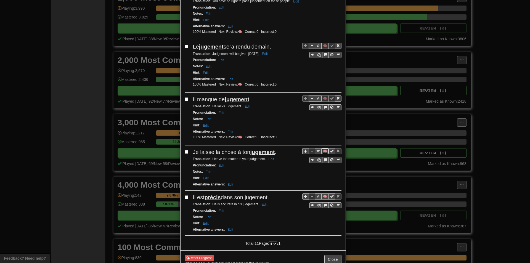
click at [322, 148] on button "🧠" at bounding box center [324, 151] width 7 height 6
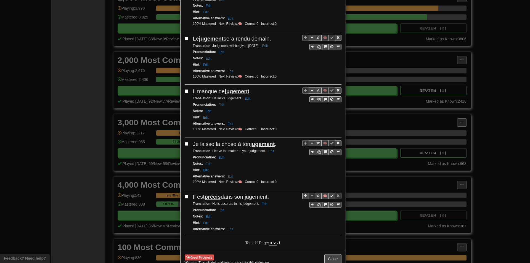
scroll to position [450, 0]
click at [329, 254] on button "Close" at bounding box center [332, 258] width 17 height 9
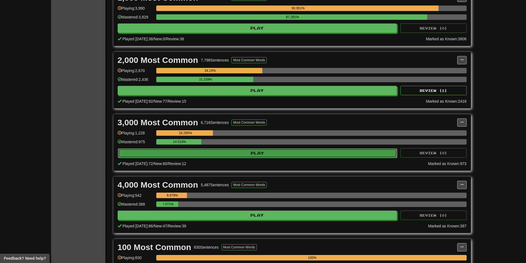
click at [228, 152] on button "Play" at bounding box center [257, 152] width 279 height 9
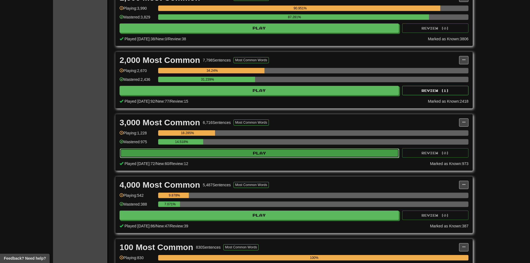
select select "**"
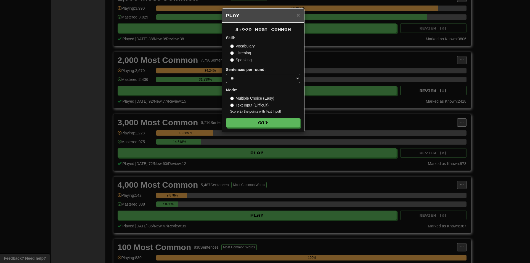
click at [148, 125] on div "× Play 3,000 Most Common Skill: Vocabulary Listening Speaking Sentences per rou…" at bounding box center [265, 131] width 530 height 263
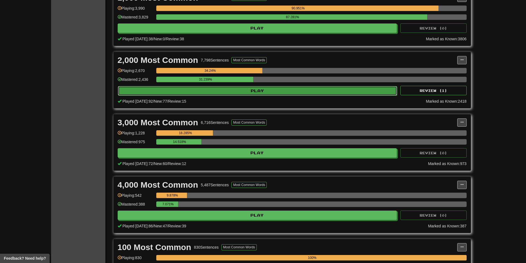
click at [184, 93] on button "Play" at bounding box center [257, 90] width 279 height 9
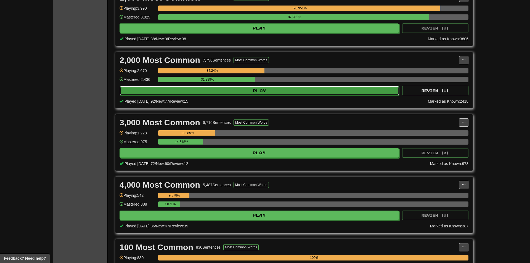
select select "**"
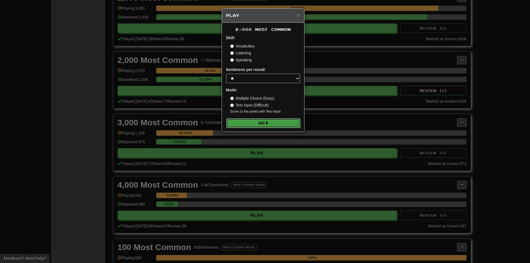
click at [252, 119] on button "Go" at bounding box center [263, 122] width 74 height 9
click at [444, 62] on div "× Play 2,000 Most Common Skill: Vocabulary Listening Speaking Sentences per rou…" at bounding box center [265, 131] width 530 height 263
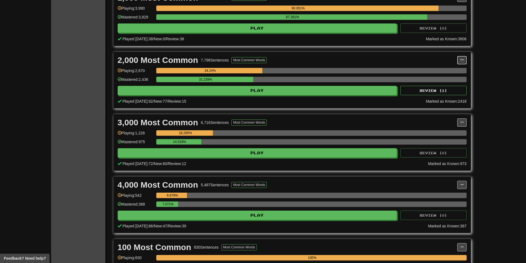
click at [462, 63] on button at bounding box center [461, 60] width 9 height 8
click at [445, 73] on link "Manage Sentences" at bounding box center [437, 69] width 57 height 7
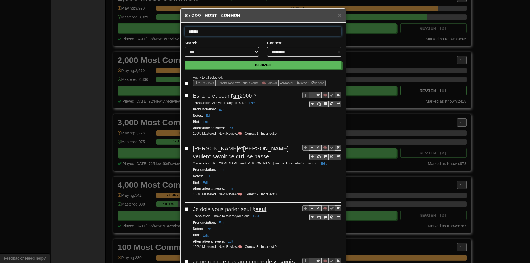
type input "*******"
click at [185, 61] on button "Search" at bounding box center [263, 65] width 157 height 8
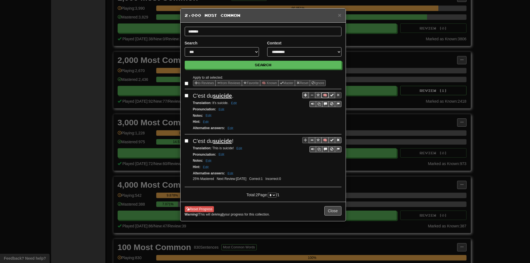
click at [325, 94] on button "🧠" at bounding box center [324, 95] width 7 height 6
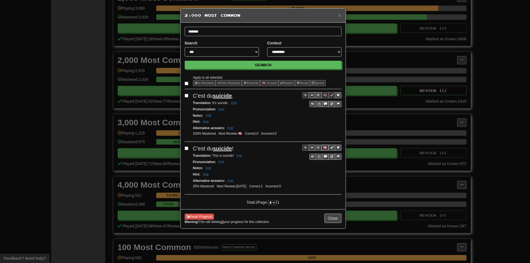
drag, startPoint x: 326, startPoint y: 146, endPoint x: 318, endPoint y: 146, distance: 7.7
click at [325, 146] on button "🧠" at bounding box center [324, 148] width 7 height 6
click at [335, 223] on button "Close" at bounding box center [332, 218] width 17 height 9
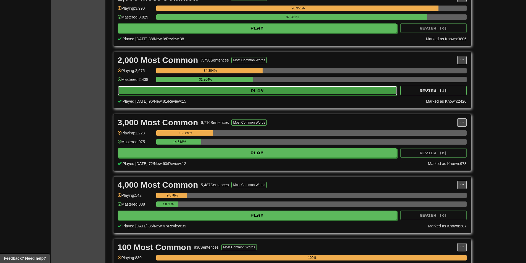
click at [230, 86] on button "Play" at bounding box center [257, 90] width 279 height 9
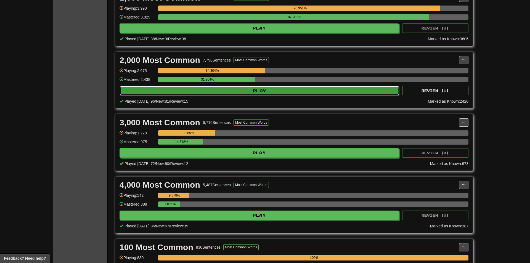
select select "**"
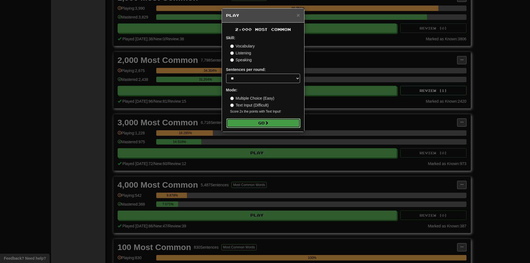
click at [254, 120] on button "Go" at bounding box center [263, 122] width 74 height 9
drag, startPoint x: 383, startPoint y: 87, endPoint x: 399, endPoint y: 89, distance: 16.2
click at [385, 87] on div "× Play 2,000 Most Common Skill: Vocabulary Listening Speaking Sentences per rou…" at bounding box center [265, 131] width 530 height 263
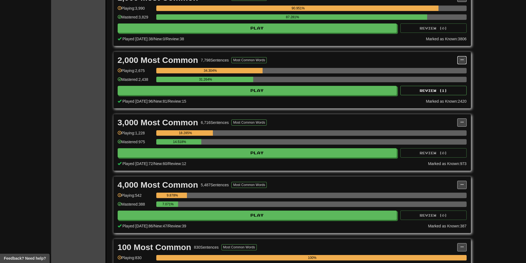
click at [463, 58] on span at bounding box center [461, 59] width 3 height 3
click at [454, 70] on span "Manage Sentences" at bounding box center [438, 70] width 33 height 4
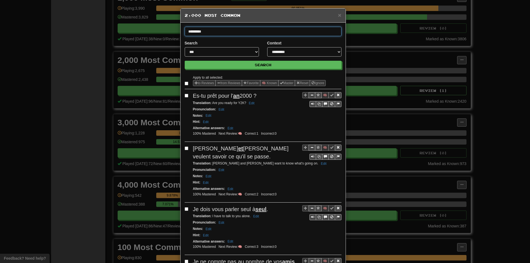
type input "*********"
click at [185, 61] on button "Search" at bounding box center [263, 65] width 157 height 8
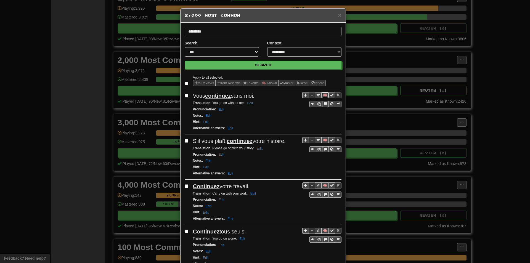
drag, startPoint x: 323, startPoint y: 95, endPoint x: 319, endPoint y: 94, distance: 4.2
click at [322, 95] on button "🧠" at bounding box center [324, 95] width 7 height 6
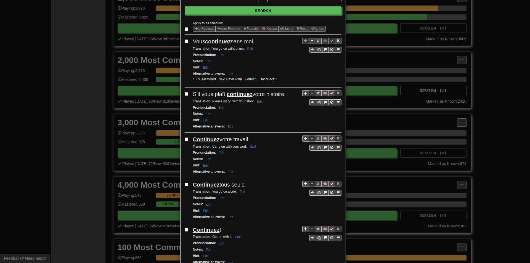
scroll to position [55, 0]
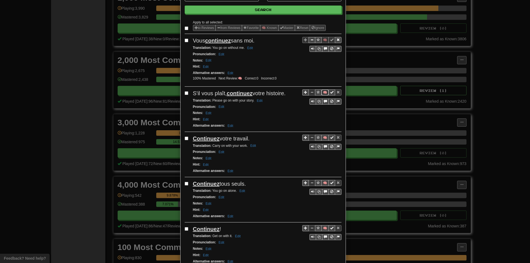
click at [322, 94] on button "🧠" at bounding box center [324, 92] width 7 height 6
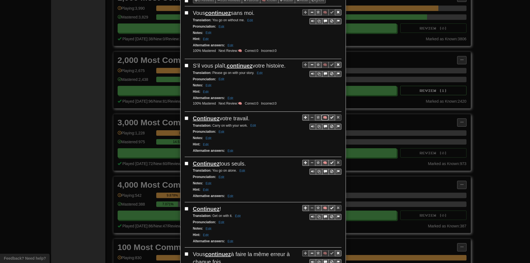
click at [323, 117] on button "🧠" at bounding box center [324, 117] width 7 height 6
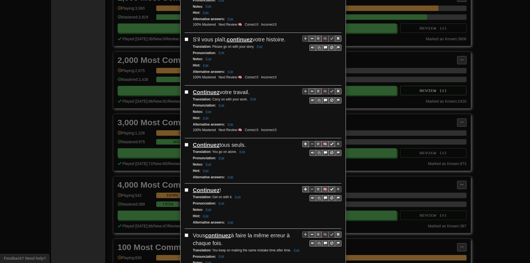
scroll to position [110, 0]
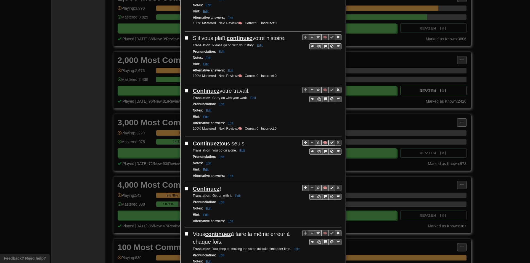
click at [322, 143] on button "🧠" at bounding box center [324, 143] width 7 height 6
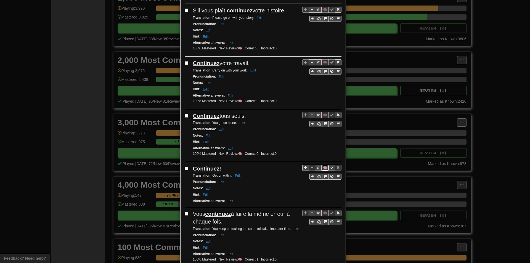
click at [322, 168] on button "🧠" at bounding box center [324, 168] width 7 height 6
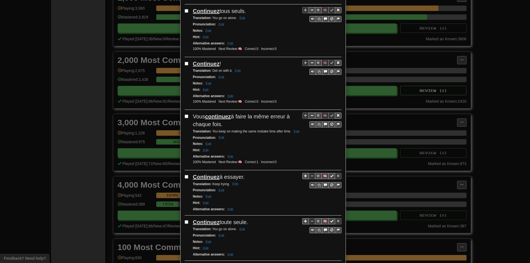
scroll to position [248, 0]
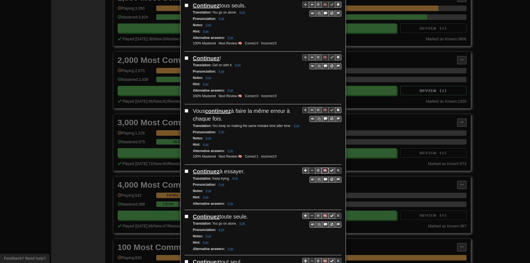
click at [322, 171] on button "🧠" at bounding box center [324, 170] width 7 height 6
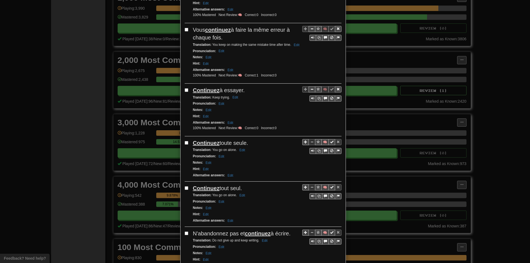
scroll to position [331, 0]
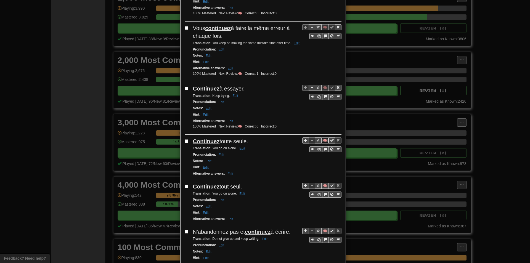
click at [323, 141] on button "🧠" at bounding box center [324, 140] width 7 height 6
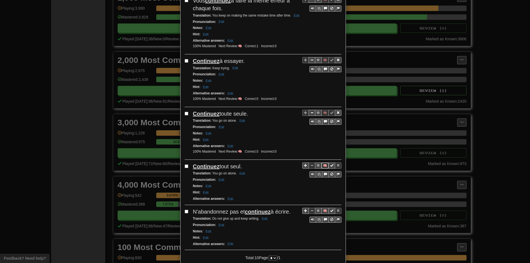
click at [324, 167] on button "🧠" at bounding box center [324, 165] width 7 height 6
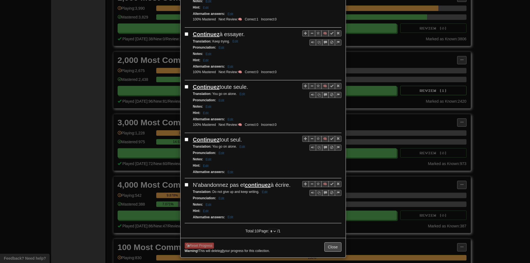
scroll to position [386, 0]
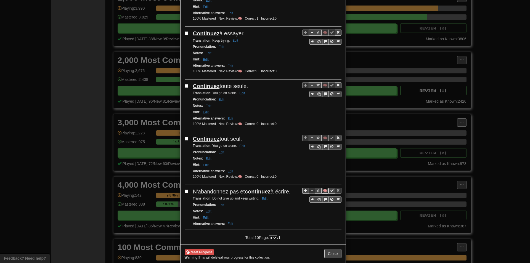
click at [322, 190] on button "🧠" at bounding box center [324, 191] width 7 height 6
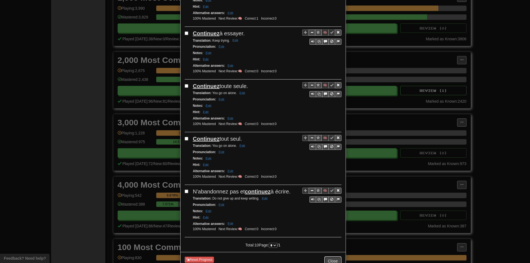
click at [330, 259] on button "Close" at bounding box center [332, 260] width 17 height 9
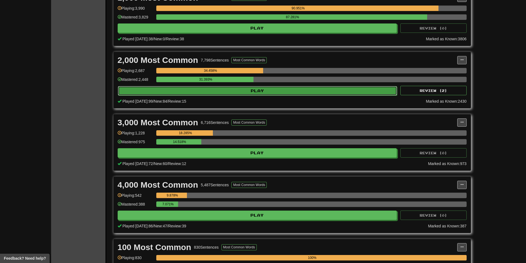
click at [193, 91] on button "Play" at bounding box center [257, 90] width 279 height 9
select select "**"
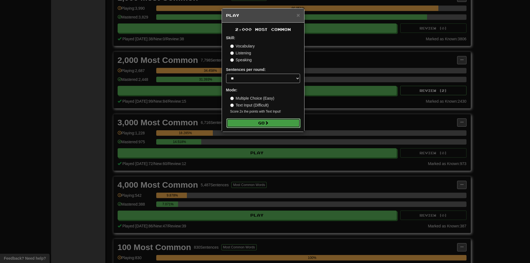
click at [237, 124] on button "Go" at bounding box center [263, 122] width 74 height 9
click at [524, 33] on div "× Play 2,000 Most Common Skill: Vocabulary Listening Speaking Sentences per rou…" at bounding box center [265, 131] width 530 height 263
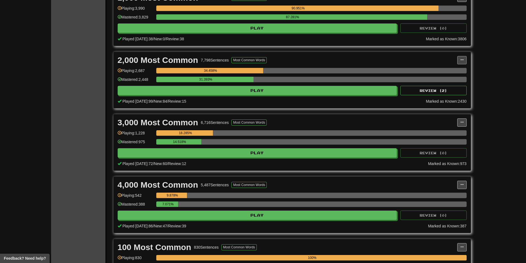
drag, startPoint x: 468, startPoint y: 58, endPoint x: 461, endPoint y: 61, distance: 7.8
click at [467, 58] on div "2,000 Most Common 7,798 Sentences Most Common Words Manage Sentences Unpin from…" at bounding box center [291, 80] width 357 height 56
click at [461, 61] on span at bounding box center [461, 59] width 3 height 3
click at [447, 71] on span "Manage Sentences" at bounding box center [438, 70] width 33 height 4
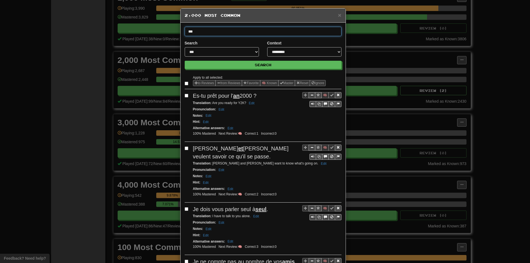
type input "***"
click at [185, 61] on button "Search" at bounding box center [263, 65] width 157 height 8
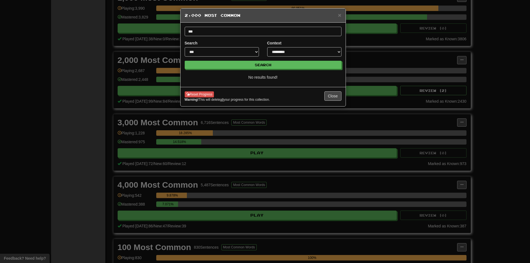
click at [334, 91] on div "Reset Progress Warning! This will delete all your progress for this collection.…" at bounding box center [262, 96] width 165 height 19
click at [334, 95] on button "Close" at bounding box center [332, 95] width 17 height 9
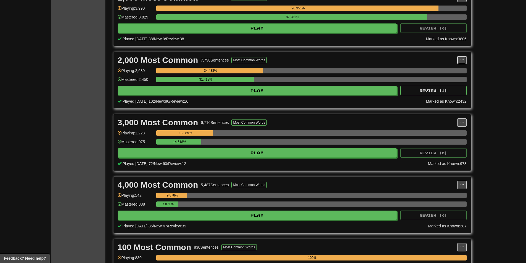
click at [463, 62] on span at bounding box center [461, 59] width 3 height 3
click at [450, 69] on span "Manage Sentences" at bounding box center [438, 70] width 33 height 4
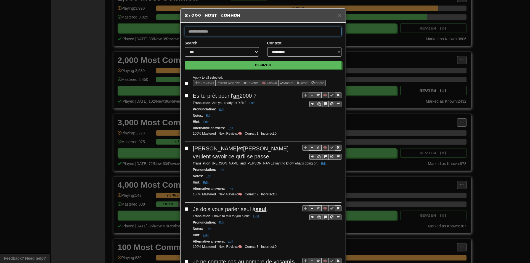
click at [226, 35] on input "text" at bounding box center [263, 31] width 157 height 9
type input "***"
click at [185, 61] on button "Search" at bounding box center [263, 65] width 157 height 8
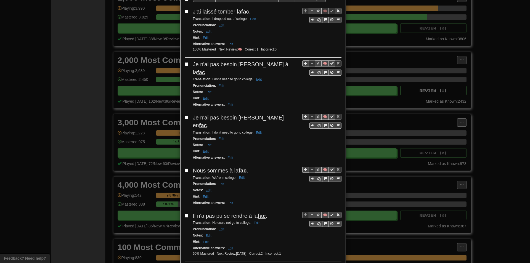
scroll to position [83, 0]
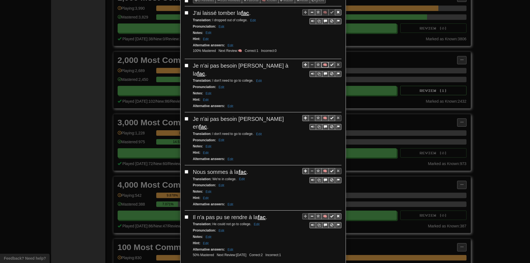
click at [321, 63] on button "🧠" at bounding box center [324, 65] width 7 height 6
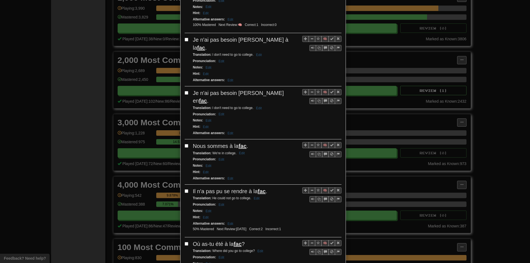
scroll to position [110, 0]
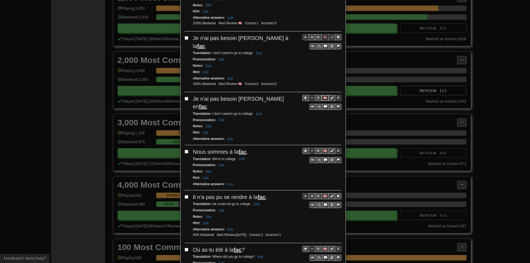
click at [324, 95] on button "🧠" at bounding box center [324, 98] width 7 height 6
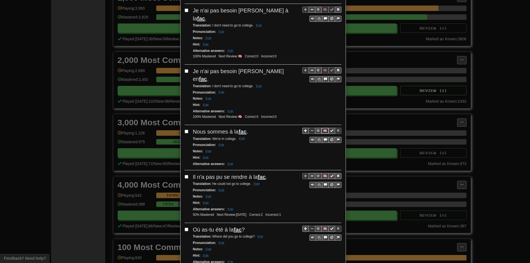
click at [323, 128] on button "🧠" at bounding box center [324, 131] width 7 height 6
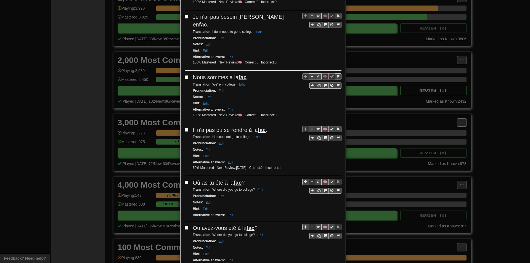
scroll to position [193, 0]
click at [324, 125] on button "🧠" at bounding box center [324, 128] width 7 height 6
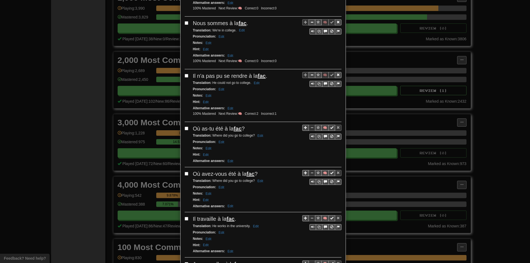
scroll to position [248, 0]
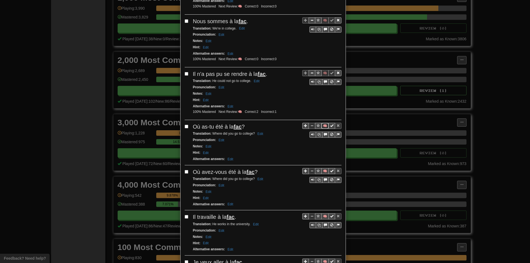
click at [322, 123] on button "🧠" at bounding box center [324, 126] width 7 height 6
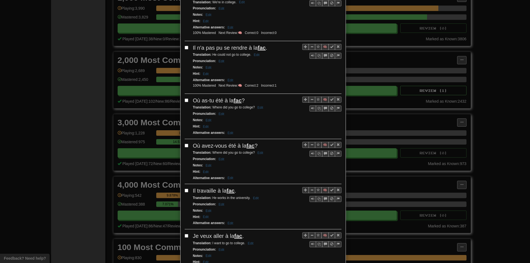
scroll to position [276, 0]
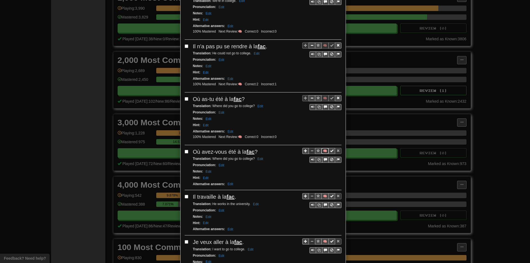
click at [324, 148] on button "🧠" at bounding box center [324, 151] width 7 height 6
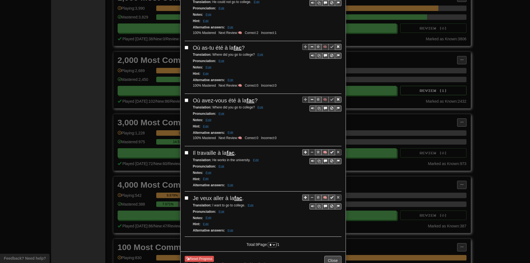
scroll to position [329, 0]
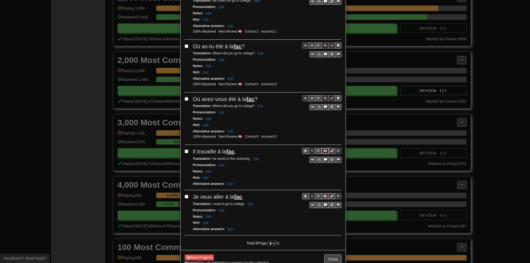
click at [321, 148] on button "🧠" at bounding box center [324, 151] width 7 height 6
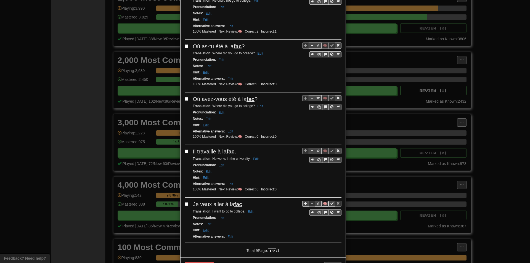
click at [321, 201] on button "🧠" at bounding box center [324, 204] width 7 height 6
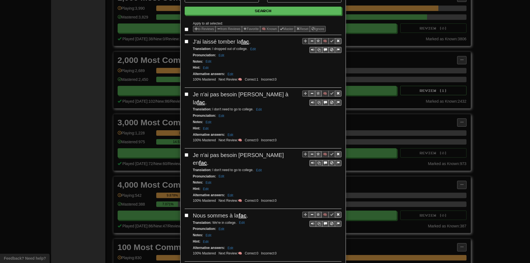
scroll to position [0, 0]
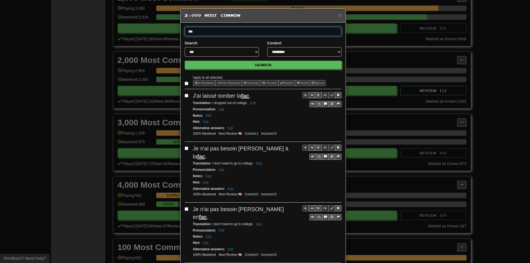
click at [226, 30] on input "***" at bounding box center [263, 31] width 157 height 9
type input "******"
click at [185, 61] on button "Search" at bounding box center [263, 65] width 157 height 8
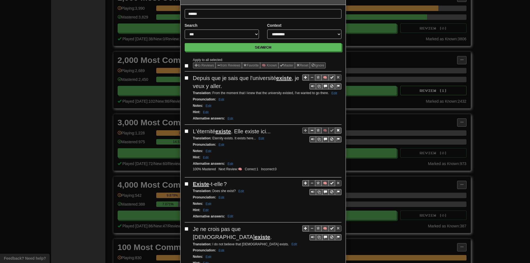
scroll to position [55, 0]
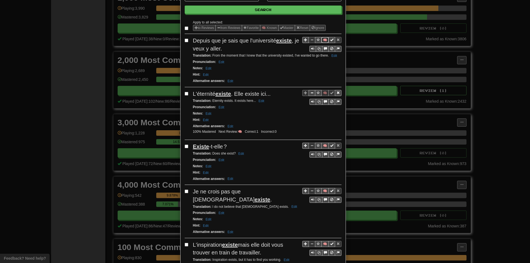
click at [324, 39] on button "🧠" at bounding box center [324, 40] width 7 height 6
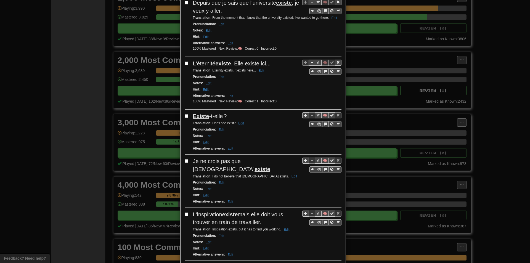
scroll to position [110, 0]
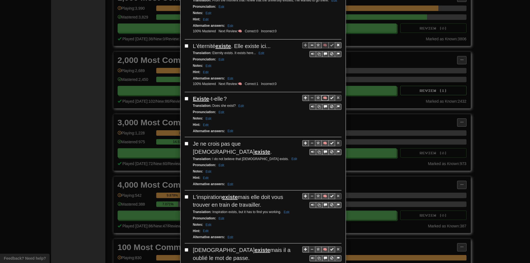
click at [321, 98] on button "🧠" at bounding box center [324, 98] width 7 height 6
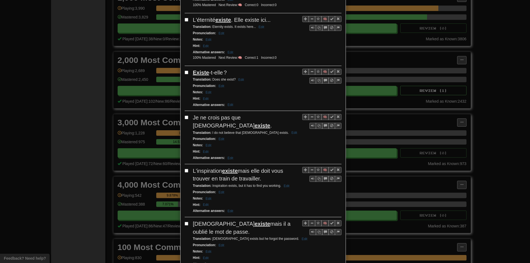
scroll to position [138, 0]
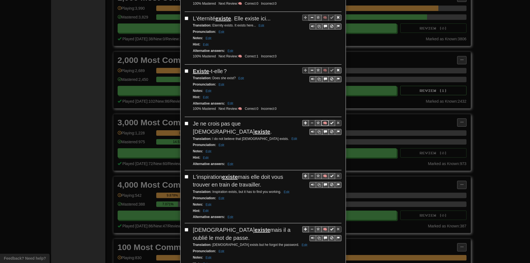
click at [321, 122] on button "🧠" at bounding box center [324, 123] width 7 height 6
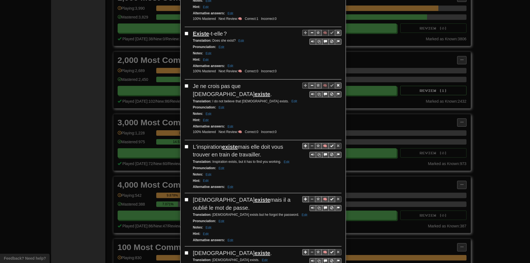
scroll to position [193, 0]
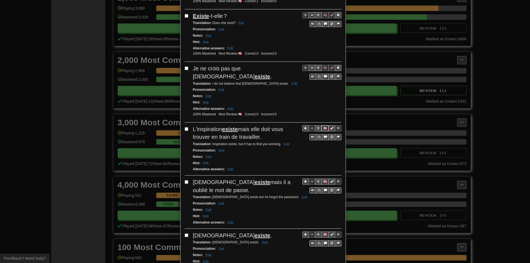
click at [321, 125] on button "🧠" at bounding box center [324, 128] width 7 height 6
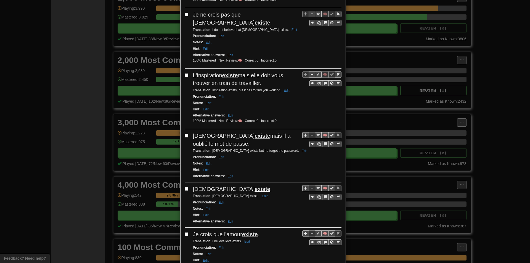
scroll to position [248, 0]
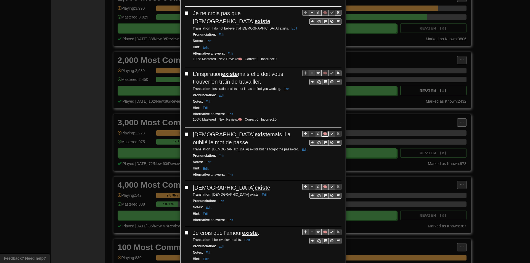
click at [321, 131] on button "🧠" at bounding box center [324, 134] width 7 height 6
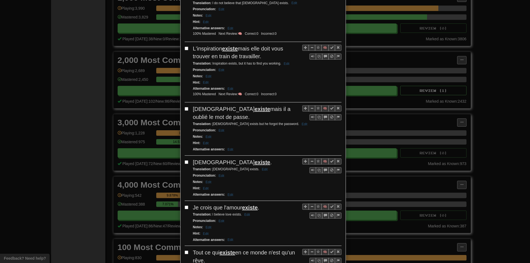
scroll to position [276, 0]
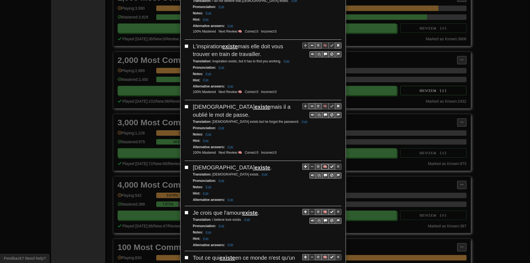
click at [322, 164] on button "🧠" at bounding box center [324, 167] width 7 height 6
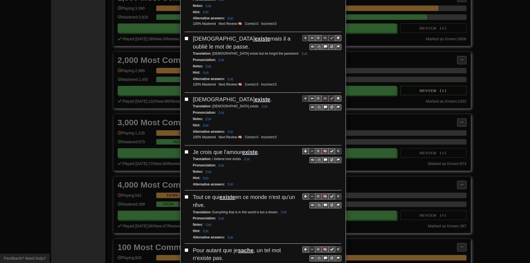
scroll to position [359, 0]
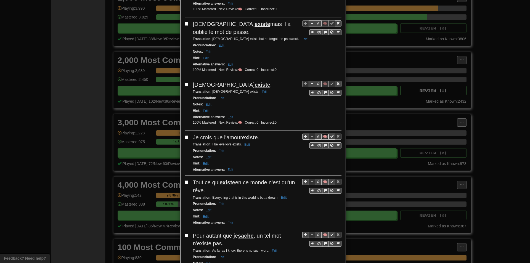
click at [323, 134] on button "🧠" at bounding box center [324, 137] width 7 height 6
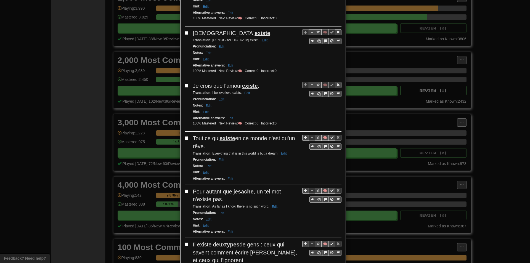
scroll to position [414, 0]
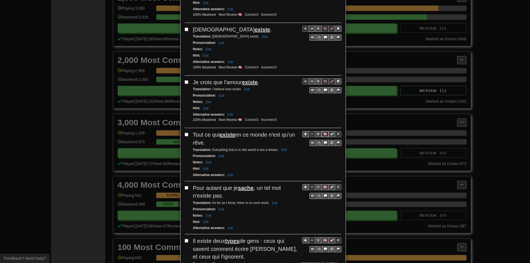
click at [321, 131] on button "🧠" at bounding box center [324, 134] width 7 height 6
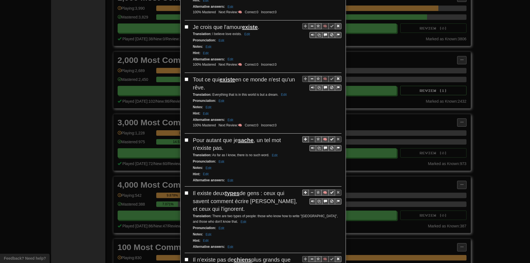
drag, startPoint x: 284, startPoint y: 143, endPoint x: 306, endPoint y: 66, distance: 79.7
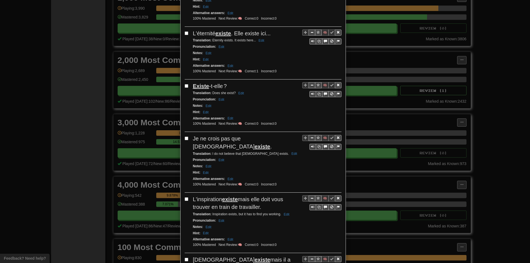
scroll to position [0, 0]
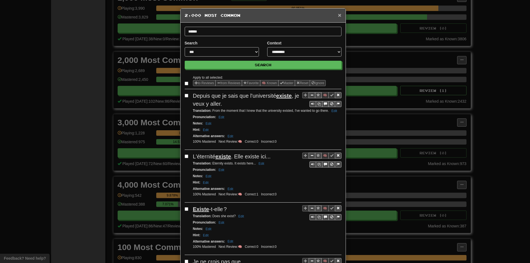
click at [338, 16] on span "×" at bounding box center [339, 15] width 3 height 6
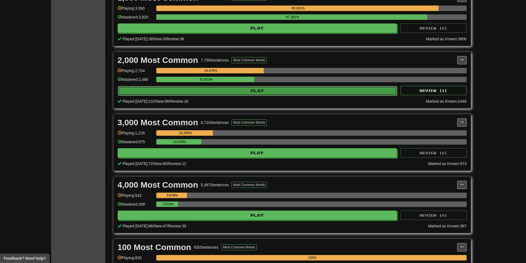
click at [154, 88] on button "Play" at bounding box center [257, 90] width 279 height 9
select select "**"
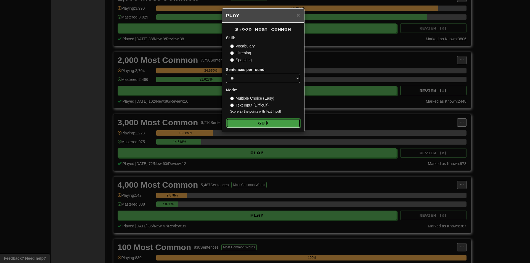
click at [244, 122] on button "Go" at bounding box center [263, 122] width 74 height 9
drag, startPoint x: 529, startPoint y: 78, endPoint x: 457, endPoint y: 80, distance: 72.9
click at [518, 74] on div "× Play 2,000 Most Common Skill: Vocabulary Listening Speaking Sentences per rou…" at bounding box center [265, 131] width 530 height 263
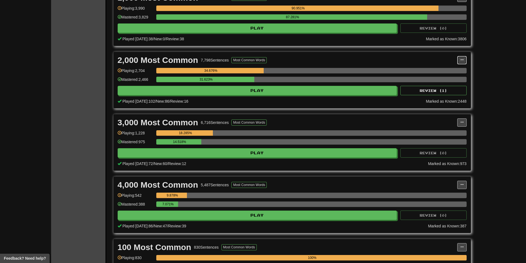
click at [462, 61] on span at bounding box center [461, 59] width 3 height 3
click at [454, 70] on span "Manage Sentences" at bounding box center [438, 70] width 33 height 4
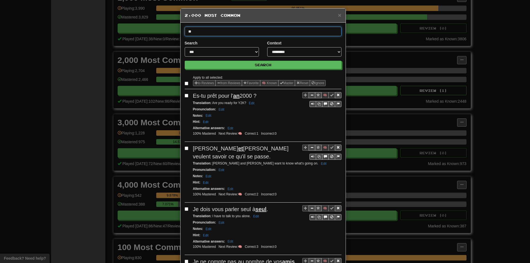
type input "*"
type input "*******"
click at [185, 61] on button "Search" at bounding box center [263, 65] width 157 height 8
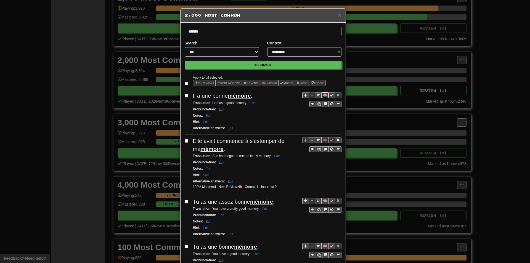
click at [322, 95] on button "🧠" at bounding box center [324, 95] width 7 height 6
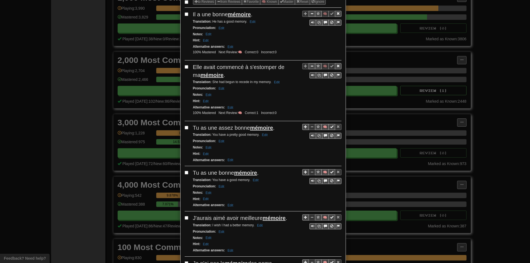
scroll to position [83, 0]
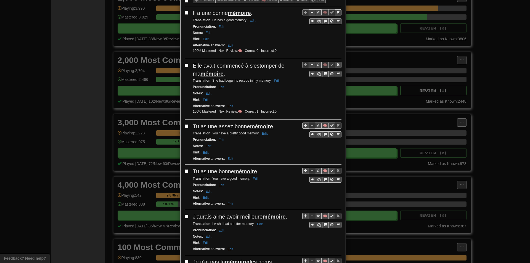
click at [264, 66] on span "Elle avait commencé à s'estomper de ma mémoire ." at bounding box center [239, 70] width 92 height 14
click at [283, 97] on div "Hint : Edit" at bounding box center [267, 100] width 148 height 6
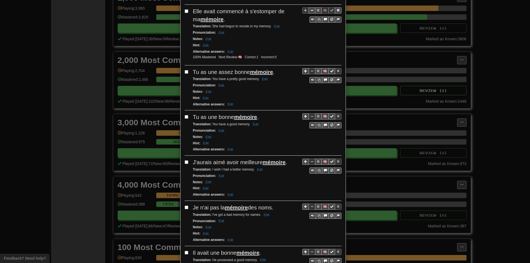
scroll to position [138, 0]
click at [321, 71] on button "🧠" at bounding box center [324, 70] width 7 height 6
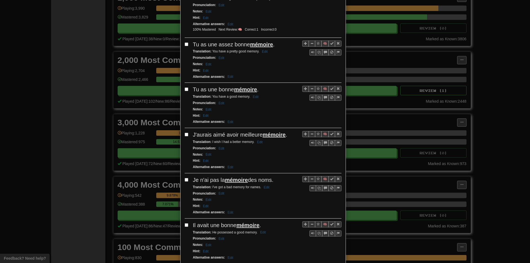
scroll to position [166, 0]
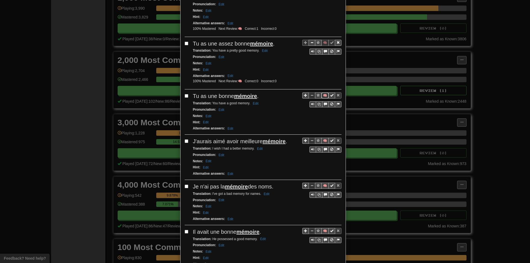
click at [321, 93] on button "🧠" at bounding box center [324, 95] width 7 height 6
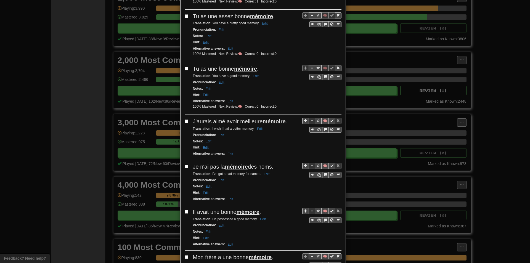
scroll to position [193, 0]
click at [321, 120] on button "🧠" at bounding box center [324, 121] width 7 height 6
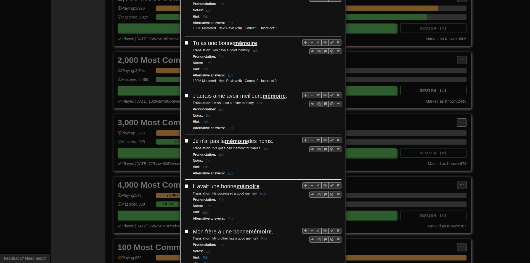
scroll to position [221, 0]
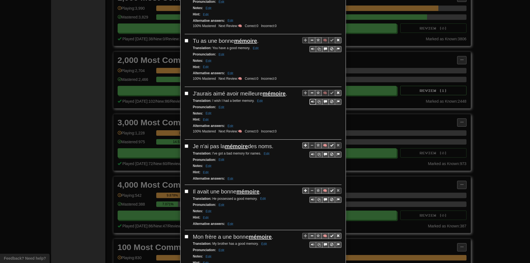
click at [309, 100] on button "Sentence controls" at bounding box center [312, 102] width 7 height 6
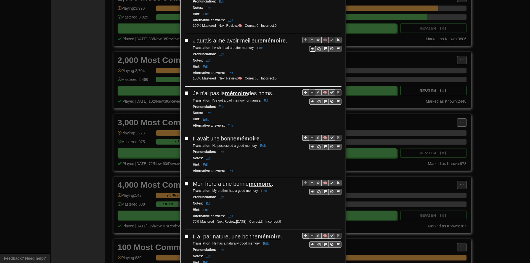
scroll to position [276, 0]
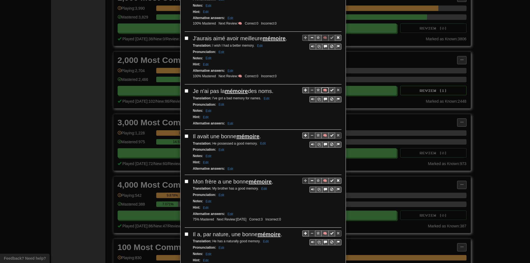
click at [321, 92] on button "🧠" at bounding box center [324, 90] width 7 height 6
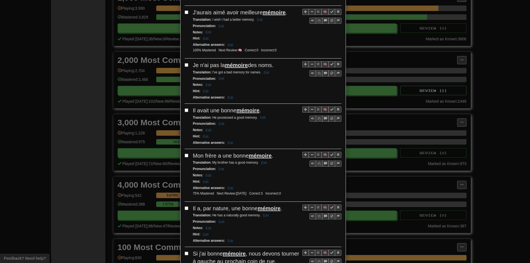
scroll to position [303, 0]
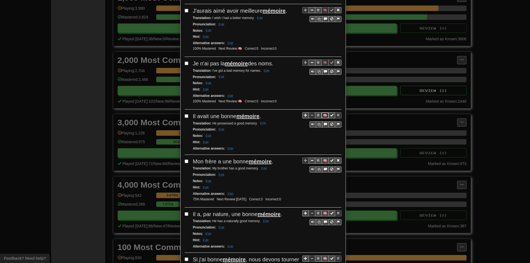
click at [323, 116] on button "🧠" at bounding box center [324, 115] width 7 height 6
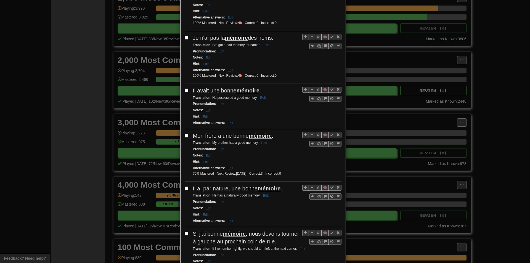
scroll to position [331, 0]
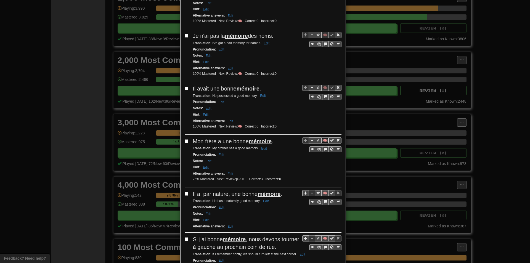
click at [322, 140] on button "🧠" at bounding box center [324, 140] width 7 height 6
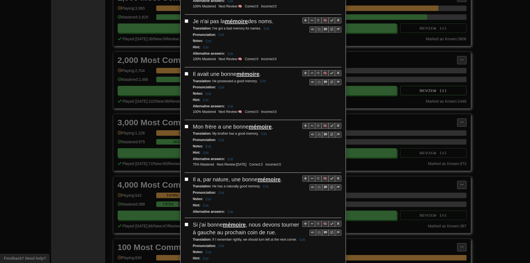
scroll to position [386, 0]
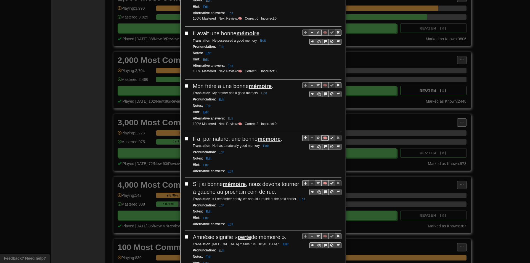
click at [321, 137] on button "🧠" at bounding box center [324, 138] width 7 height 6
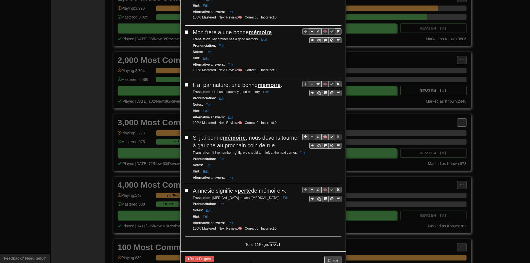
scroll to position [441, 0]
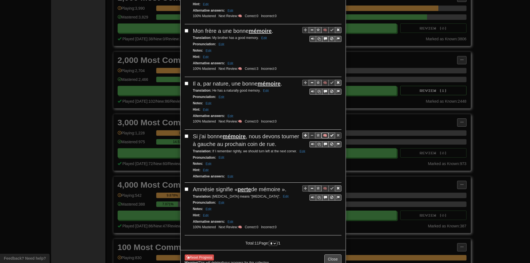
click at [321, 136] on button "🧠" at bounding box center [324, 135] width 7 height 6
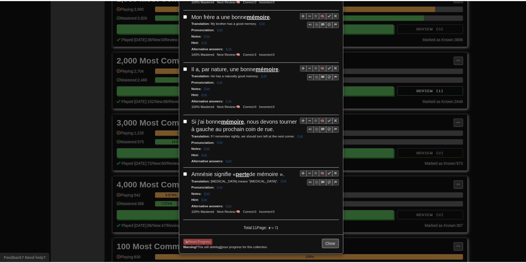
scroll to position [457, 0]
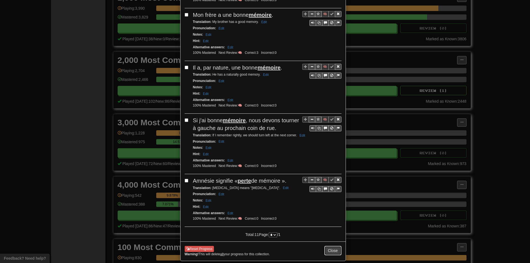
click at [334, 250] on button "Close" at bounding box center [332, 250] width 17 height 9
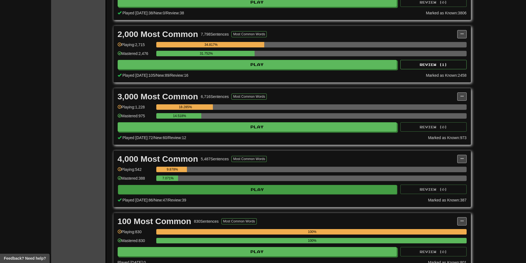
scroll to position [166, 0]
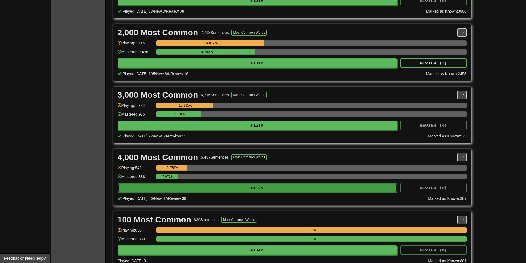
click at [201, 186] on button "Play" at bounding box center [257, 187] width 279 height 9
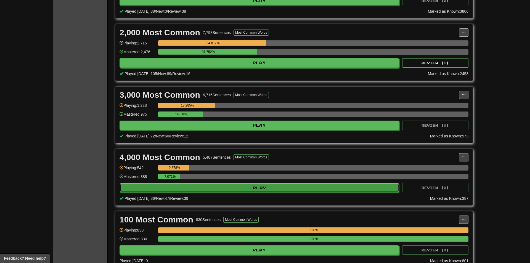
select select "**"
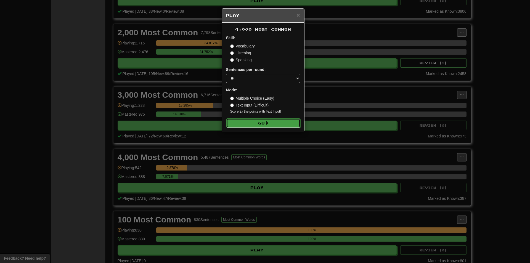
click at [226, 125] on button "Go" at bounding box center [263, 122] width 74 height 9
click at [377, 138] on div "× Play 4,000 Most Common Skill: Vocabulary Listening Speaking Sentences per rou…" at bounding box center [265, 131] width 530 height 263
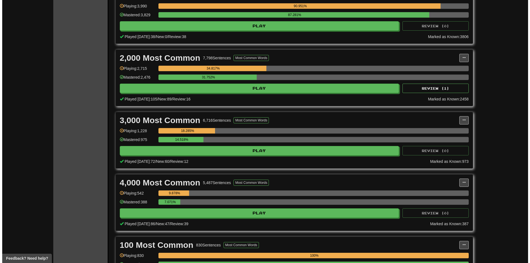
scroll to position [138, 0]
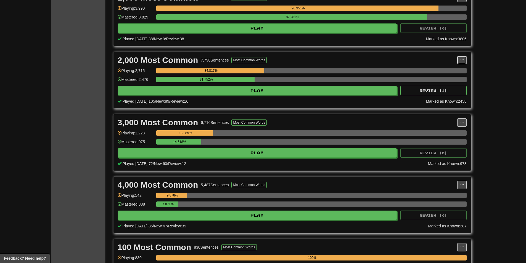
click at [458, 58] on button at bounding box center [461, 60] width 9 height 8
click at [449, 69] on span "Manage Sentences" at bounding box center [438, 70] width 33 height 4
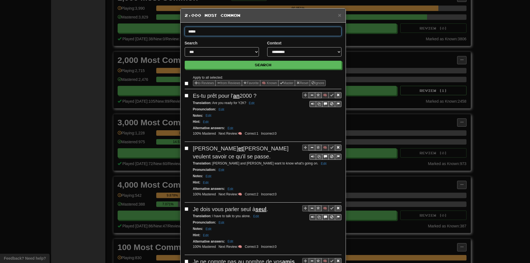
type input "*****"
click at [185, 61] on button "Search" at bounding box center [263, 65] width 157 height 8
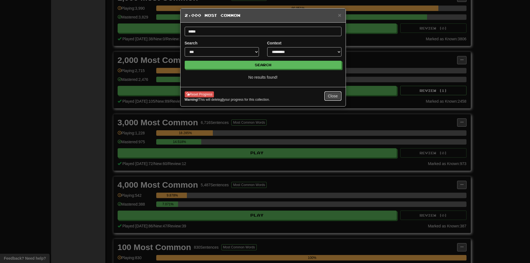
click at [336, 97] on button "Close" at bounding box center [332, 95] width 17 height 9
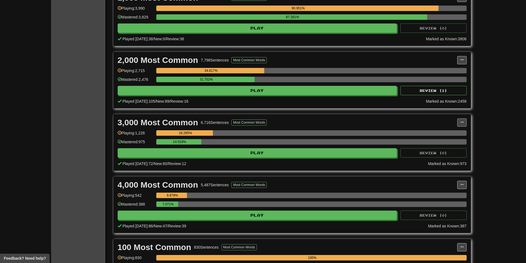
click at [456, 123] on div "3,000 Most Common 6,716 Sentences Most Common Words" at bounding box center [287, 122] width 339 height 8
click at [458, 126] on button at bounding box center [461, 122] width 9 height 8
click at [456, 134] on link "Manage Sentences" at bounding box center [437, 132] width 57 height 7
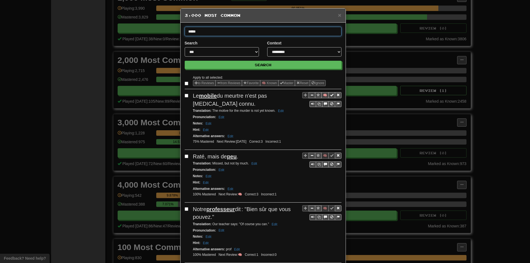
type input "*****"
click at [185, 61] on button "Search" at bounding box center [263, 65] width 157 height 8
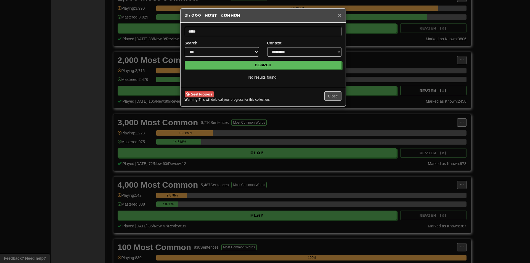
click at [338, 16] on span "×" at bounding box center [339, 15] width 3 height 6
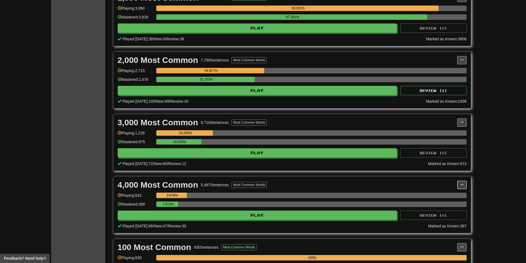
drag, startPoint x: 460, startPoint y: 185, endPoint x: 457, endPoint y: 188, distance: 4.7
click at [462, 186] on button at bounding box center [461, 185] width 9 height 8
click at [446, 192] on link "Manage Sentences" at bounding box center [437, 194] width 57 height 7
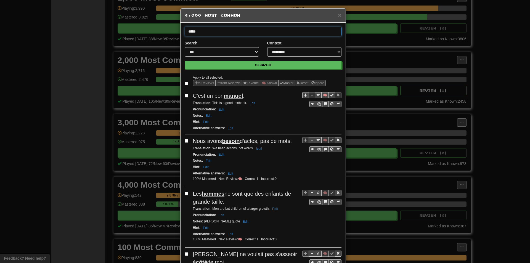
type input "*****"
click at [185, 61] on button "Search" at bounding box center [263, 65] width 157 height 8
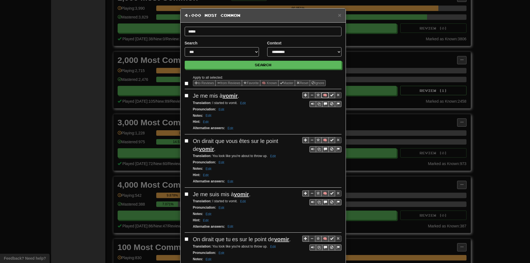
click at [322, 95] on button "🧠" at bounding box center [324, 95] width 7 height 6
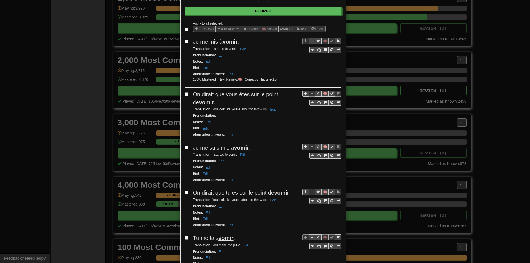
scroll to position [55, 0]
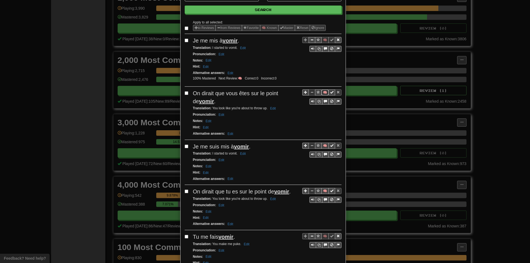
click at [322, 94] on button "🧠" at bounding box center [324, 92] width 7 height 6
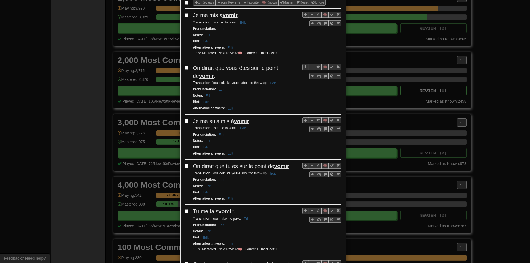
scroll to position [83, 0]
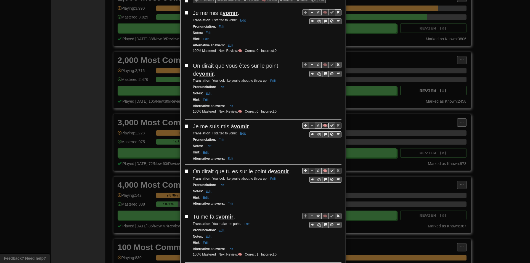
click at [325, 124] on button "🧠" at bounding box center [324, 125] width 7 height 6
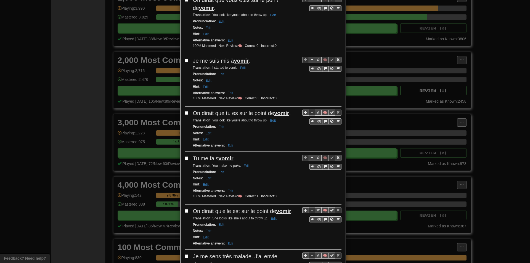
scroll to position [166, 0]
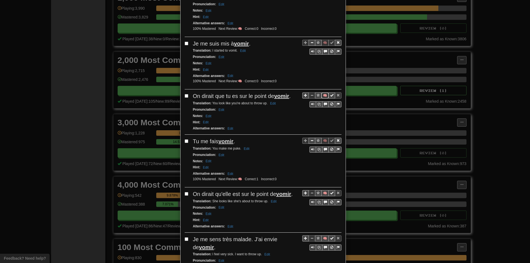
click at [323, 96] on button "🧠" at bounding box center [324, 95] width 7 height 6
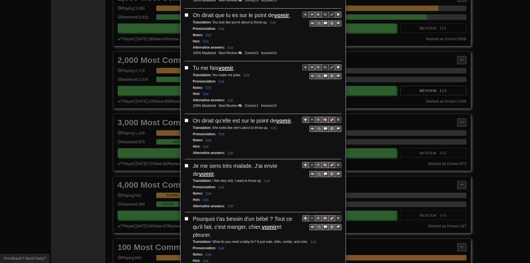
scroll to position [248, 0]
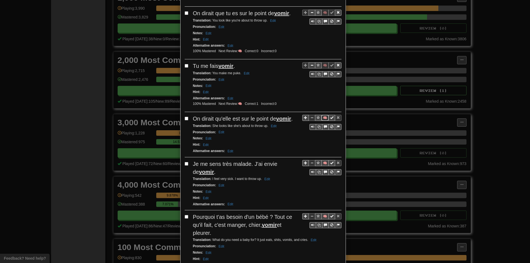
click at [322, 120] on button "🧠" at bounding box center [324, 118] width 7 height 6
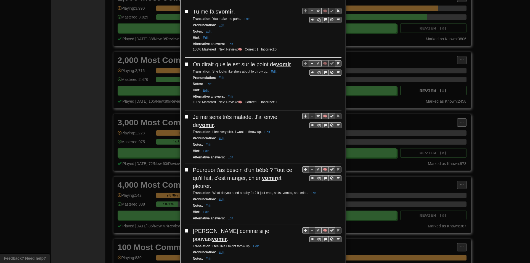
scroll to position [303, 0]
click at [322, 115] on button "🧠" at bounding box center [324, 115] width 7 height 6
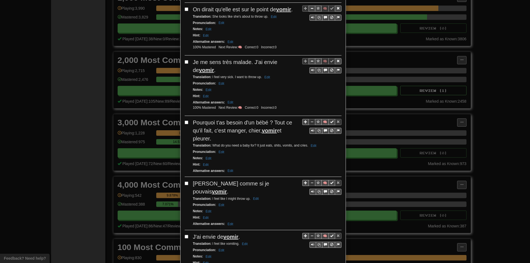
scroll to position [359, 0]
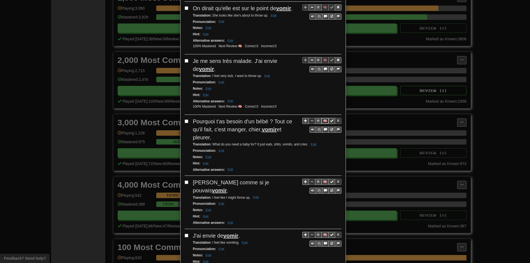
click at [321, 123] on button "🧠" at bounding box center [324, 121] width 7 height 6
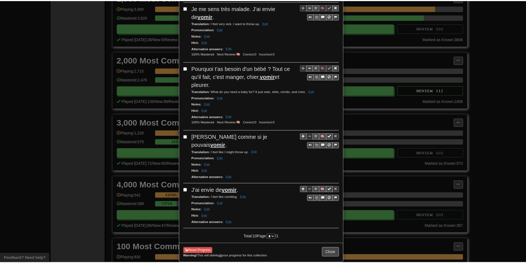
scroll to position [413, 0]
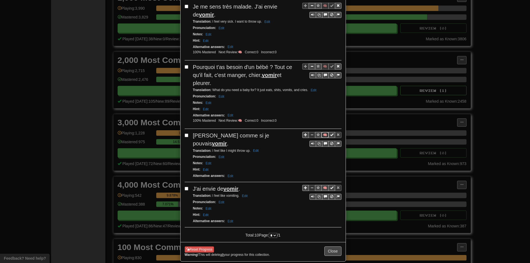
click at [321, 134] on button "🧠" at bounding box center [324, 135] width 7 height 6
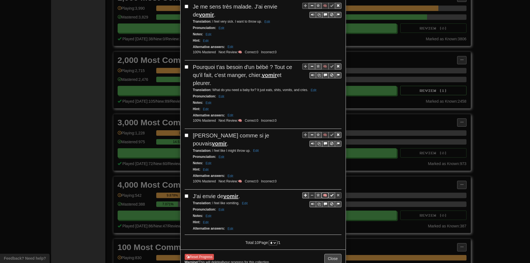
drag, startPoint x: 321, startPoint y: 187, endPoint x: 324, endPoint y: 196, distance: 10.2
click at [321, 192] on button "🧠" at bounding box center [324, 195] width 7 height 6
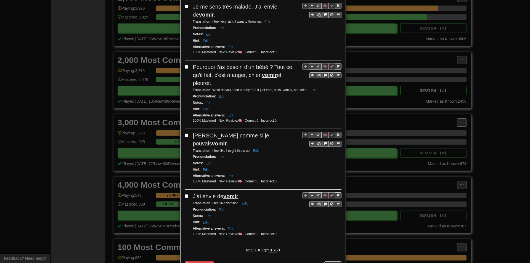
click at [331, 261] on button "Close" at bounding box center [332, 265] width 17 height 9
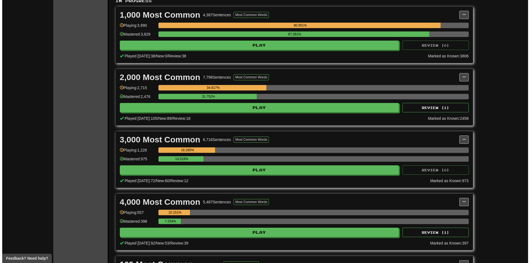
scroll to position [138, 0]
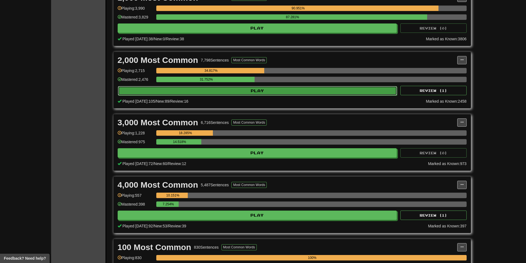
click at [325, 91] on button "Play" at bounding box center [257, 90] width 279 height 9
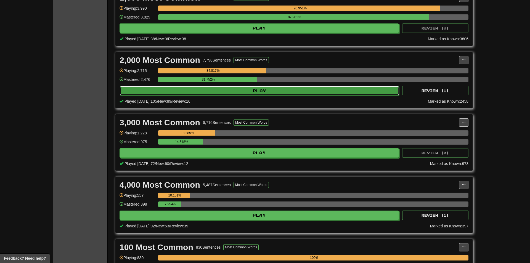
select select "**"
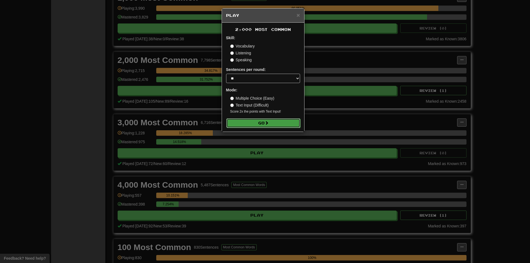
click at [255, 124] on button "Go" at bounding box center [263, 122] width 74 height 9
drag, startPoint x: 360, startPoint y: 92, endPoint x: 446, endPoint y: 75, distance: 87.8
click at [364, 91] on div "× Play 2,000 Most Common Skill: Vocabulary Listening Speaking Sentences per rou…" at bounding box center [265, 131] width 530 height 263
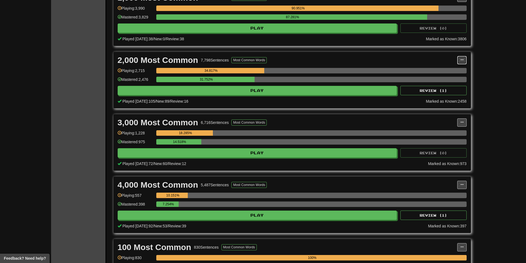
click at [463, 60] on span at bounding box center [461, 59] width 3 height 3
click at [438, 74] on ul "Manage Sentences Unpin from Dashboard" at bounding box center [437, 76] width 58 height 23
click at [436, 72] on div "34.817%" at bounding box center [311, 71] width 310 height 6
click at [466, 63] on div "2,000 Most Common 7,798 Sentences Most Common Words Manage Sentences Unpin from…" at bounding box center [291, 80] width 357 height 56
click at [458, 63] on button at bounding box center [461, 60] width 9 height 8
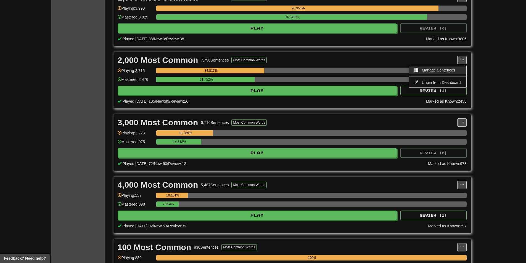
click at [455, 68] on link "Manage Sentences" at bounding box center [437, 69] width 57 height 7
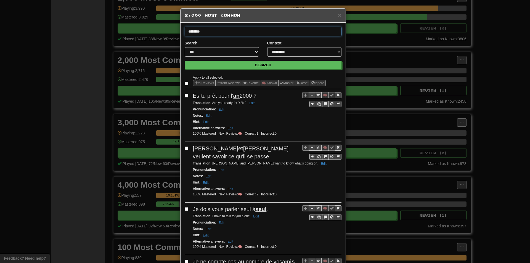
click at [185, 61] on button "Search" at bounding box center [263, 65] width 157 height 8
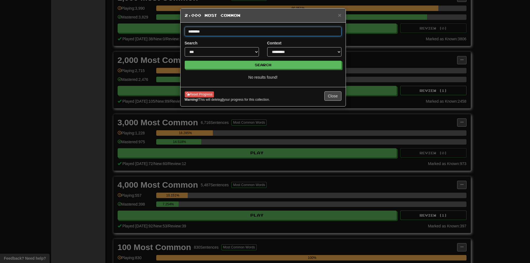
click at [220, 27] on input "********" at bounding box center [263, 31] width 157 height 9
click at [185, 61] on button "Search" at bounding box center [263, 65] width 157 height 8
click at [219, 30] on input "**********" at bounding box center [263, 31] width 157 height 9
type input "*********"
click at [185, 61] on button "Search" at bounding box center [263, 65] width 157 height 8
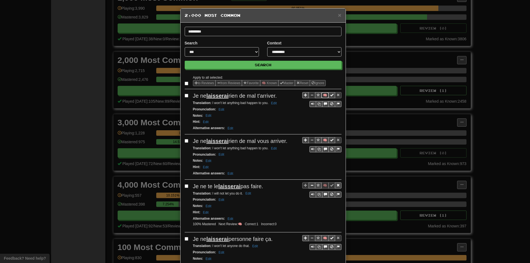
click at [321, 92] on button "🧠" at bounding box center [324, 95] width 7 height 6
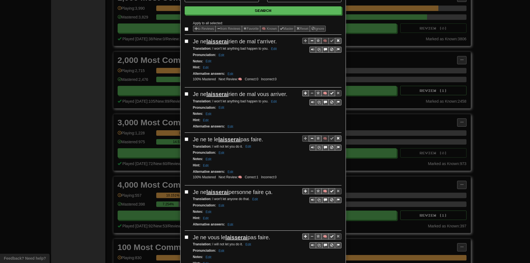
scroll to position [55, 0]
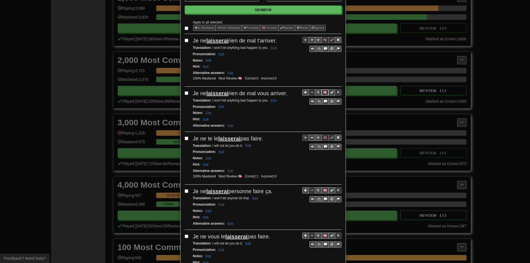
click at [322, 92] on button "🧠" at bounding box center [324, 92] width 7 height 6
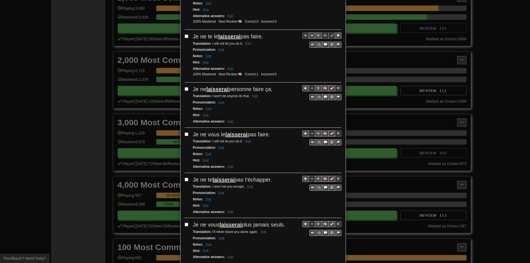
scroll to position [166, 0]
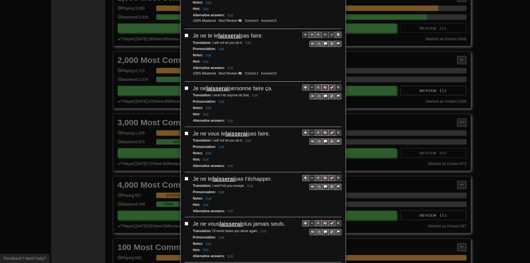
click at [324, 86] on button "🧠" at bounding box center [324, 87] width 7 height 6
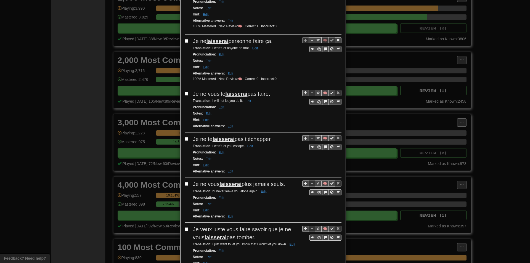
scroll to position [221, 0]
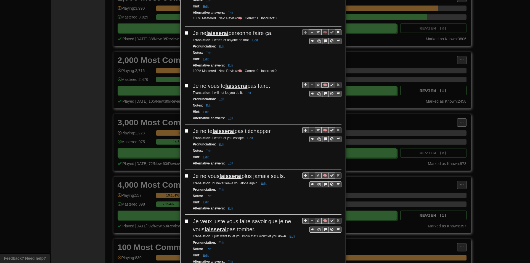
click at [323, 84] on button "🧠" at bounding box center [324, 85] width 7 height 6
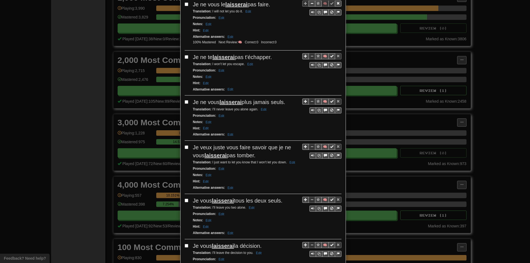
scroll to position [303, 0]
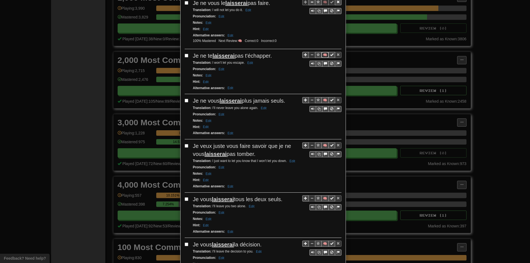
click at [323, 54] on button "🧠" at bounding box center [324, 55] width 7 height 6
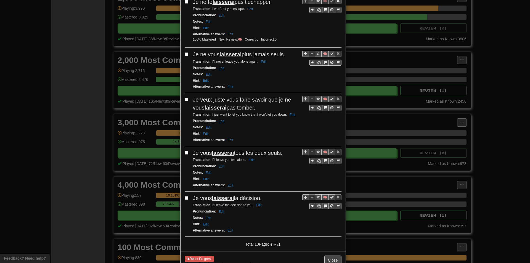
scroll to position [359, 0]
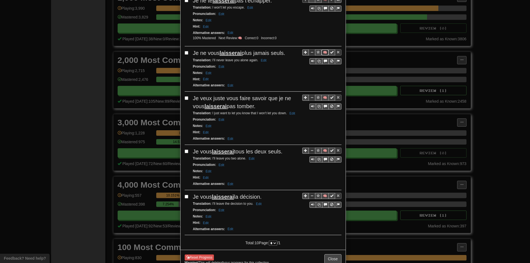
click at [322, 54] on button "🧠" at bounding box center [324, 52] width 7 height 6
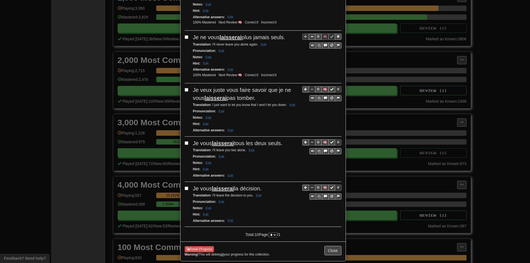
scroll to position [382, 0]
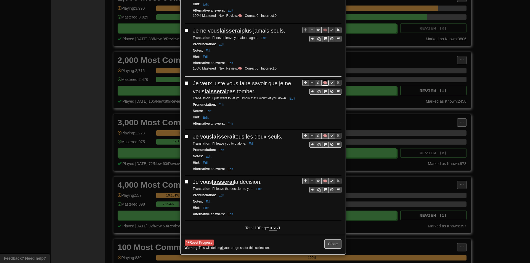
click at [323, 84] on button "🧠" at bounding box center [324, 83] width 7 height 6
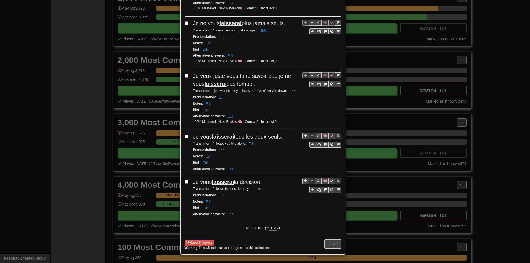
scroll to position [389, 0]
click at [324, 135] on button "🧠" at bounding box center [324, 136] width 7 height 6
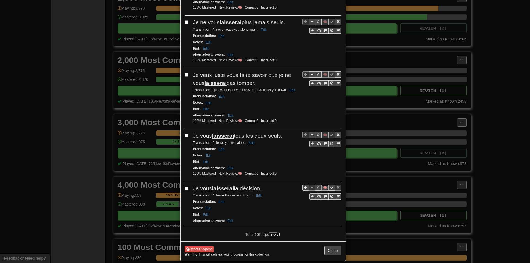
click at [323, 186] on button "🧠" at bounding box center [324, 188] width 7 height 6
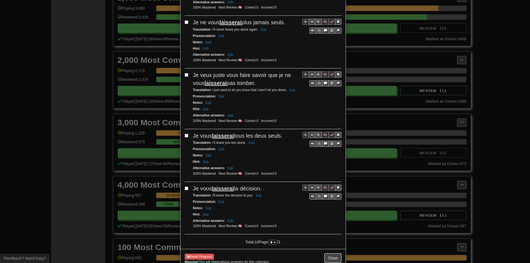
click at [336, 257] on button "Close" at bounding box center [332, 257] width 17 height 9
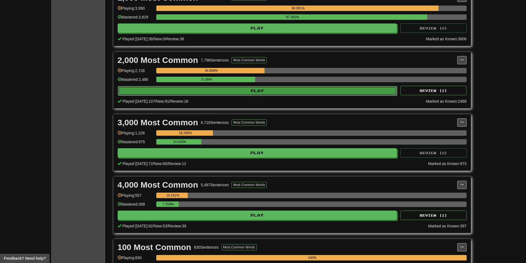
click at [205, 87] on button "Play" at bounding box center [257, 90] width 279 height 9
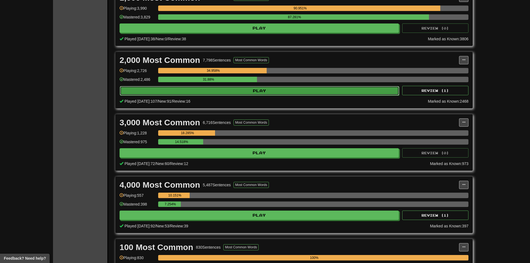
select select "**"
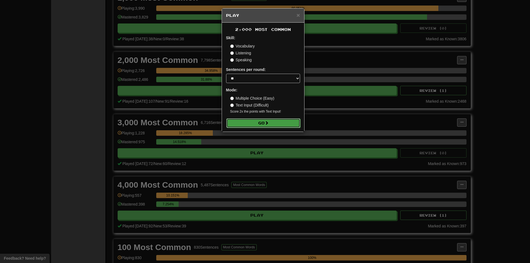
click at [242, 121] on button "Go" at bounding box center [263, 122] width 74 height 9
click at [335, 72] on div "× Play 2,000 Most Common Skill: Vocabulary Listening Speaking Sentences per rou…" at bounding box center [265, 131] width 530 height 263
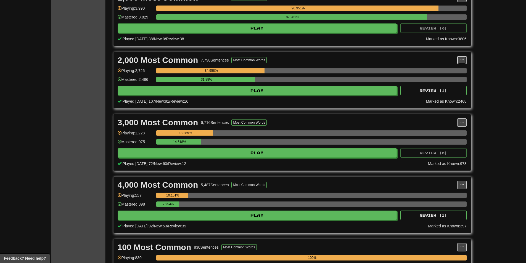
click at [464, 60] on button at bounding box center [461, 60] width 9 height 8
click at [449, 68] on span "Manage Sentences" at bounding box center [438, 70] width 33 height 4
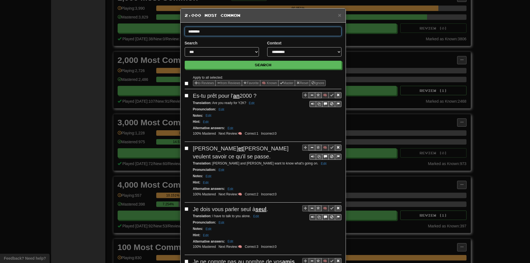
type input "********"
click at [185, 61] on button "Search" at bounding box center [263, 65] width 157 height 8
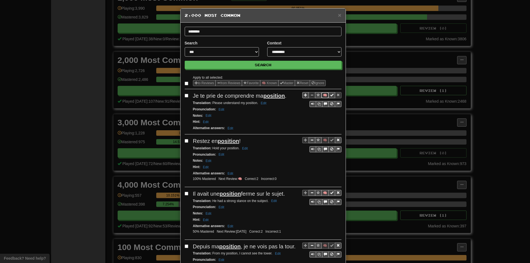
click at [324, 97] on button "🧠" at bounding box center [324, 95] width 7 height 6
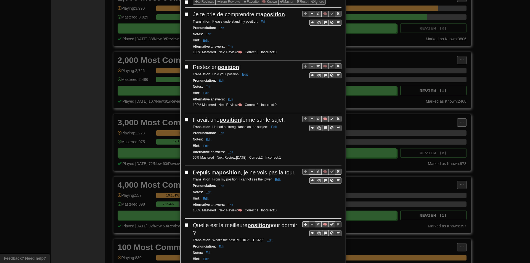
scroll to position [83, 0]
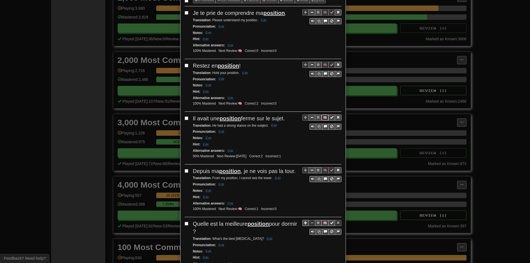
click at [322, 116] on button "🧠" at bounding box center [324, 117] width 7 height 6
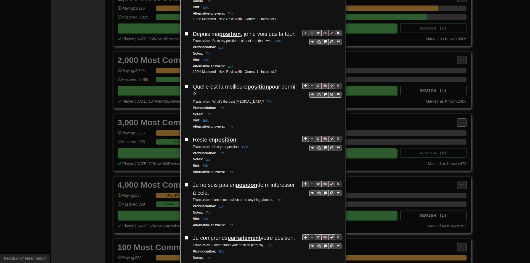
scroll to position [221, 0]
click at [321, 85] on button "🧠" at bounding box center [324, 85] width 7 height 6
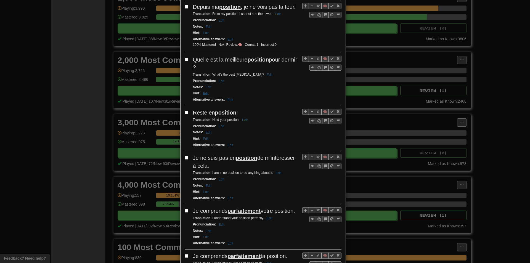
scroll to position [248, 0]
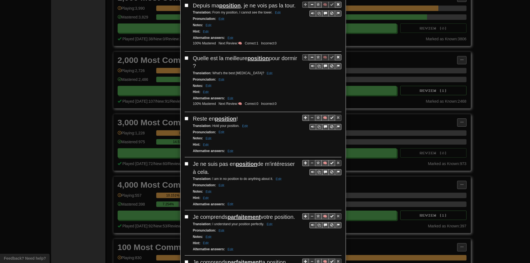
click at [323, 115] on div "🧠" at bounding box center [321, 118] width 39 height 6
click at [323, 115] on button "🧠" at bounding box center [324, 118] width 7 height 6
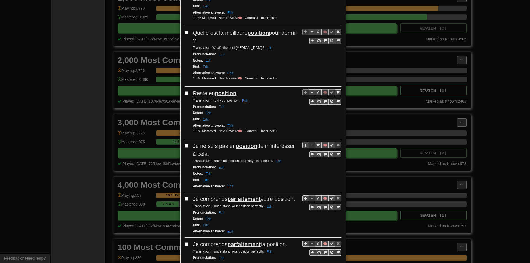
scroll to position [276, 0]
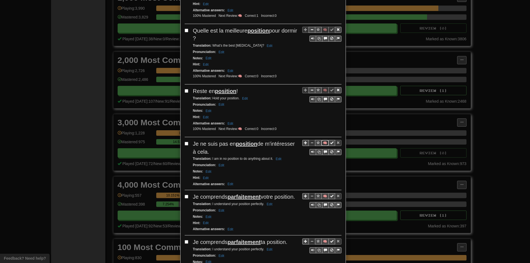
click at [321, 143] on button "🧠" at bounding box center [324, 143] width 7 height 6
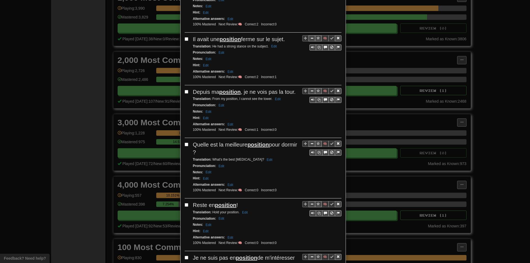
scroll to position [0, 0]
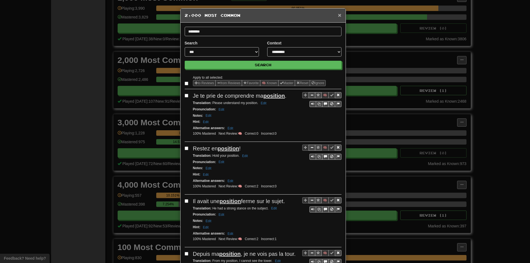
click at [338, 14] on span "×" at bounding box center [339, 15] width 3 height 6
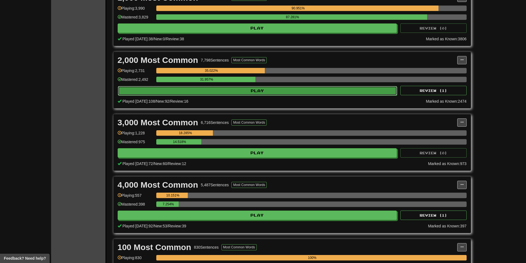
click at [197, 95] on button "Play" at bounding box center [257, 90] width 279 height 9
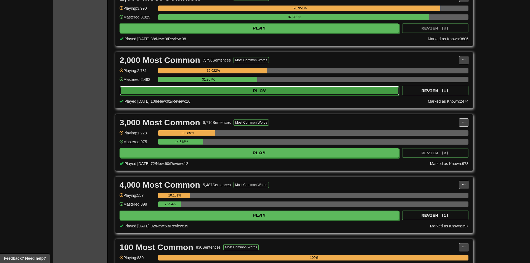
select select "**"
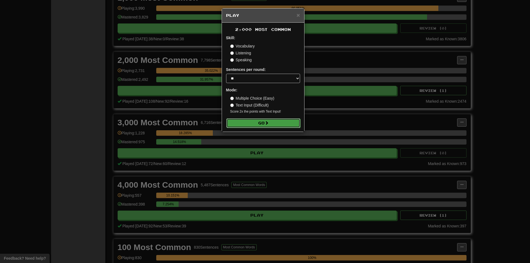
click at [243, 123] on button "Go" at bounding box center [263, 122] width 74 height 9
click at [400, 98] on div "× Play 2,000 Most Common Skill: Vocabulary Listening Speaking Sentences per rou…" at bounding box center [265, 131] width 530 height 263
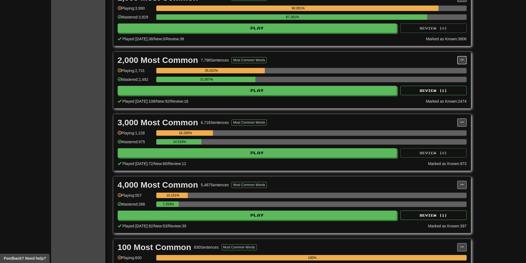
click at [458, 58] on button at bounding box center [461, 60] width 9 height 8
click at [451, 71] on span "Manage Sentences" at bounding box center [438, 70] width 33 height 4
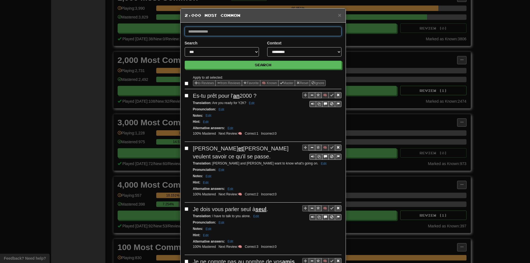
click at [264, 30] on input "text" at bounding box center [263, 31] width 157 height 9
type input "*****"
click at [185, 61] on button "Search" at bounding box center [263, 65] width 157 height 8
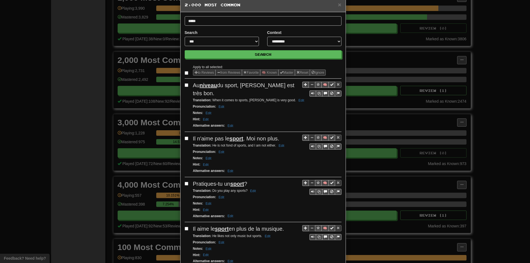
scroll to position [55, 0]
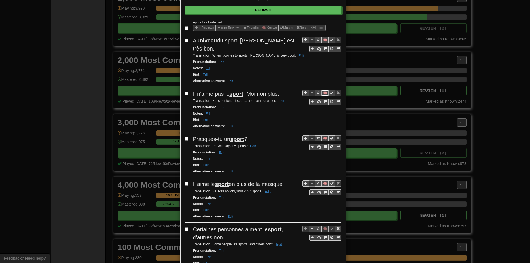
click at [323, 90] on button "🧠" at bounding box center [324, 93] width 7 height 6
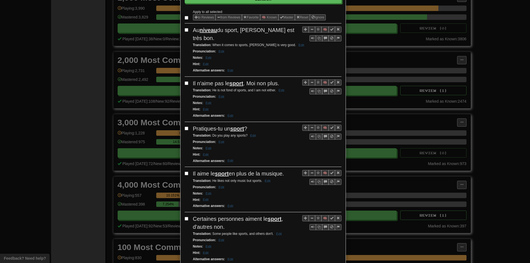
scroll to position [83, 0]
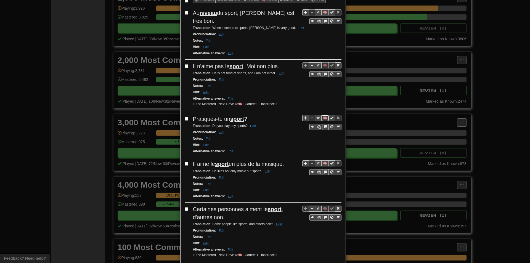
click at [323, 115] on button "🧠" at bounding box center [324, 118] width 7 height 6
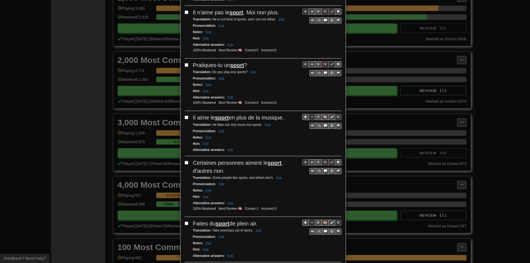
scroll to position [138, 0]
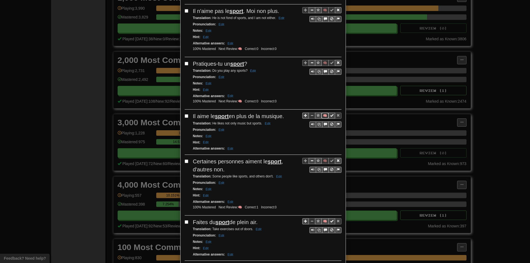
click at [323, 113] on button "🧠" at bounding box center [324, 116] width 7 height 6
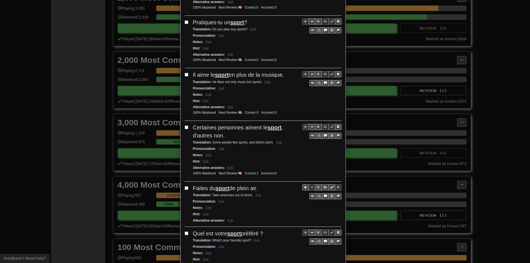
scroll to position [193, 0]
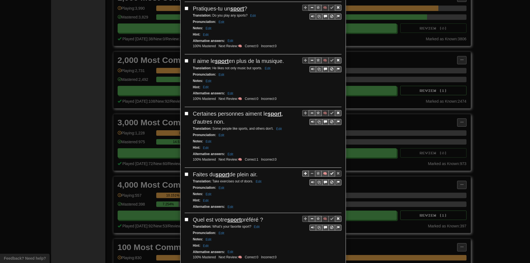
click at [199, 116] on span "Certaines personnes aiment le sport , d'autres non." at bounding box center [238, 118] width 90 height 14
click at [255, 145] on div "Hint : Edit" at bounding box center [267, 148] width 148 height 6
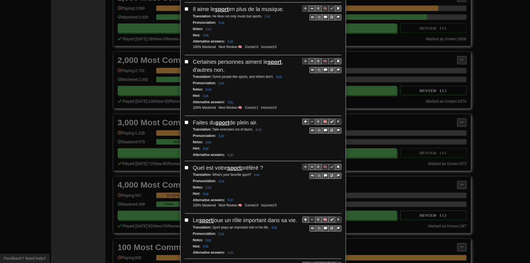
scroll to position [248, 0]
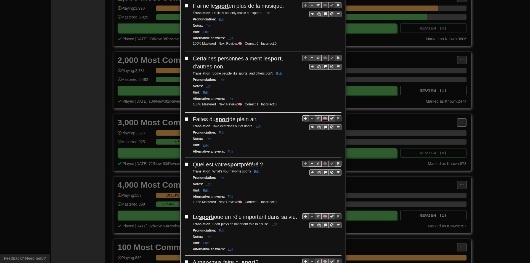
click at [324, 115] on button "🧠" at bounding box center [324, 118] width 7 height 6
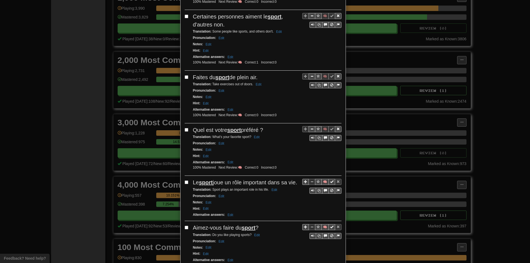
scroll to position [331, 0]
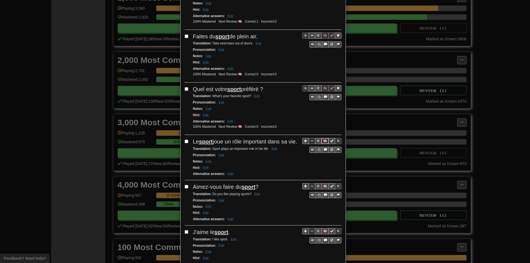
click at [321, 138] on button "🧠" at bounding box center [324, 141] width 7 height 6
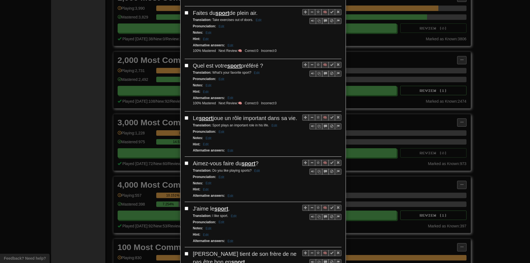
scroll to position [359, 0]
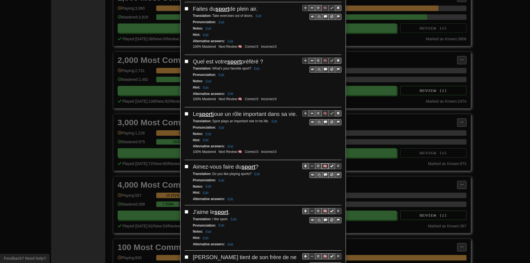
click at [324, 166] on button "🧠" at bounding box center [324, 166] width 7 height 6
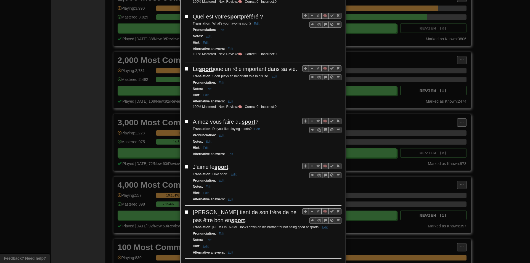
scroll to position [414, 0]
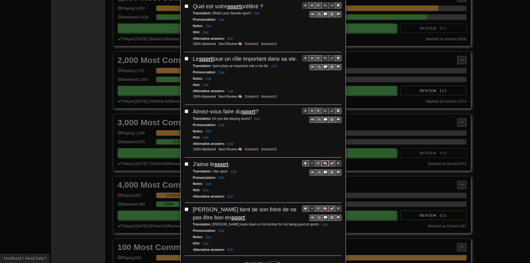
click at [323, 164] on button "🧠" at bounding box center [324, 163] width 7 height 6
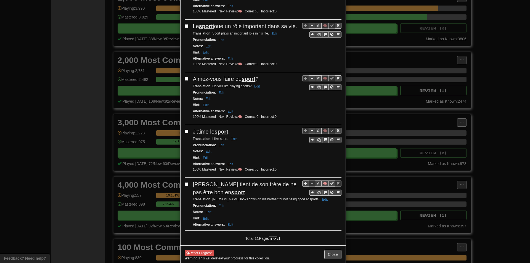
scroll to position [450, 0]
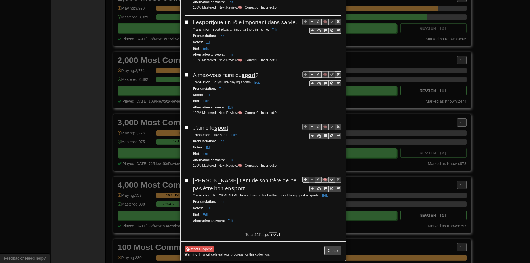
click at [322, 181] on button "🧠" at bounding box center [324, 180] width 7 height 6
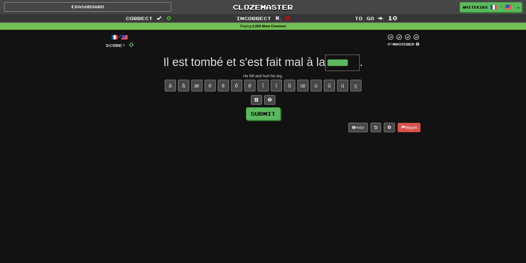
type input "*****"
type input "*******"
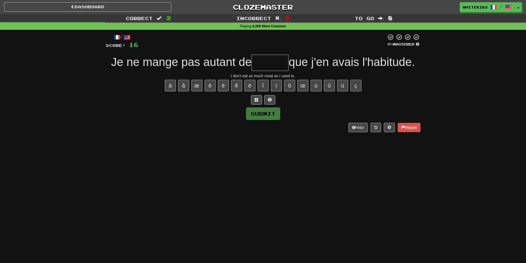
type input "*"
type input "******"
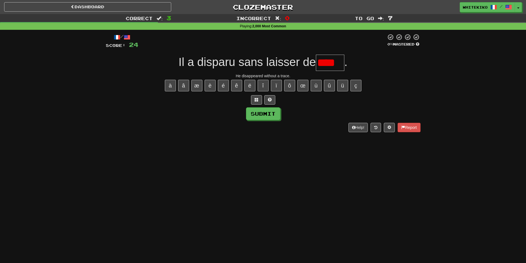
type input "*****"
type input "***"
type input "*"
type input "*****"
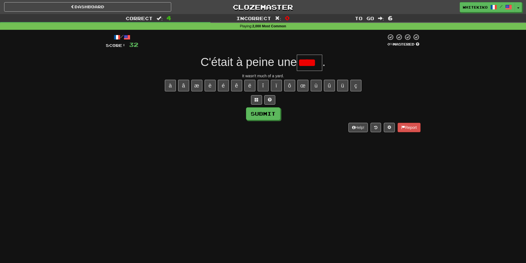
type input "***"
type input "*"
type input "****"
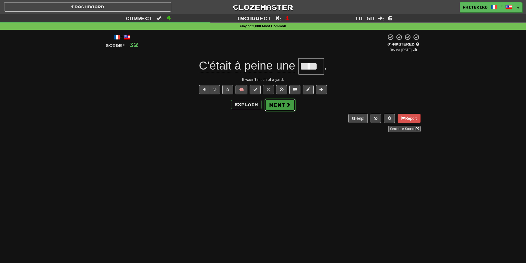
click at [274, 103] on button "Next" at bounding box center [279, 104] width 31 height 13
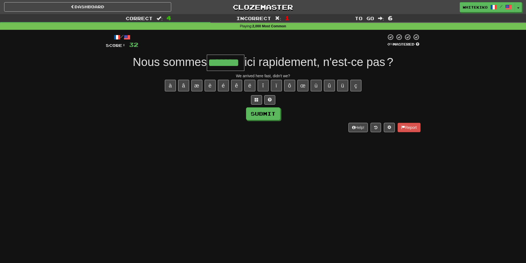
type input "*******"
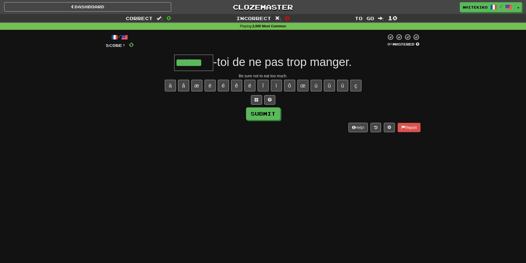
type input "******"
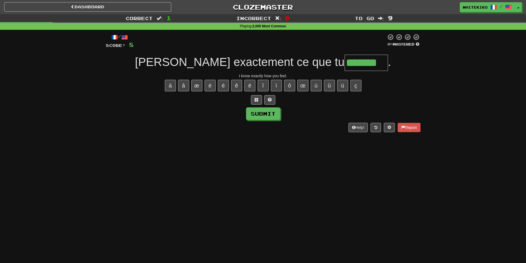
type input "*******"
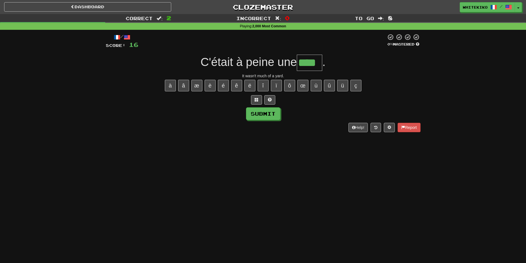
type input "****"
type input "******"
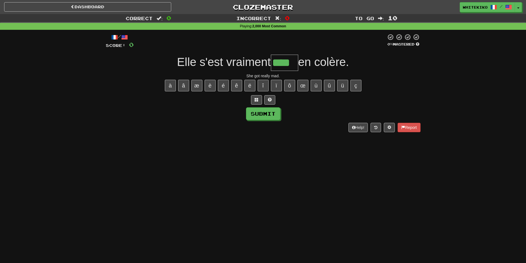
type input "****"
type input "*******"
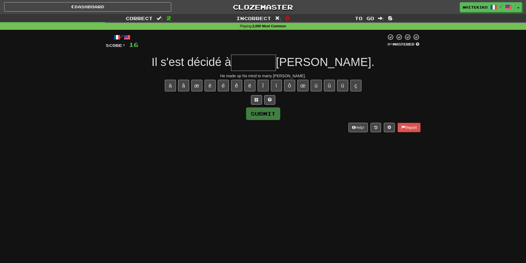
type input "*"
type input "*******"
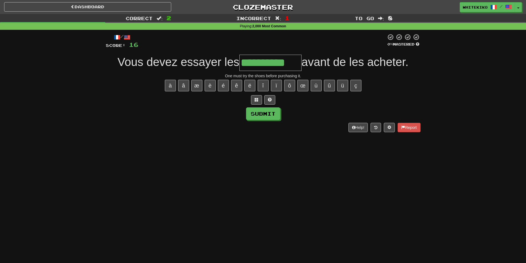
type input "**********"
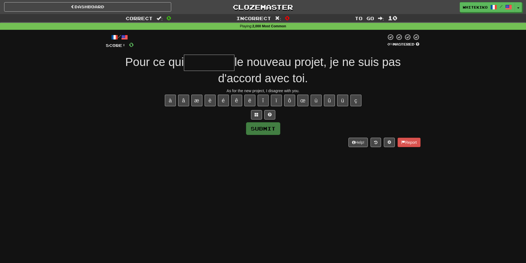
type input "*"
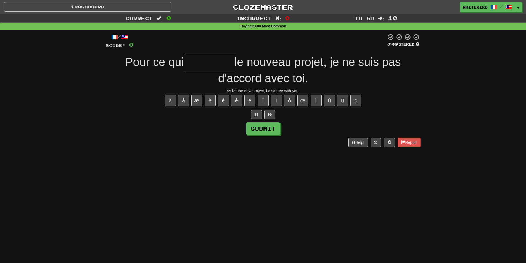
type input "*"
type input "********"
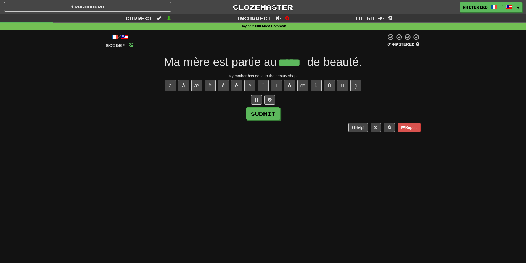
type input "*****"
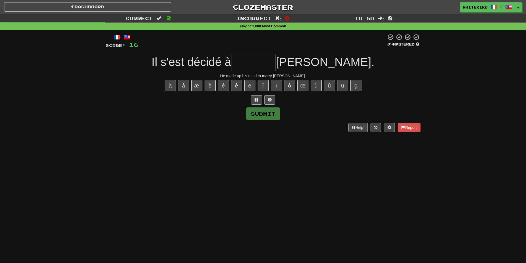
click at [276, 66] on input "text" at bounding box center [253, 63] width 45 height 16
type input "*******"
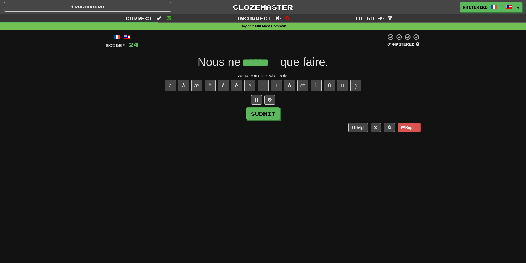
type input "******"
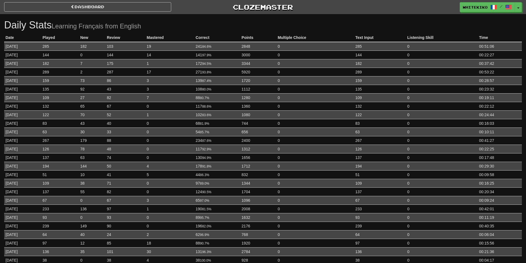
drag, startPoint x: 209, startPoint y: 58, endPoint x: 207, endPoint y: 62, distance: 5.2
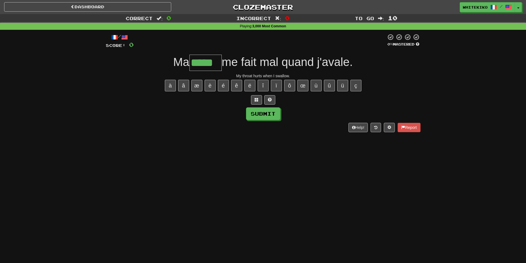
type input "*****"
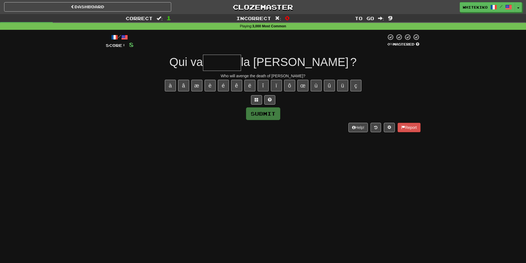
type input "*"
type input "******"
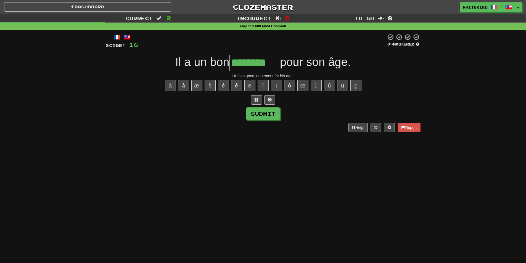
type input "********"
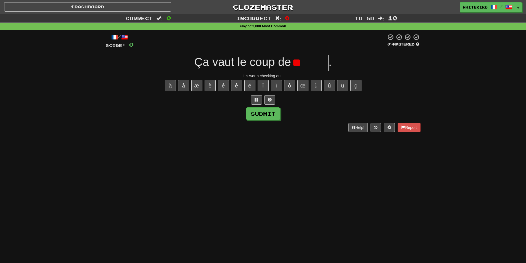
type input "*"
type input "********"
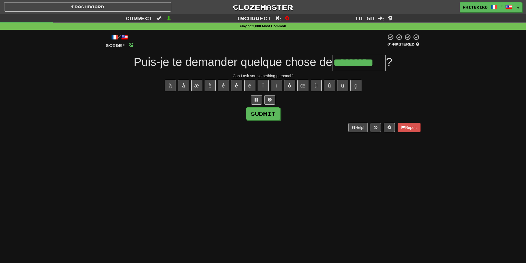
type input "*********"
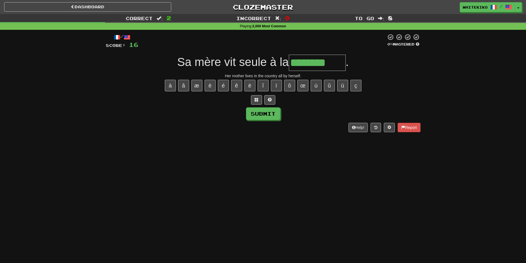
type input "********"
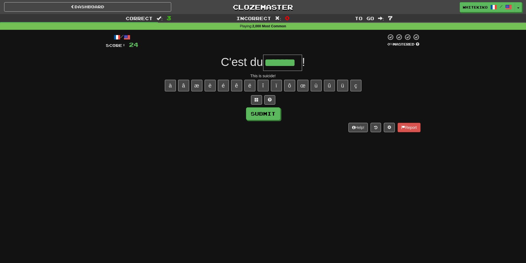
type input "*******"
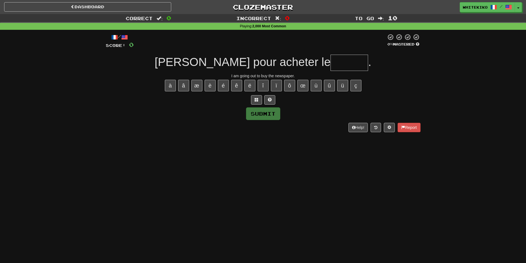
type input "*"
type input "*******"
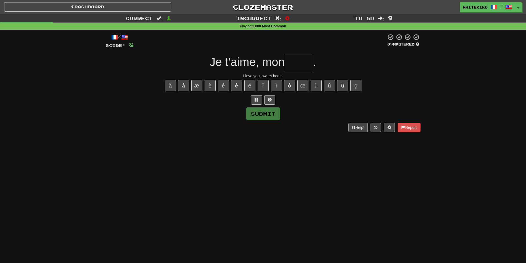
type input "*"
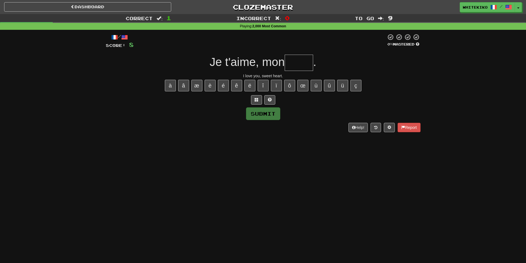
type input "*"
type input "****"
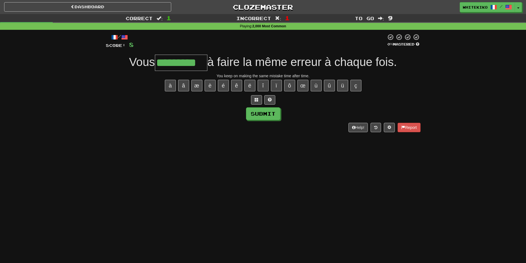
type input "*********"
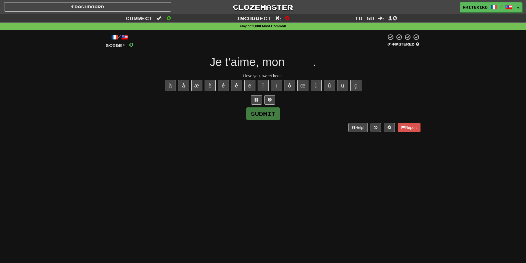
type input "*"
type input "****"
type input "*"
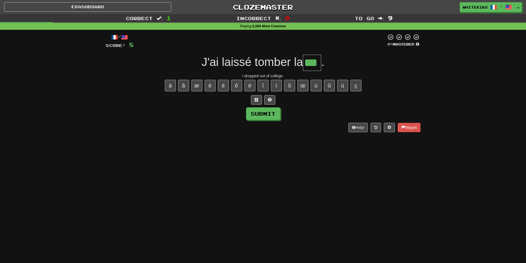
type input "***"
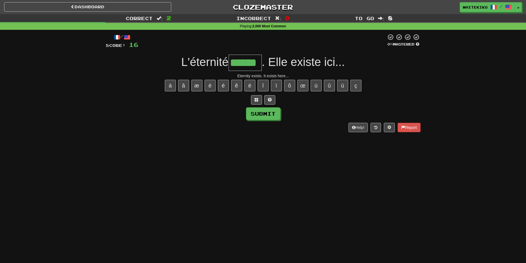
type input "******"
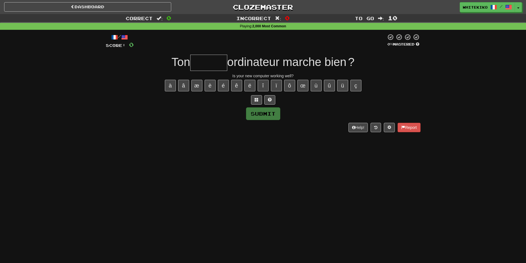
paste input "******"
type input "******"
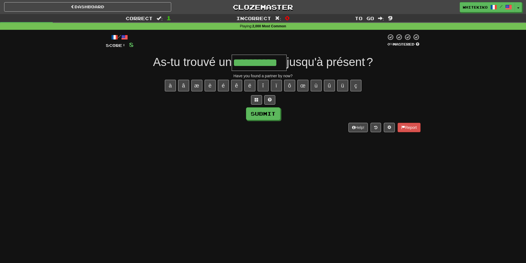
type input "**********"
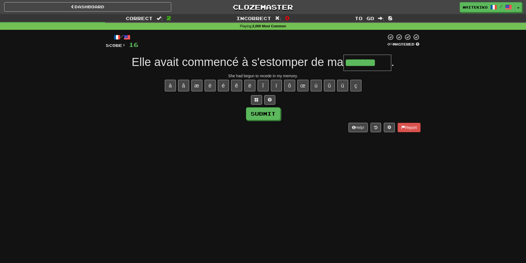
type input "*******"
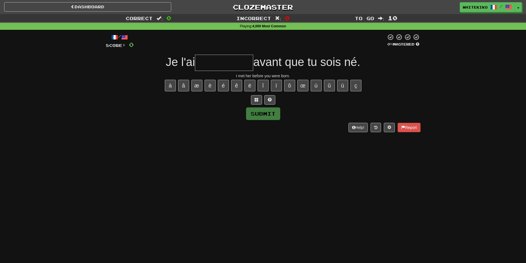
type input "*"
type input "**********"
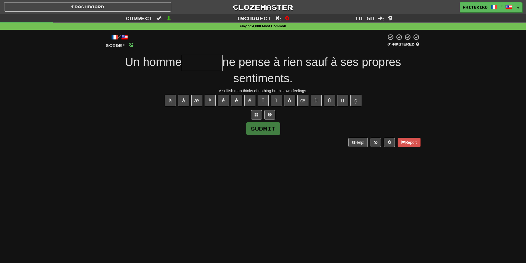
type input "*"
type input "*******"
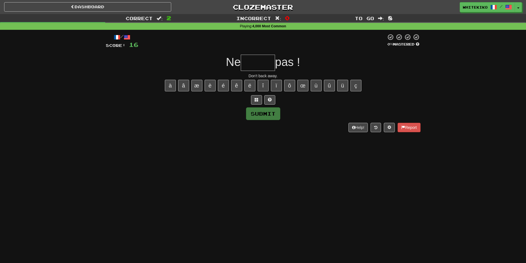
type input "*"
type input "******"
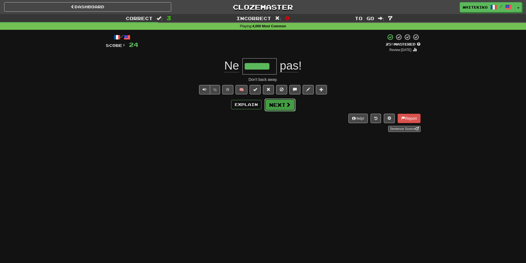
click at [279, 104] on button "Next" at bounding box center [279, 104] width 31 height 13
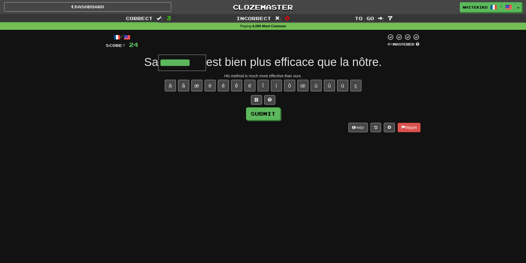
type input "*******"
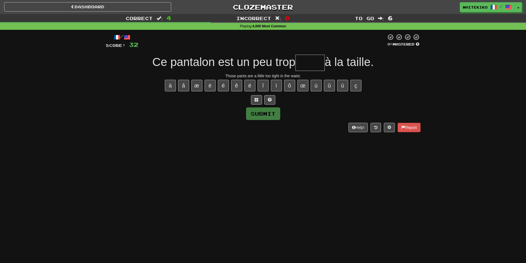
type input "*"
type input "*****"
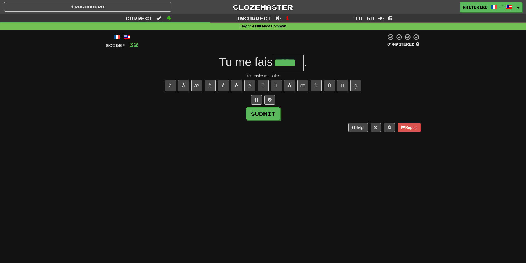
type input "*****"
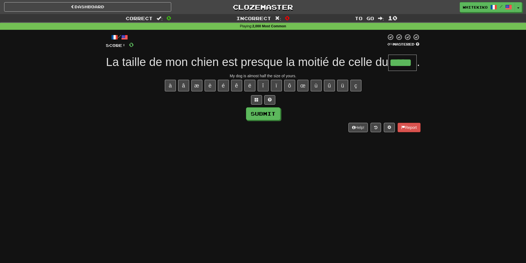
type input "*****"
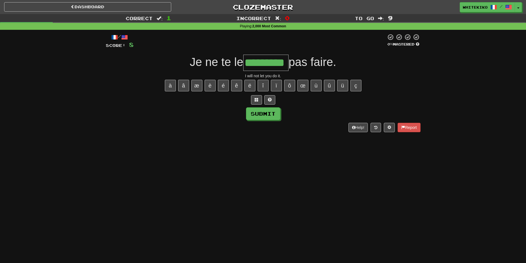
type input "*********"
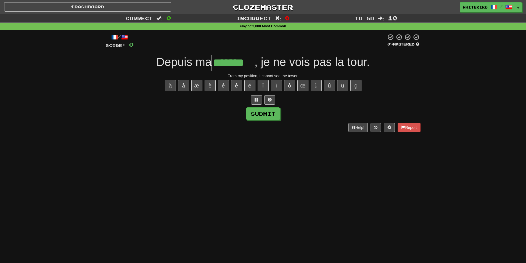
type input "********"
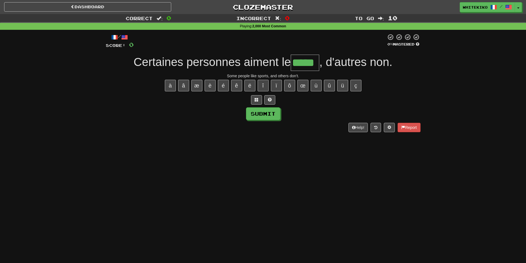
type input "*****"
